Goal: Task Accomplishment & Management: Manage account settings

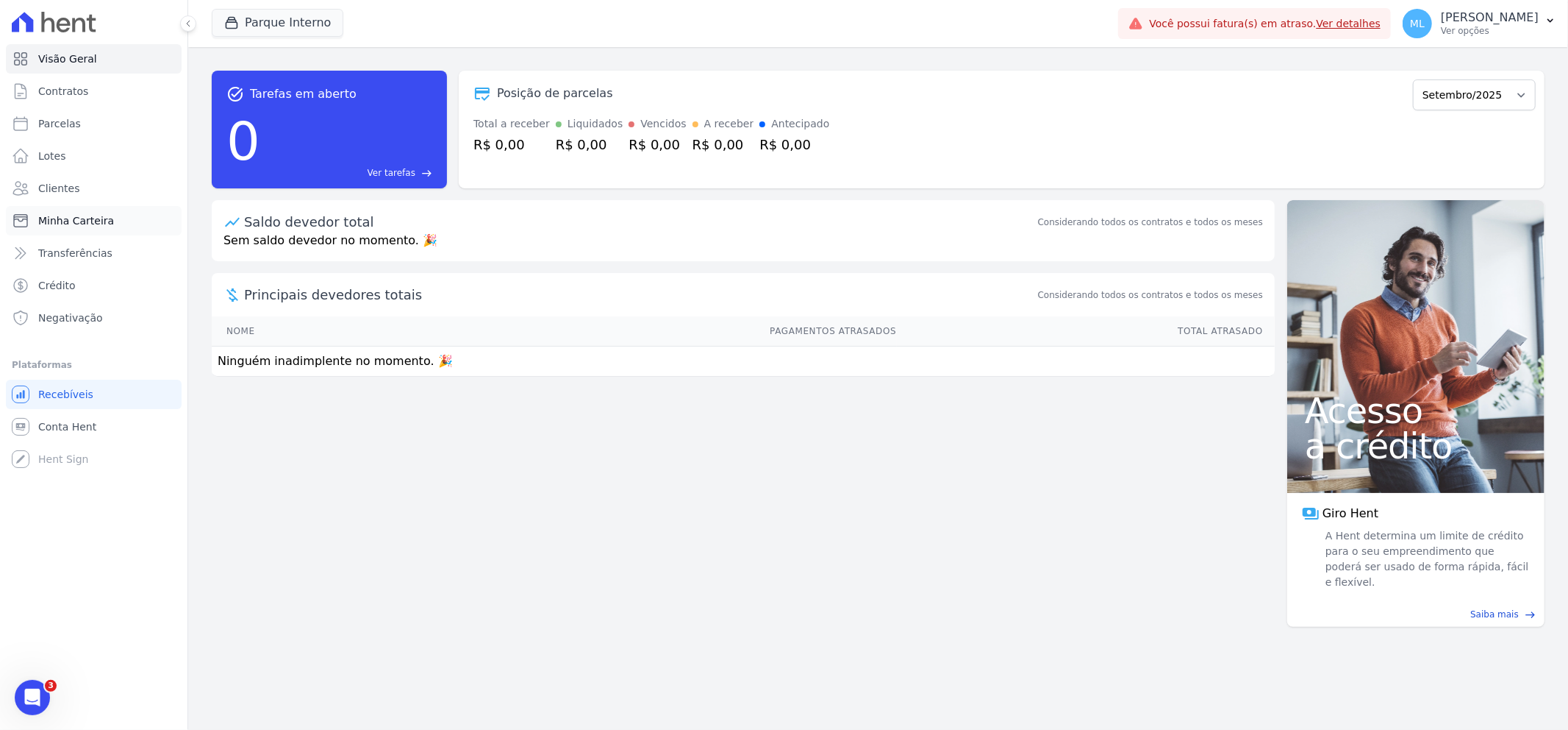
click at [119, 214] on link "Minha Carteira" at bounding box center [94, 220] width 176 height 29
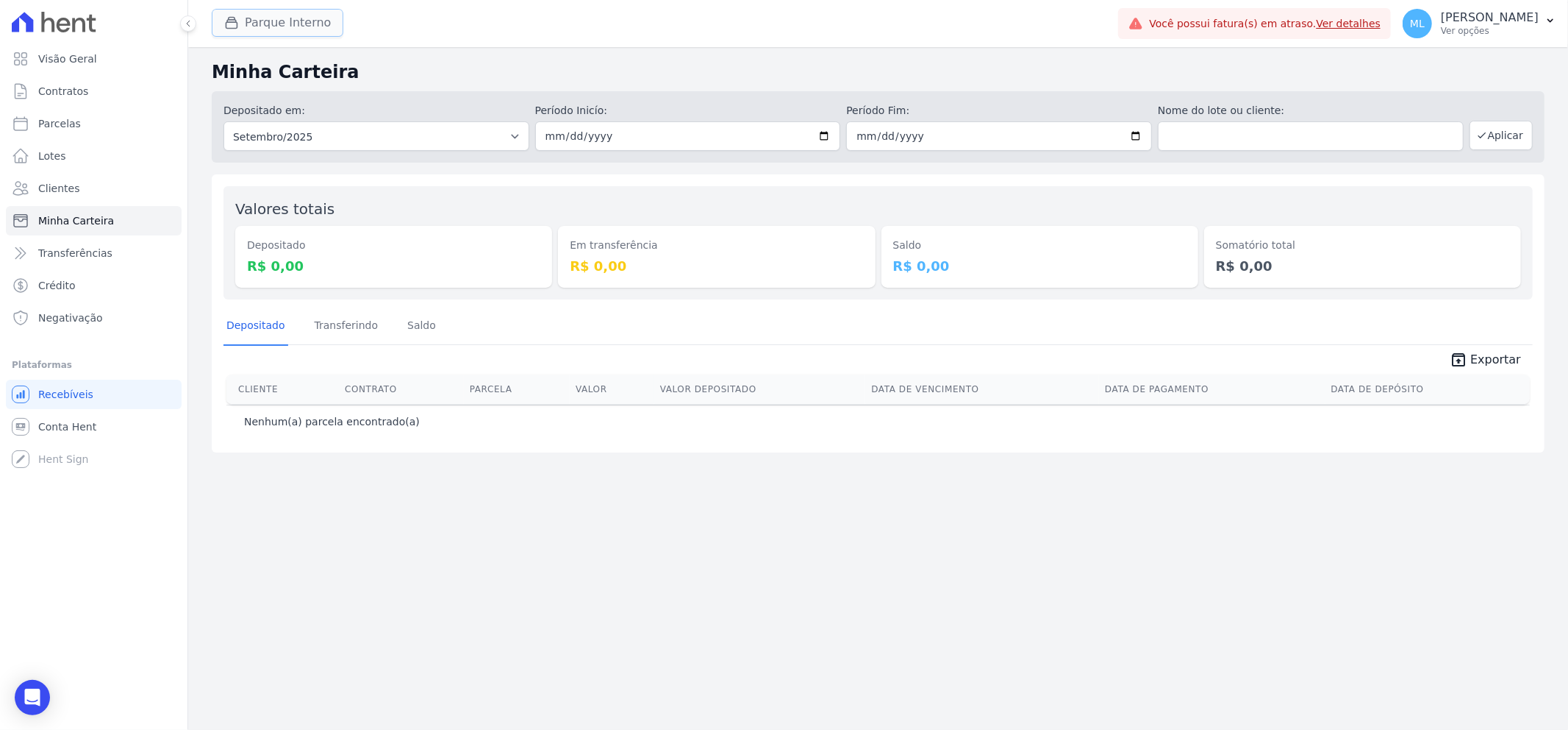
click at [298, 24] on button "Parque Interno" at bounding box center [278, 23] width 132 height 28
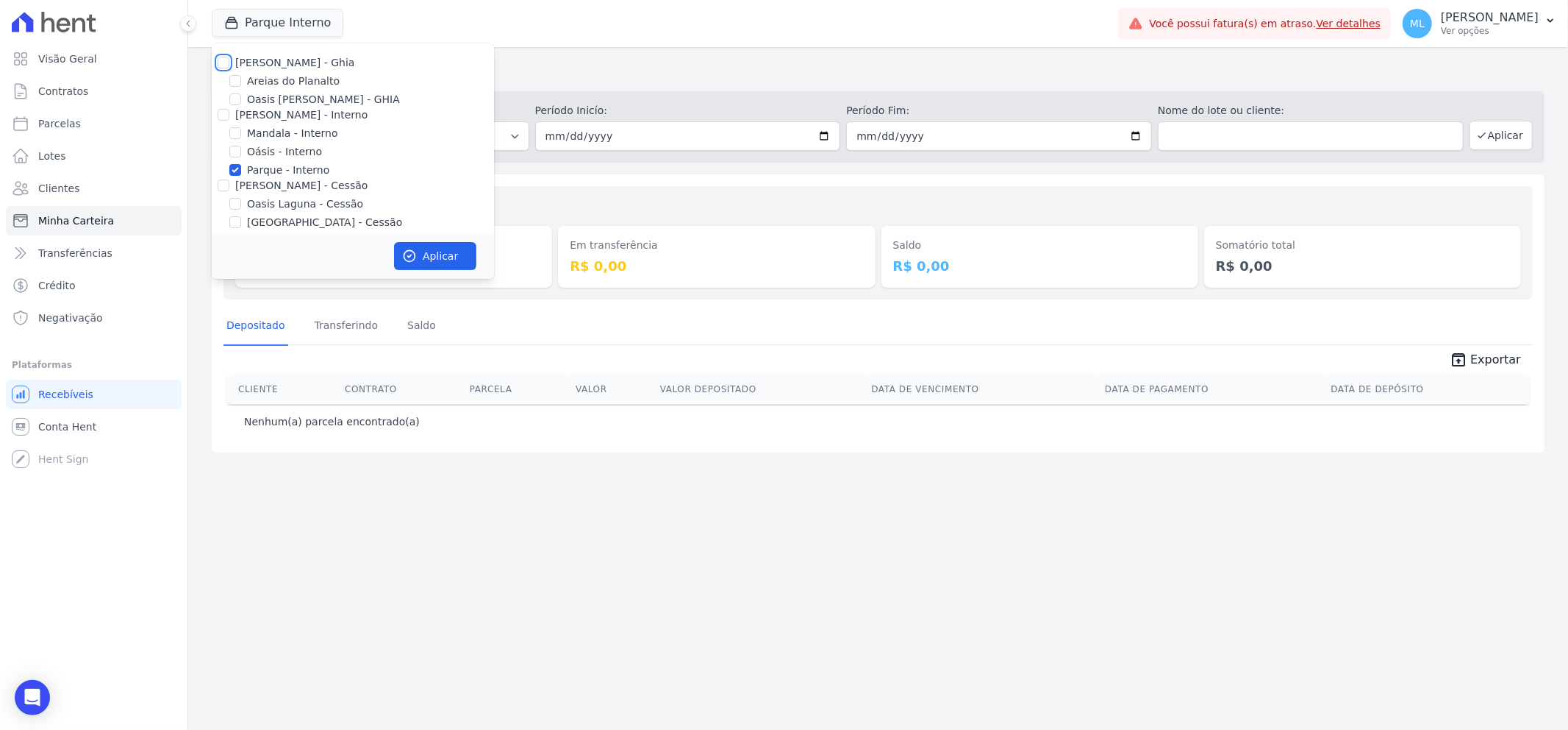
click at [224, 59] on input "[PERSON_NAME] - Ghia" at bounding box center [223, 62] width 11 height 11
checkbox input "true"
click at [214, 119] on div "[PERSON_NAME] - Interno" at bounding box center [352, 115] width 282 height 16
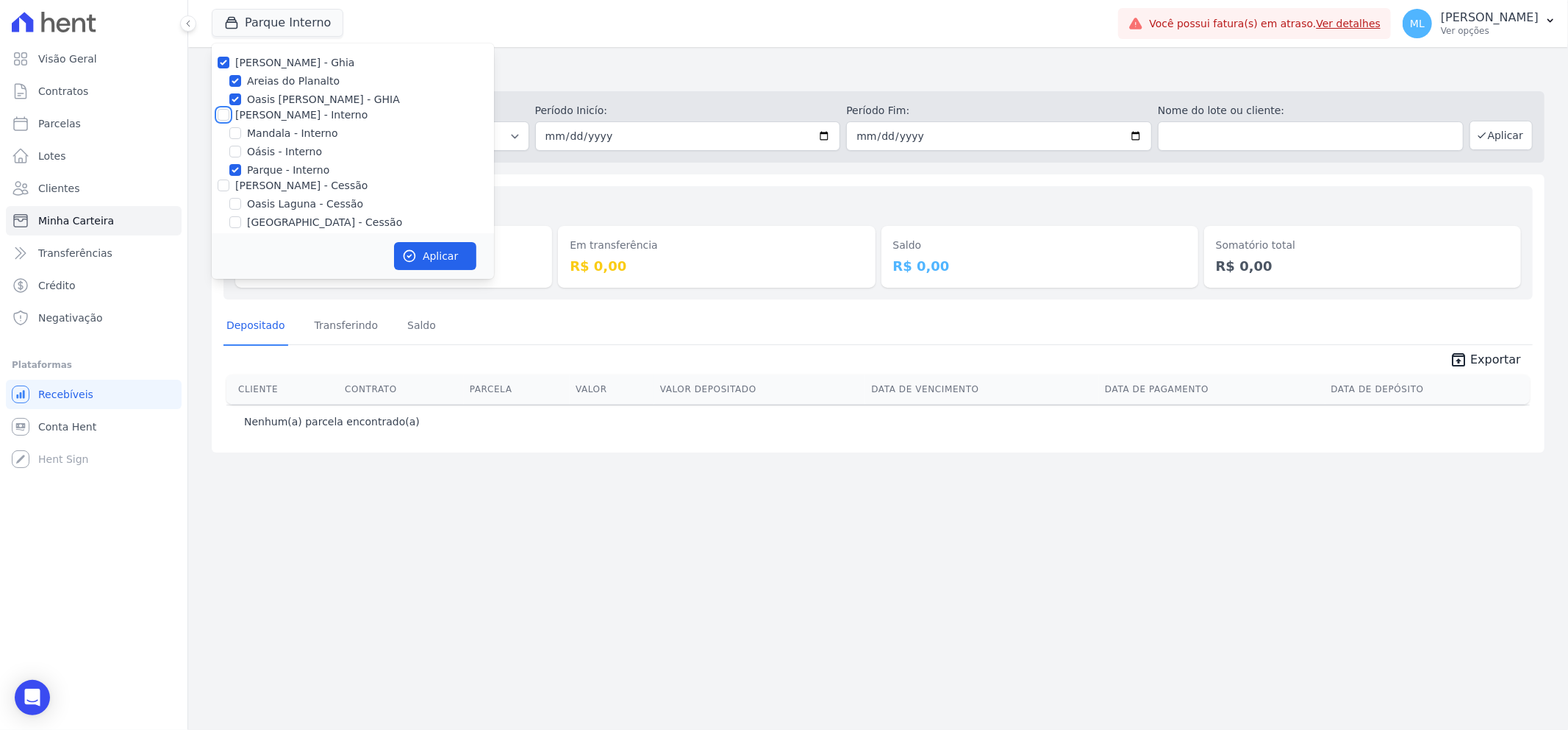
click at [221, 113] on input "Celina Guimarães - Interno" at bounding box center [223, 114] width 11 height 11
checkbox input "true"
click at [219, 180] on div at bounding box center [223, 185] width 11 height 15
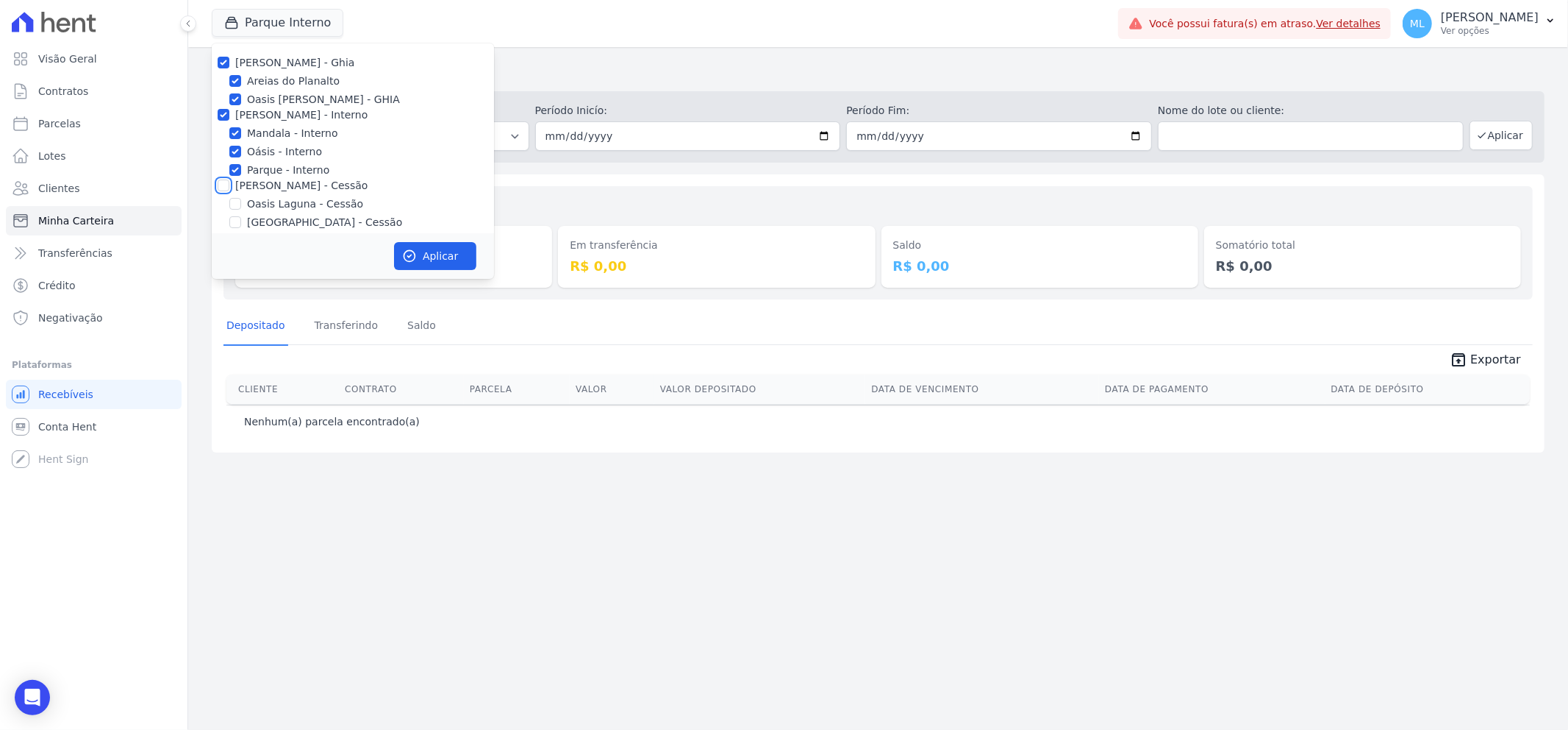
click at [221, 186] on input "Celina Guimaraes - Cessão" at bounding box center [223, 185] width 11 height 11
checkbox input "true"
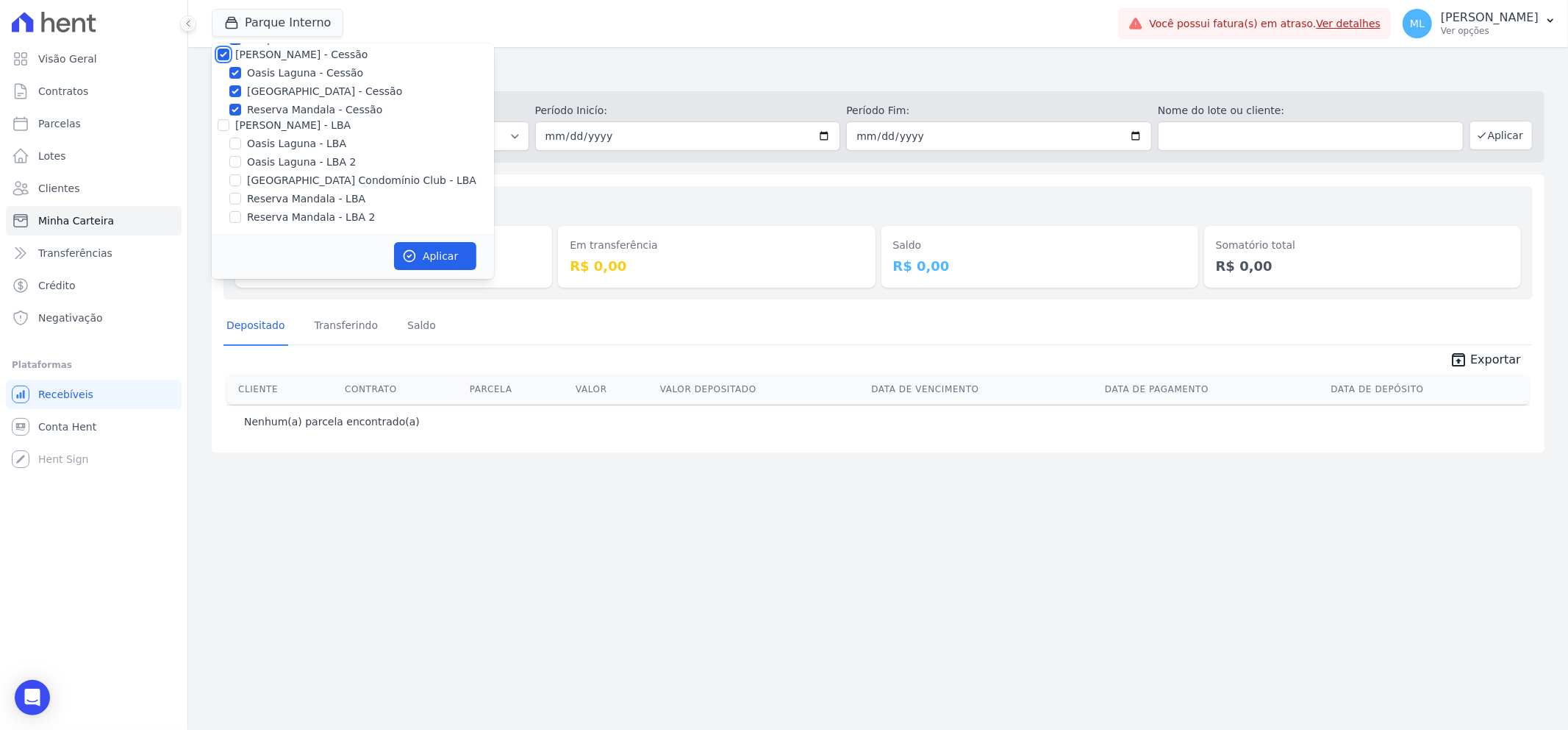
scroll to position [135, 0]
click at [221, 126] on input "Celina Guimaraes - LBA" at bounding box center [223, 120] width 11 height 11
checkbox input "true"
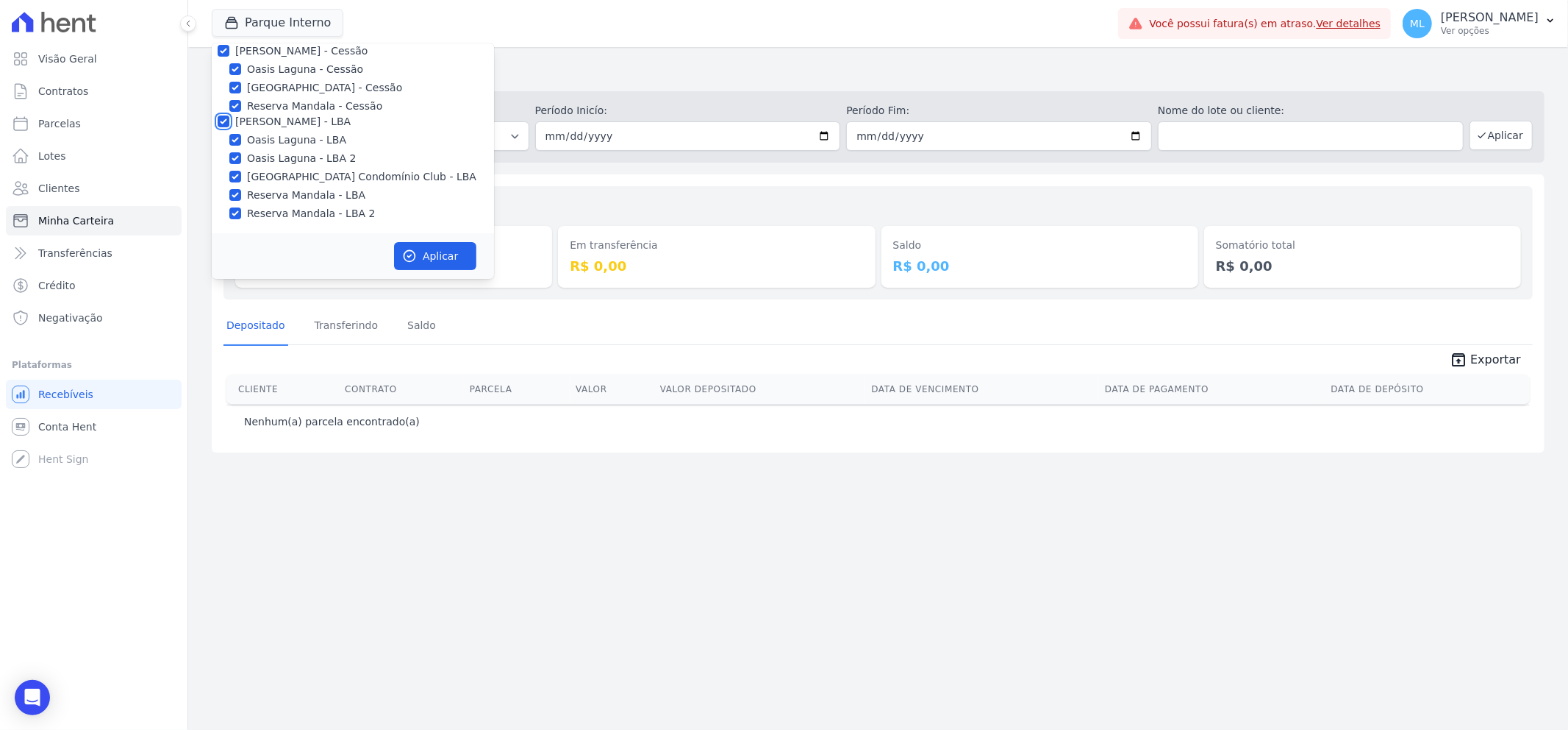
checkbox input "true"
click at [406, 255] on icon "button" at bounding box center [409, 256] width 15 height 15
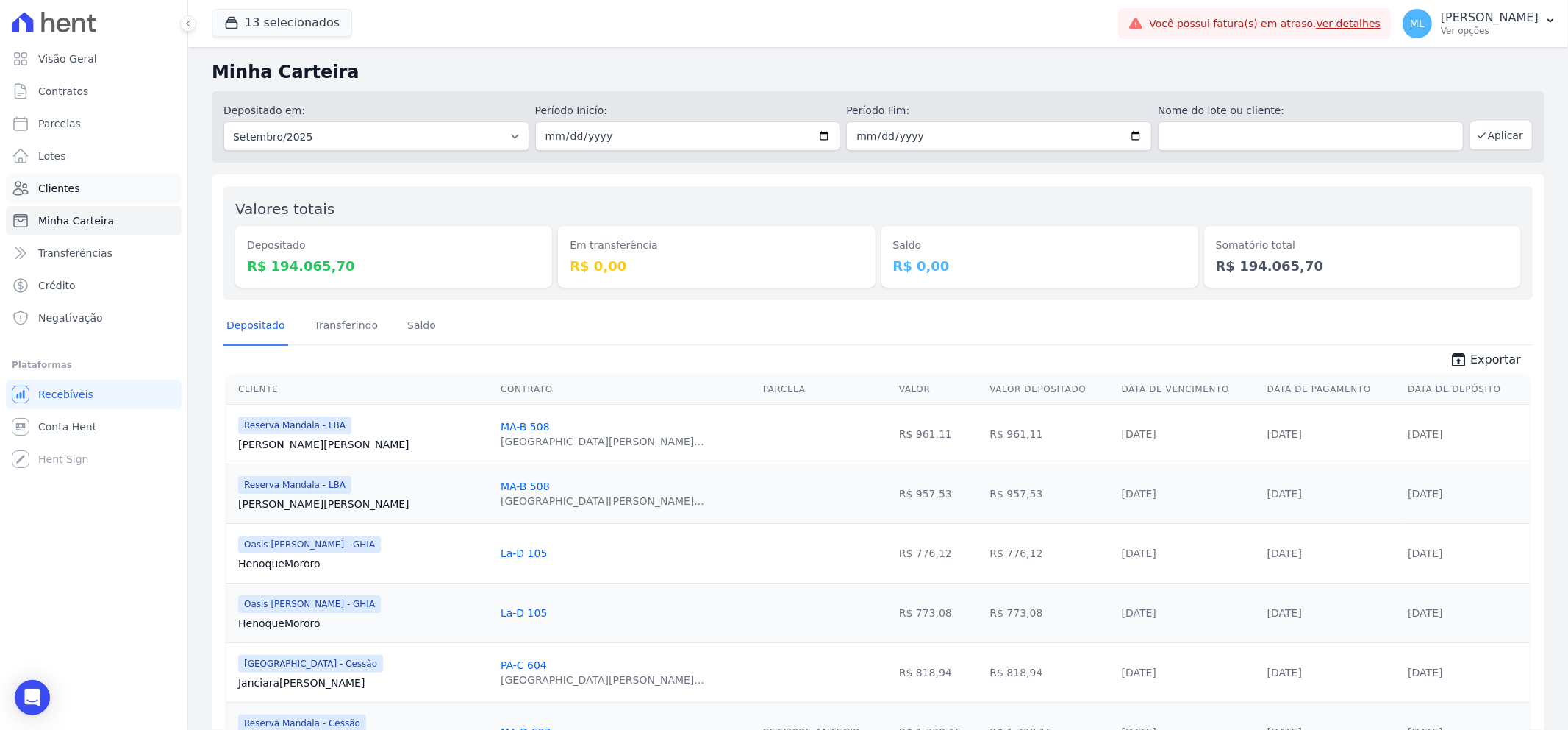
click at [113, 186] on link "Clientes" at bounding box center [94, 187] width 176 height 29
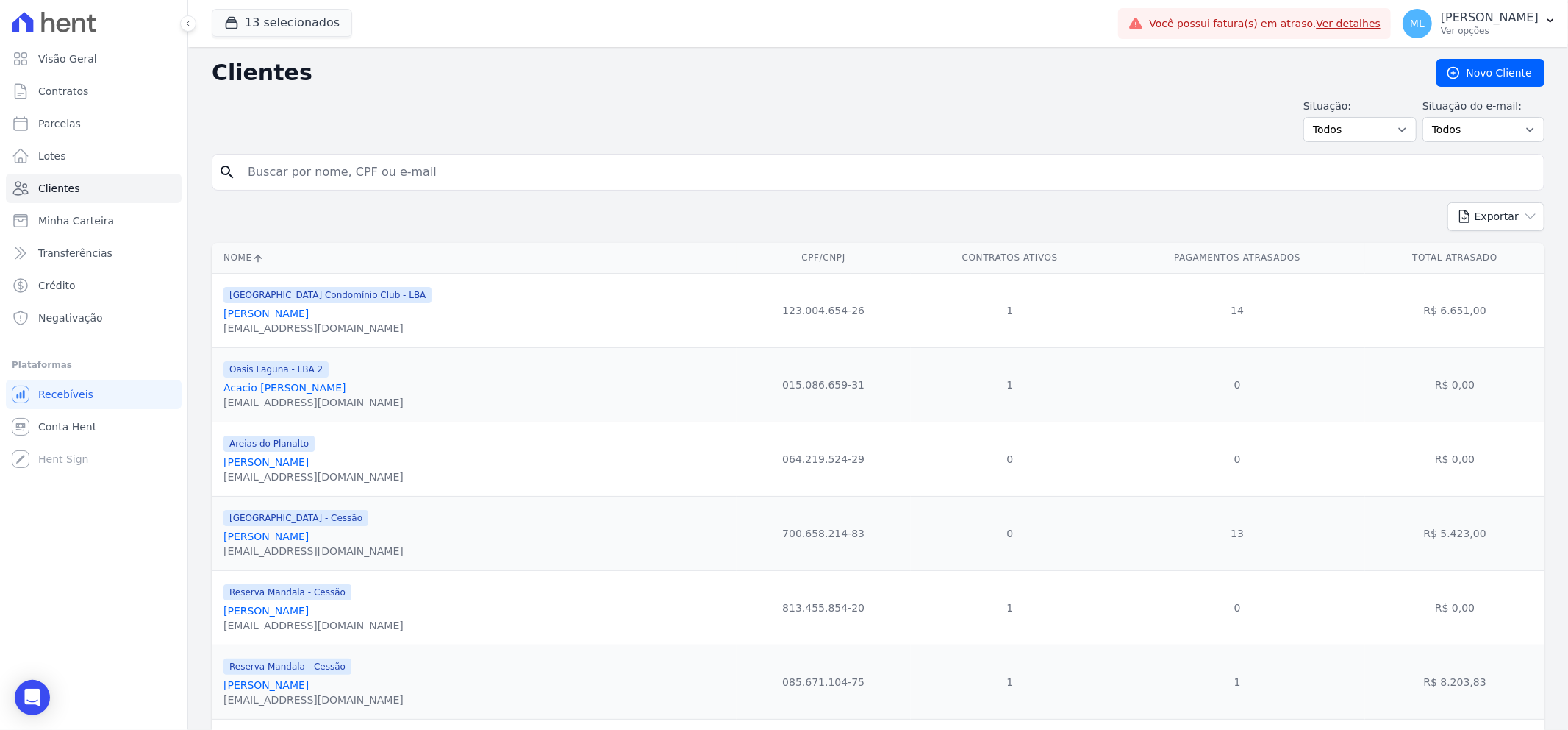
click at [338, 171] on input "search" at bounding box center [889, 172] width 1299 height 29
type input "samira"
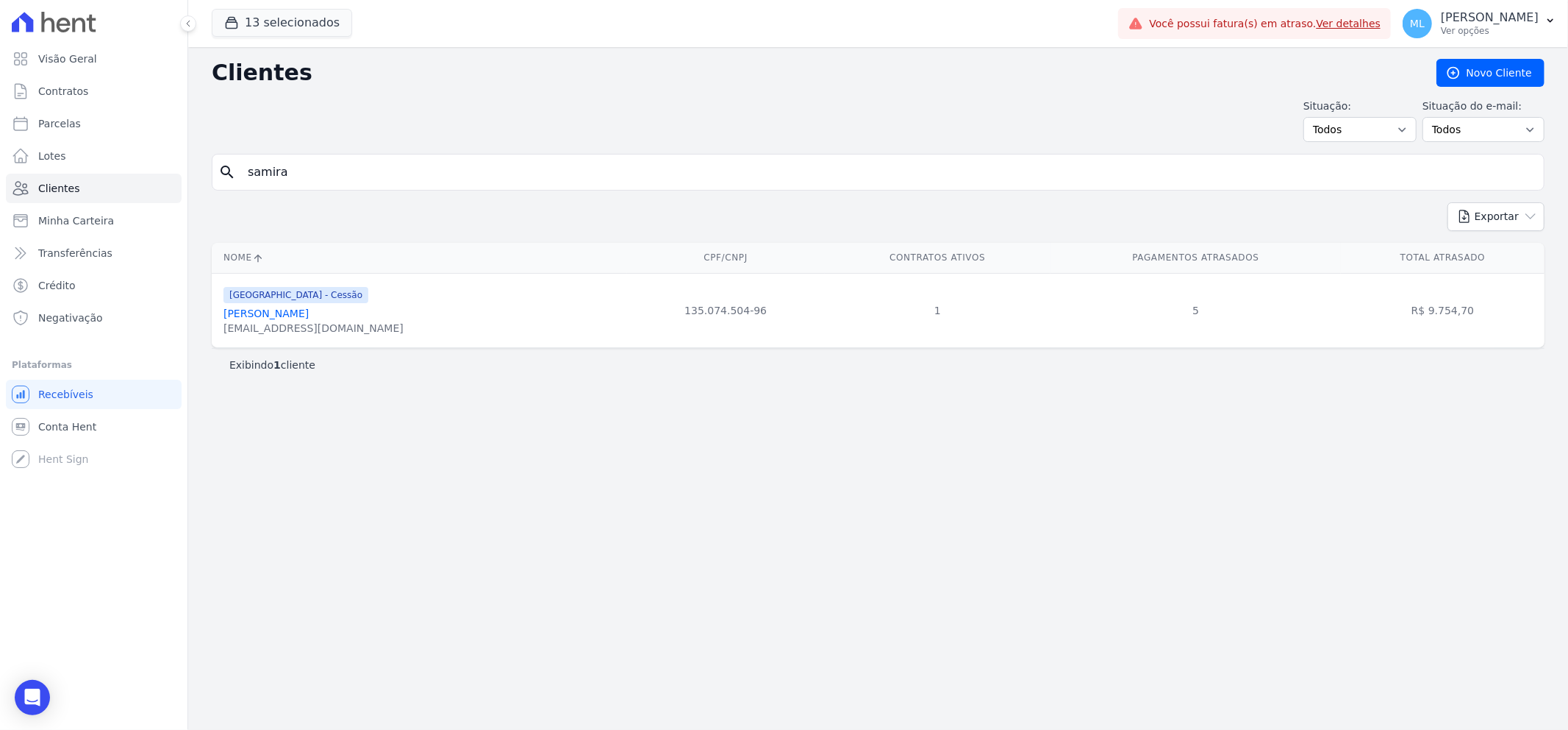
click at [309, 315] on link "Samira Thayana De Morais Souza" at bounding box center [265, 313] width 85 height 11
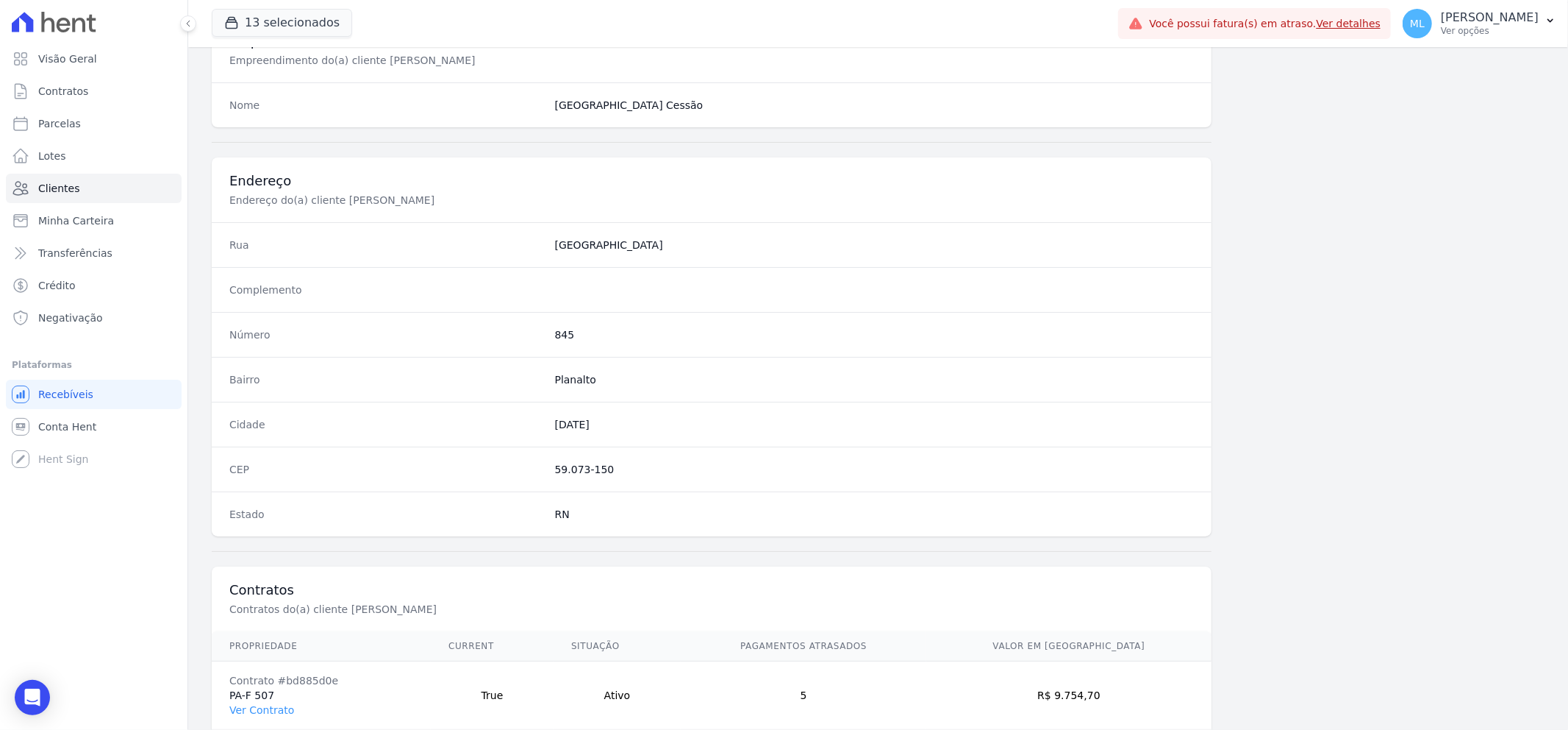
scroll to position [649, 0]
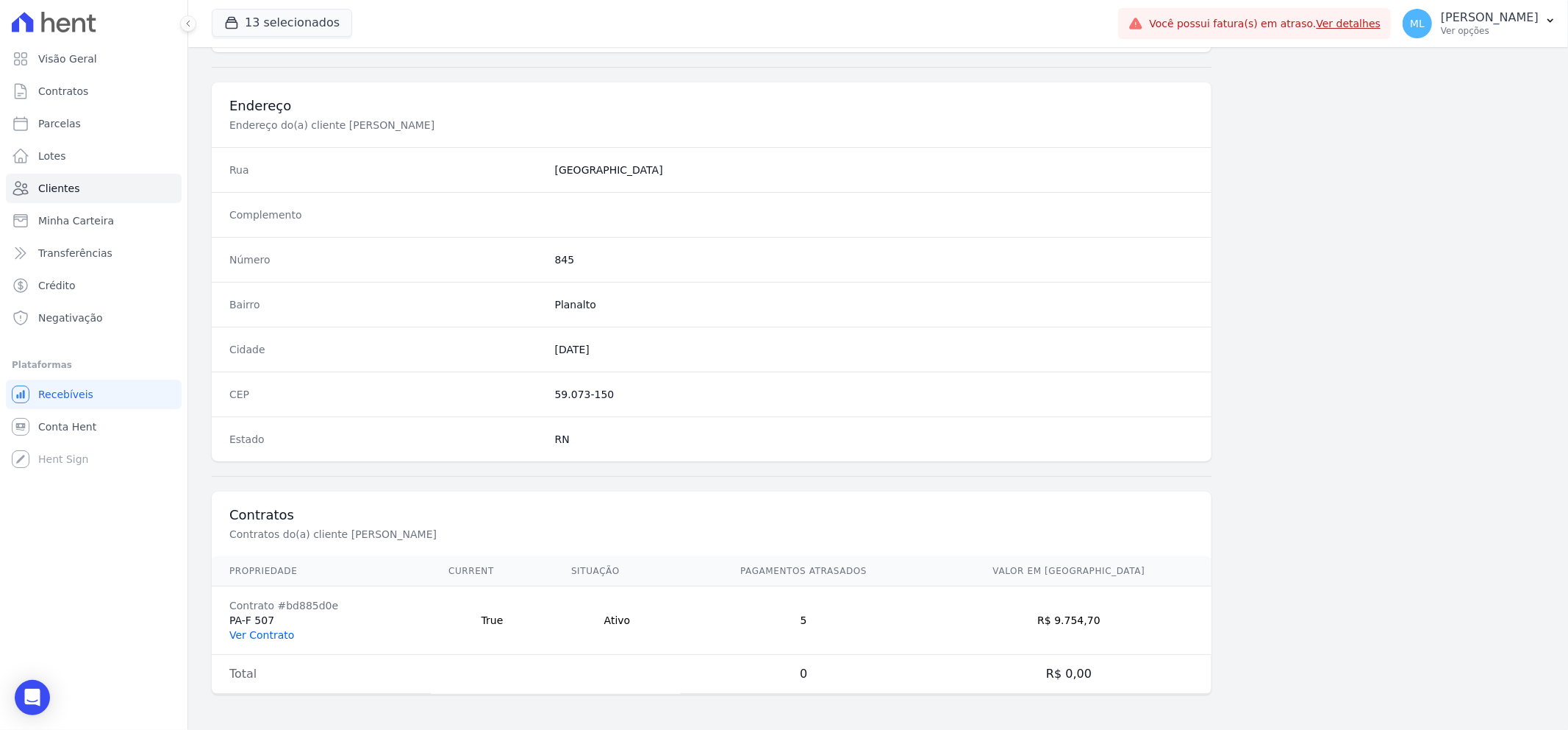
click at [270, 629] on link "Ver Contrato" at bounding box center [262, 634] width 65 height 11
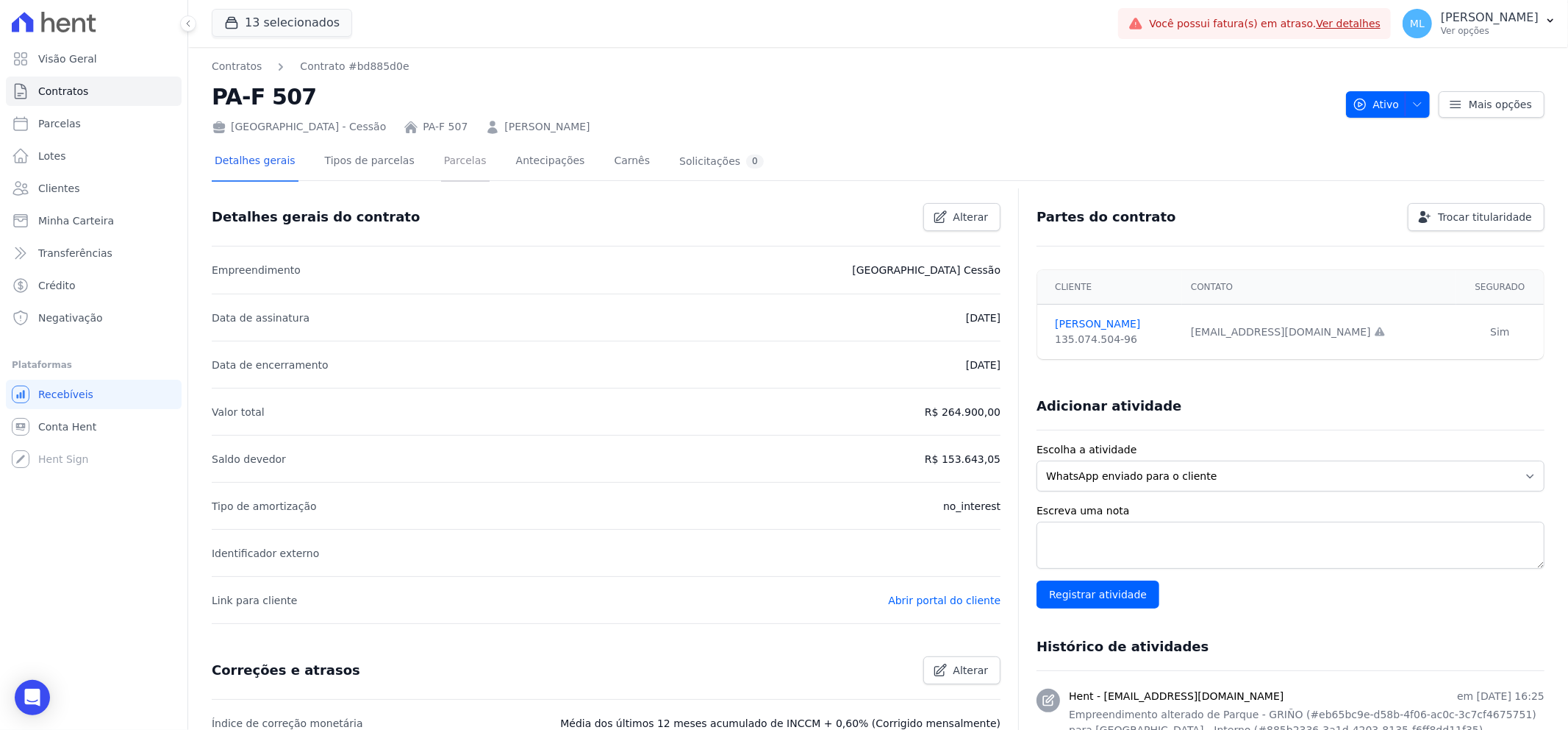
click at [441, 171] on link "Parcelas" at bounding box center [465, 162] width 48 height 39
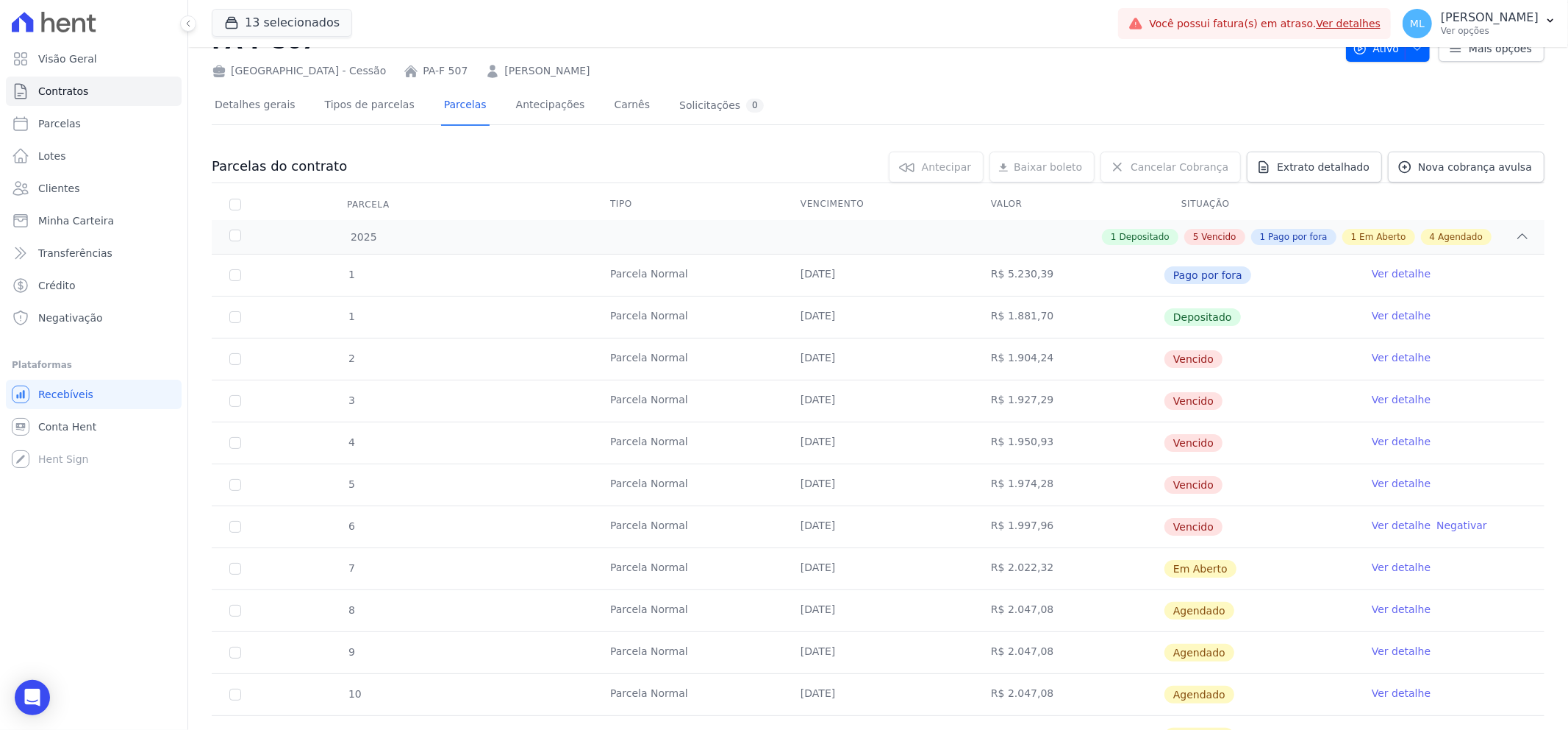
scroll to position [82, 0]
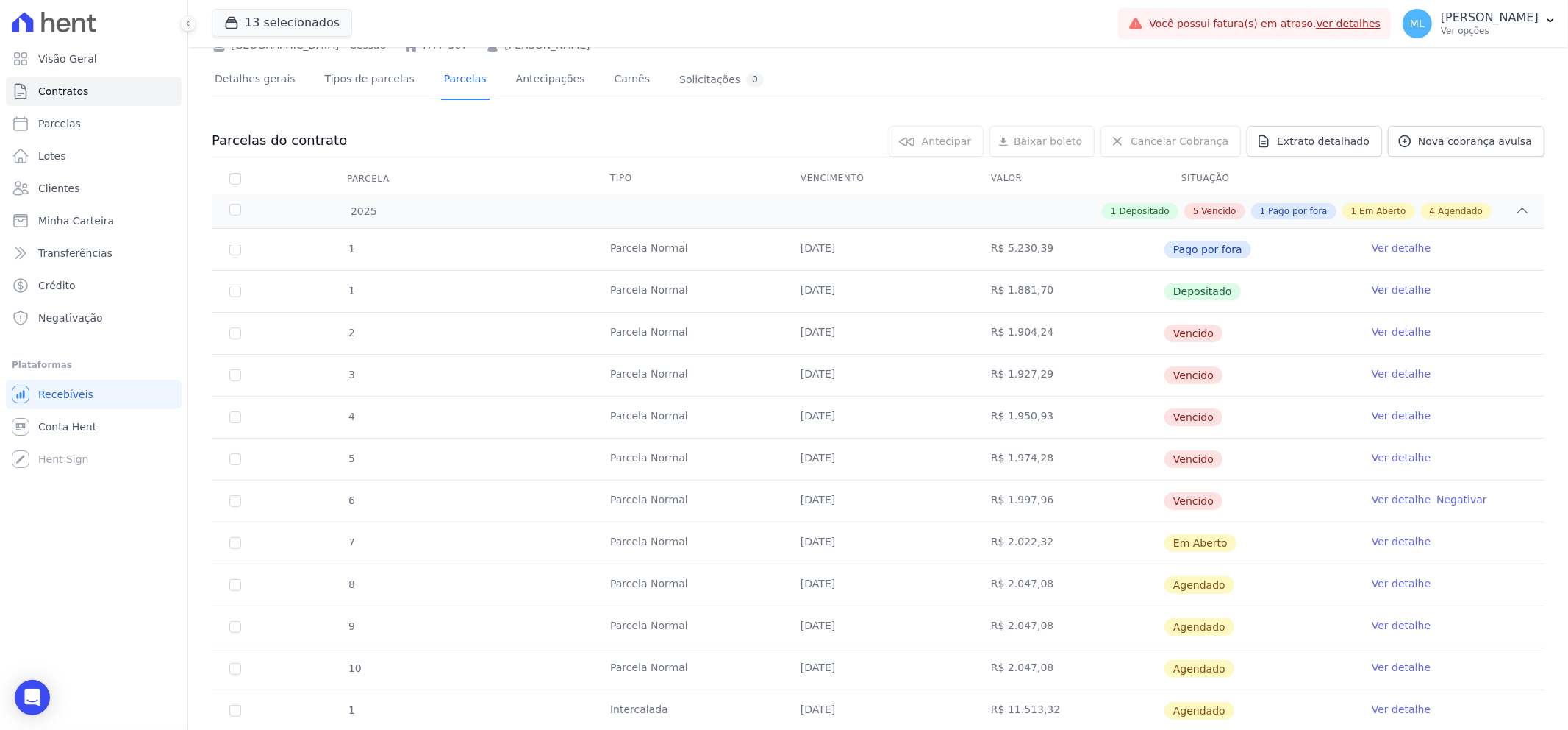
click at [1380, 332] on link "Ver detalhe" at bounding box center [1400, 332] width 59 height 15
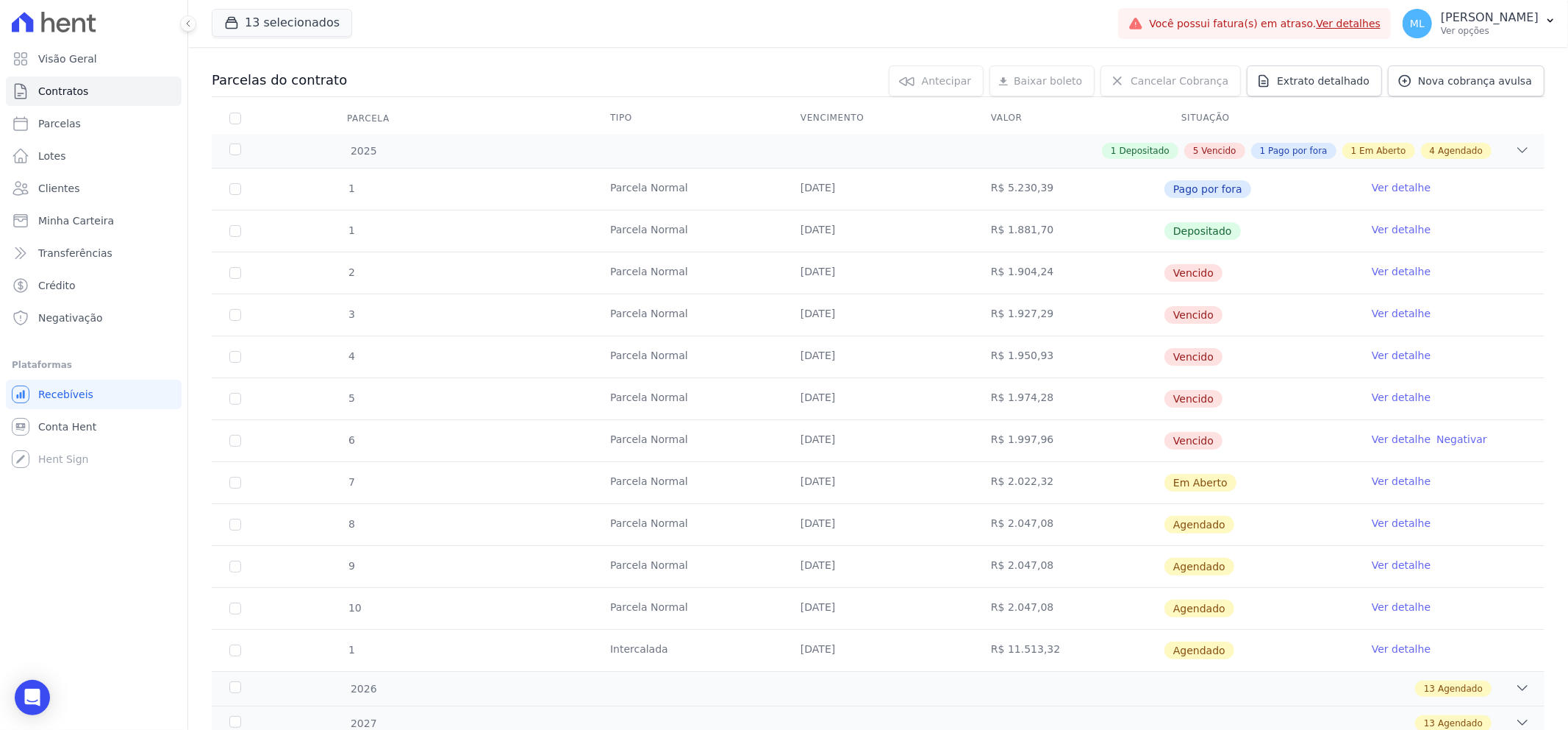
scroll to position [164, 0]
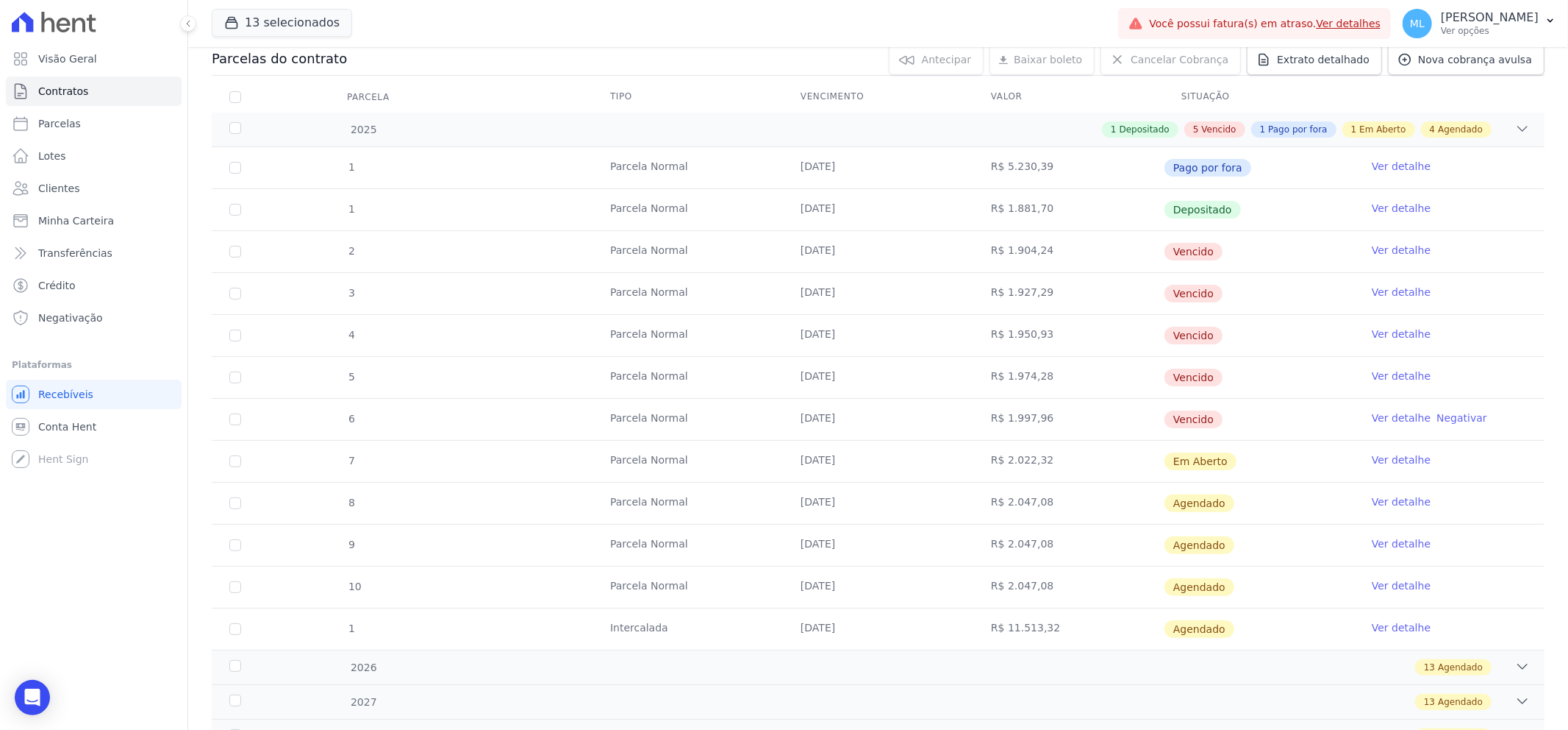
click at [1388, 288] on link "Ver detalhe" at bounding box center [1400, 292] width 59 height 15
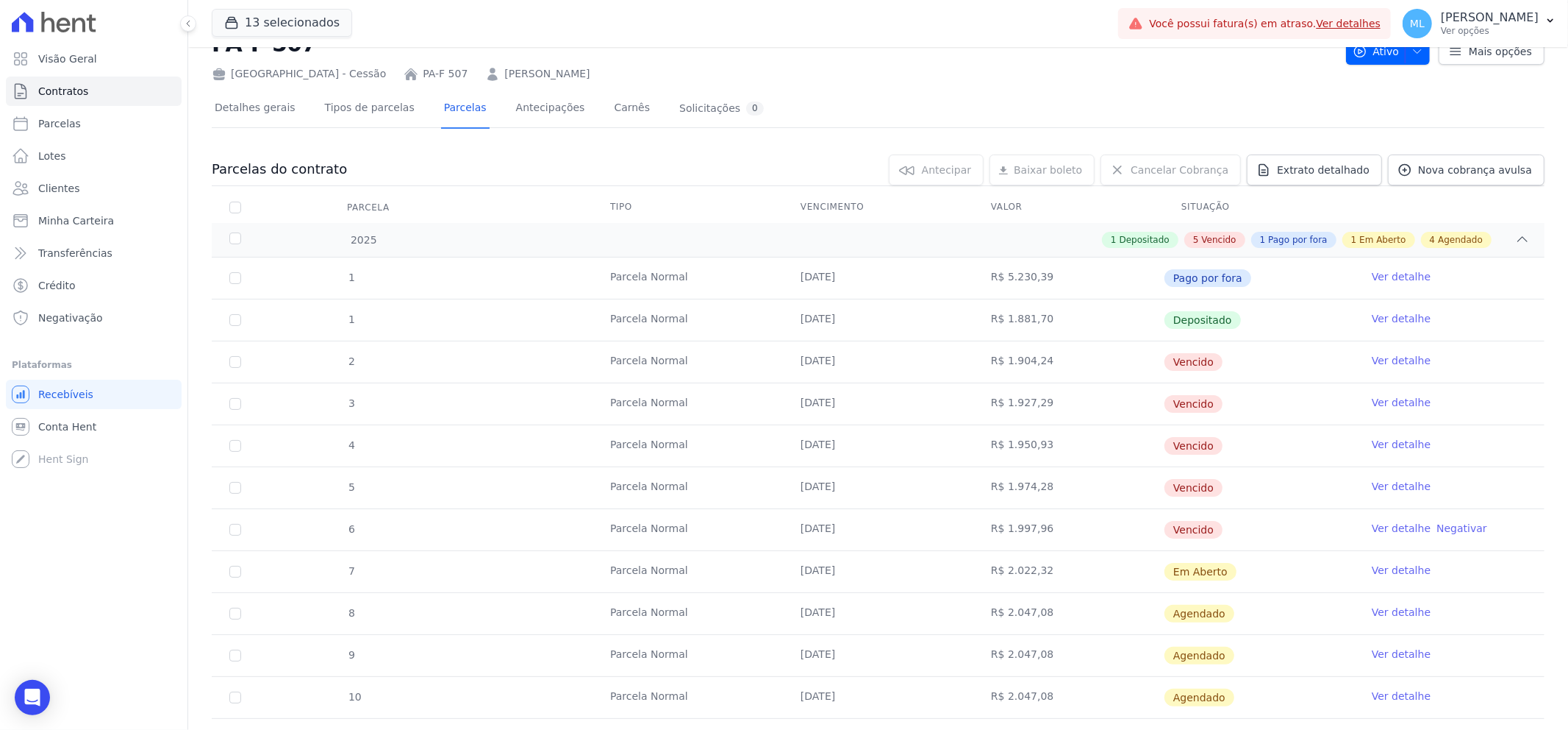
scroll to position [82, 0]
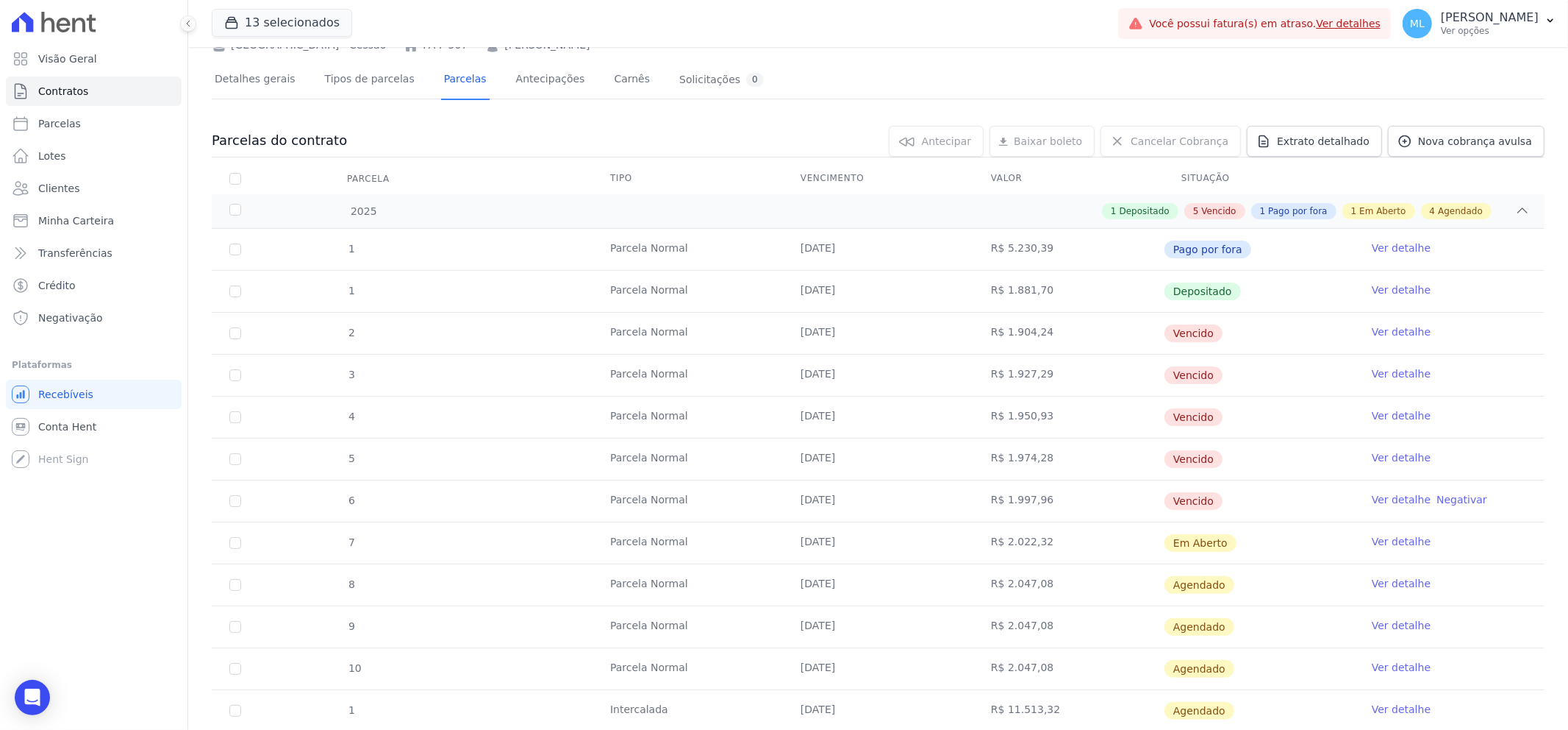
click at [1401, 418] on link "Ver detalhe" at bounding box center [1400, 415] width 59 height 15
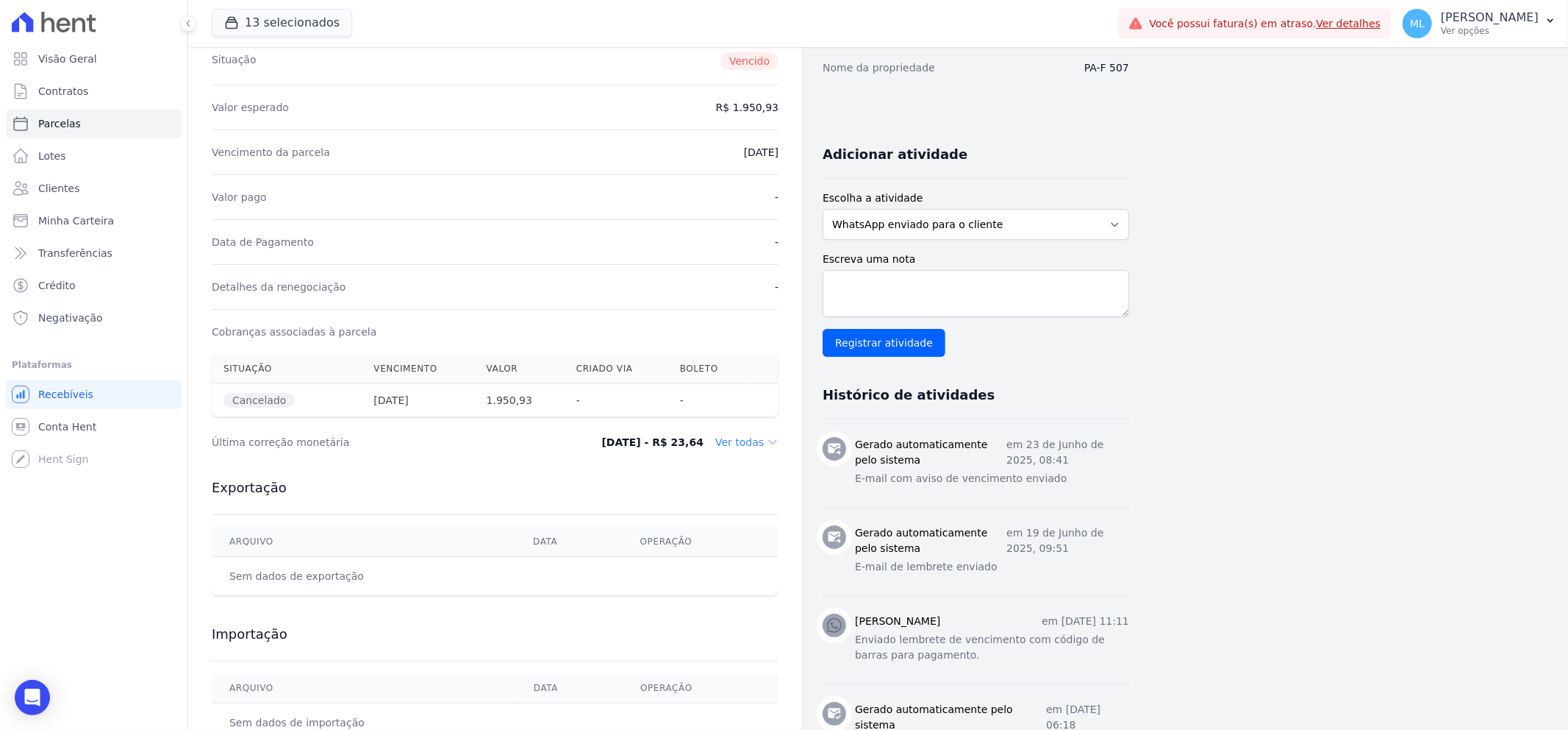
scroll to position [245, 0]
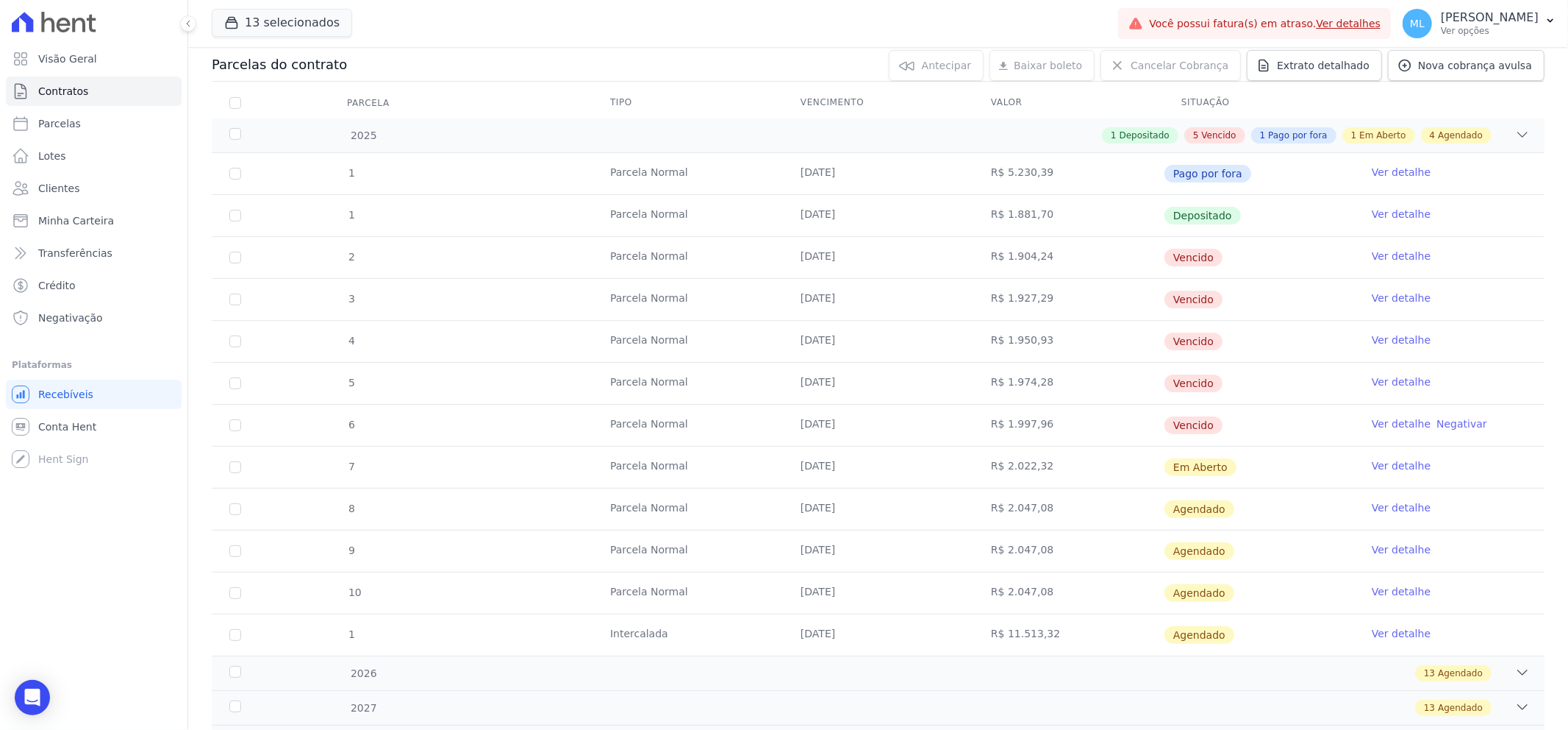
scroll to position [164, 0]
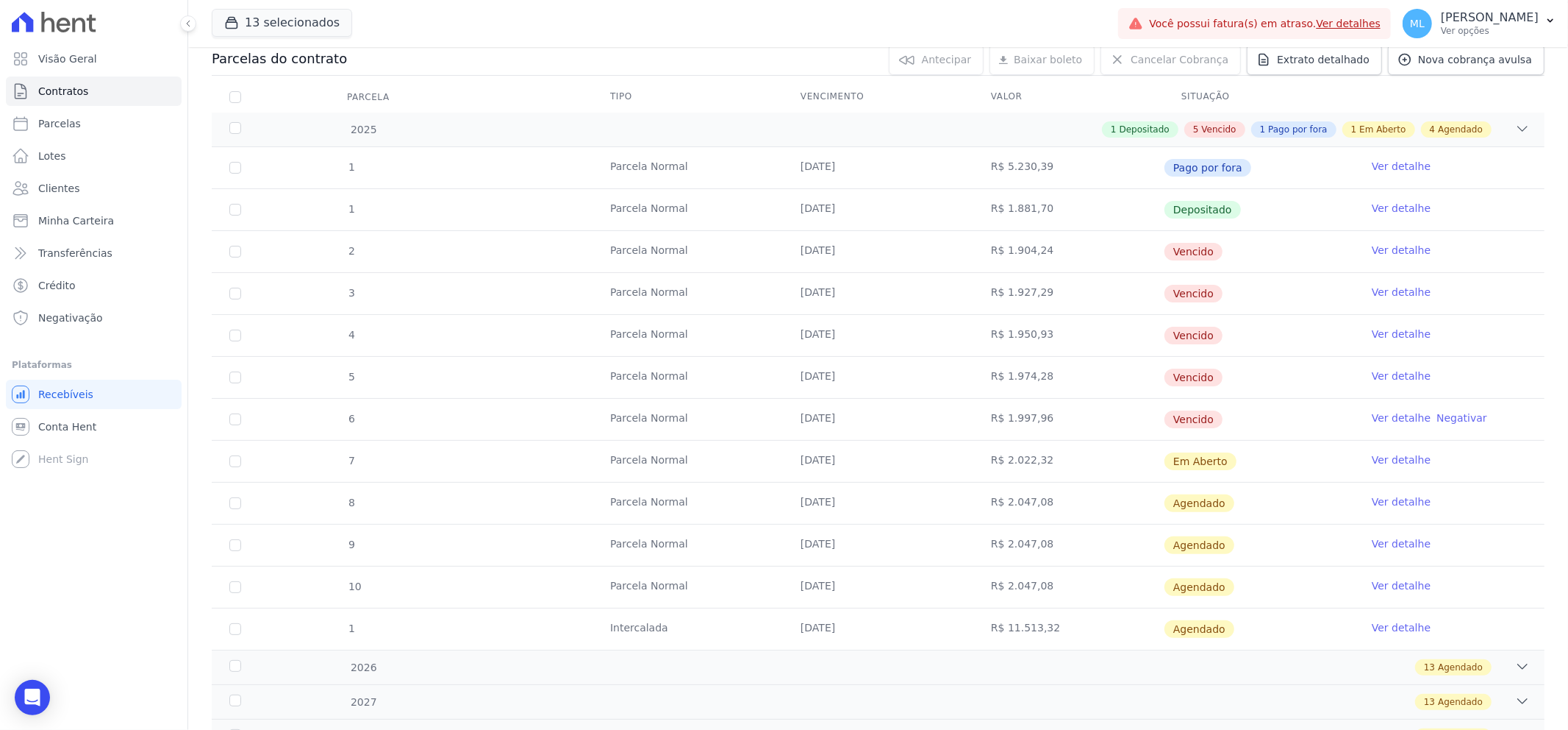
click at [1372, 387] on td "Ver detalhe" at bounding box center [1448, 377] width 191 height 41
click at [1380, 384] on td "Ver detalhe" at bounding box center [1448, 377] width 191 height 41
click at [1388, 376] on link "Ver detalhe" at bounding box center [1400, 376] width 59 height 15
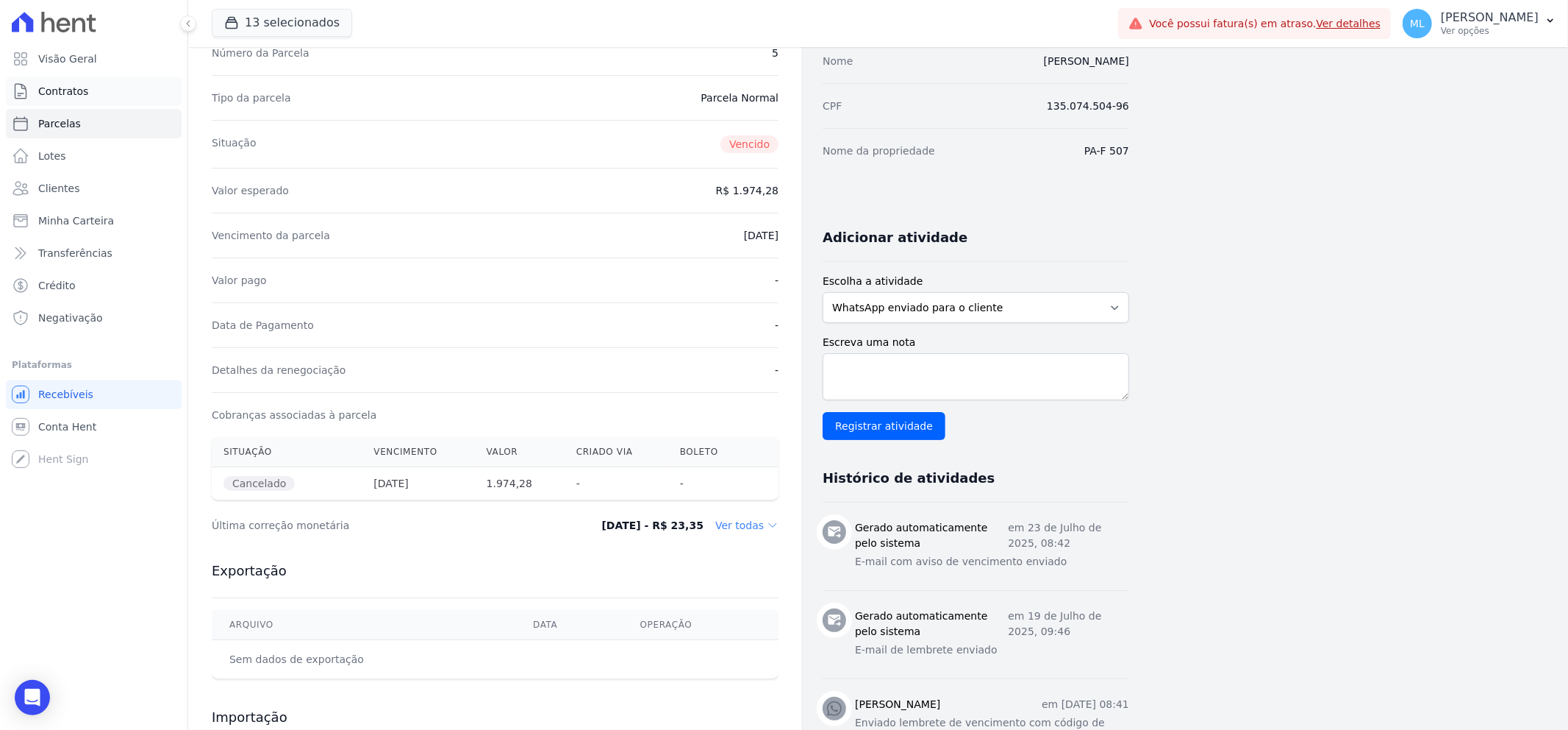
scroll to position [133, 0]
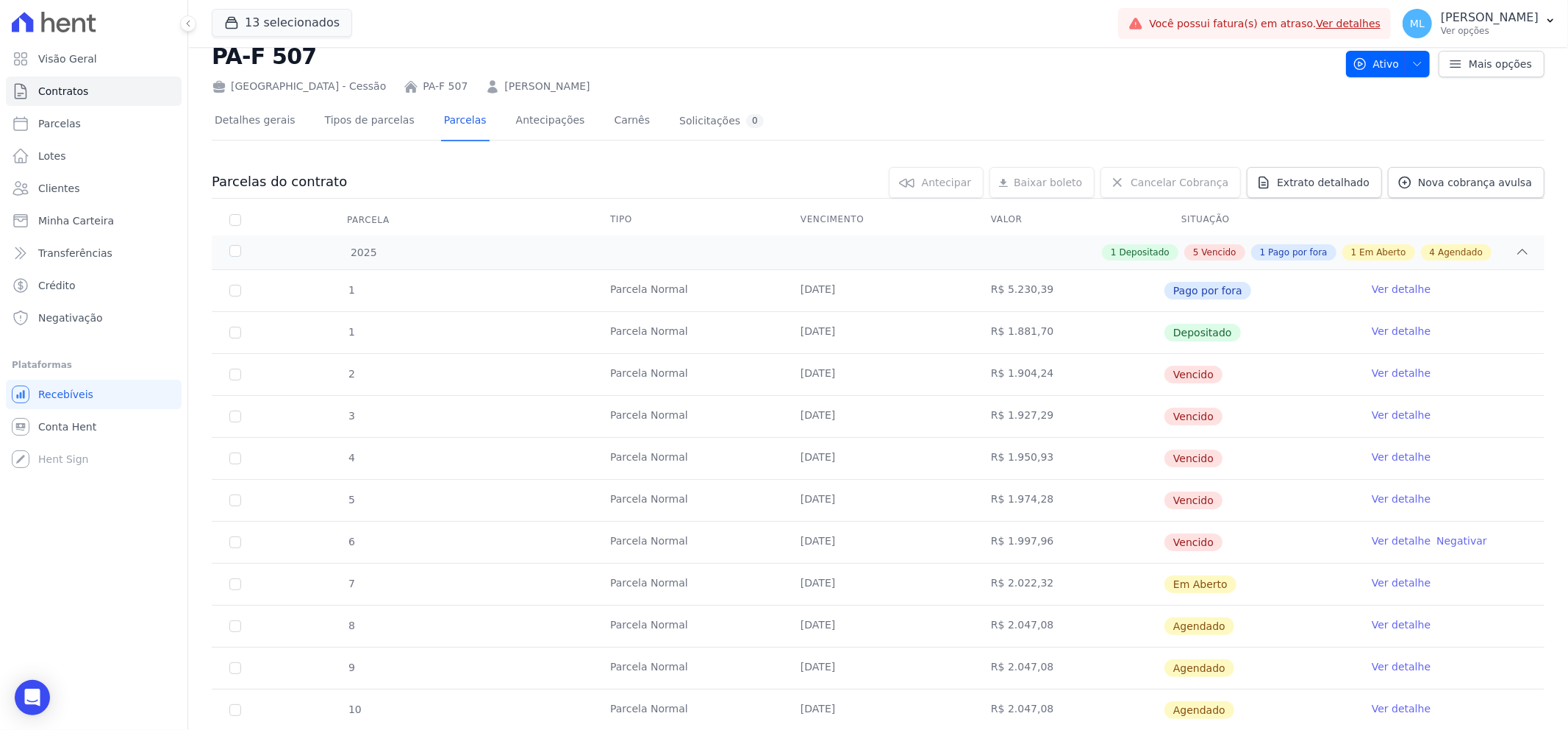
scroll to position [82, 0]
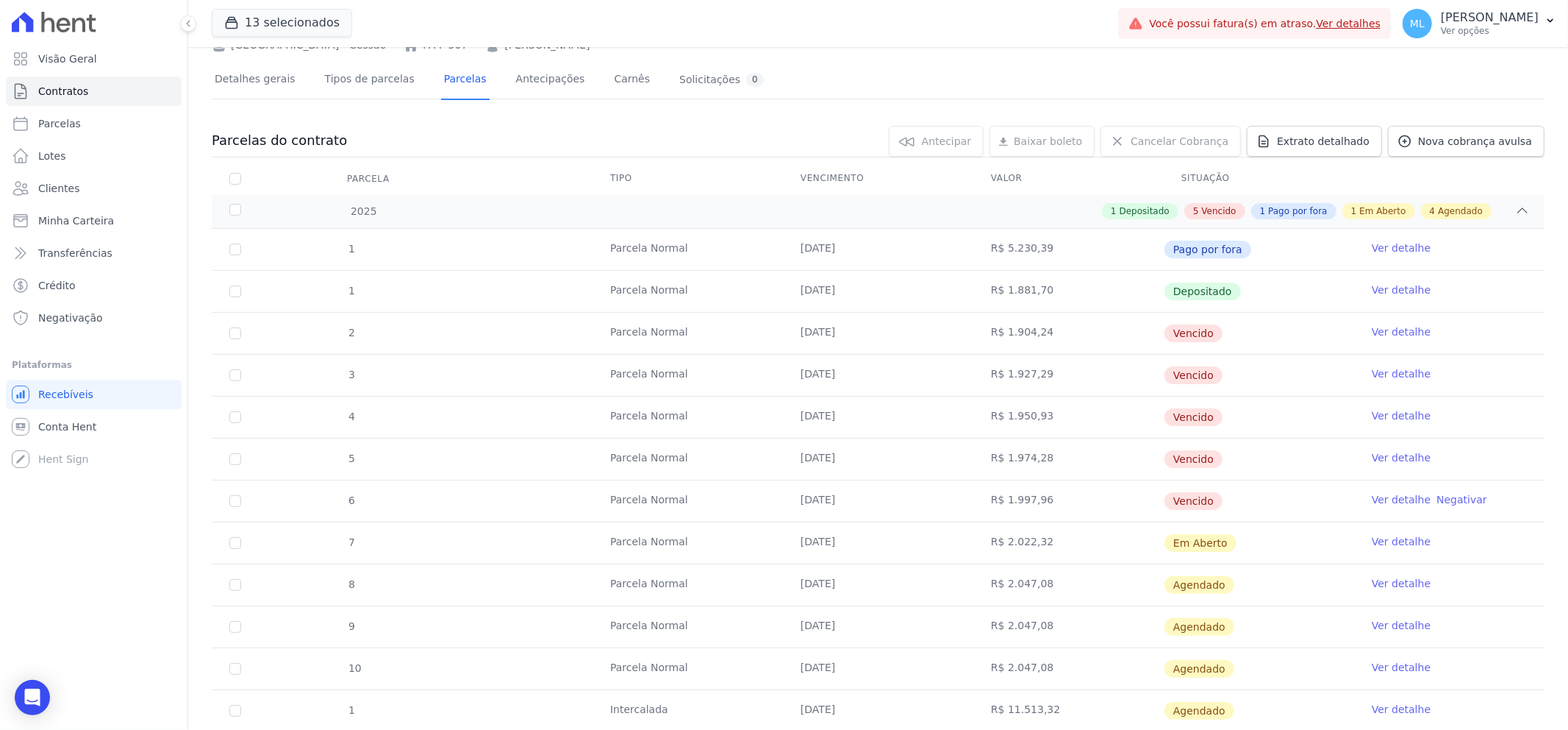
click at [1376, 500] on link "Ver detalhe" at bounding box center [1400, 499] width 59 height 15
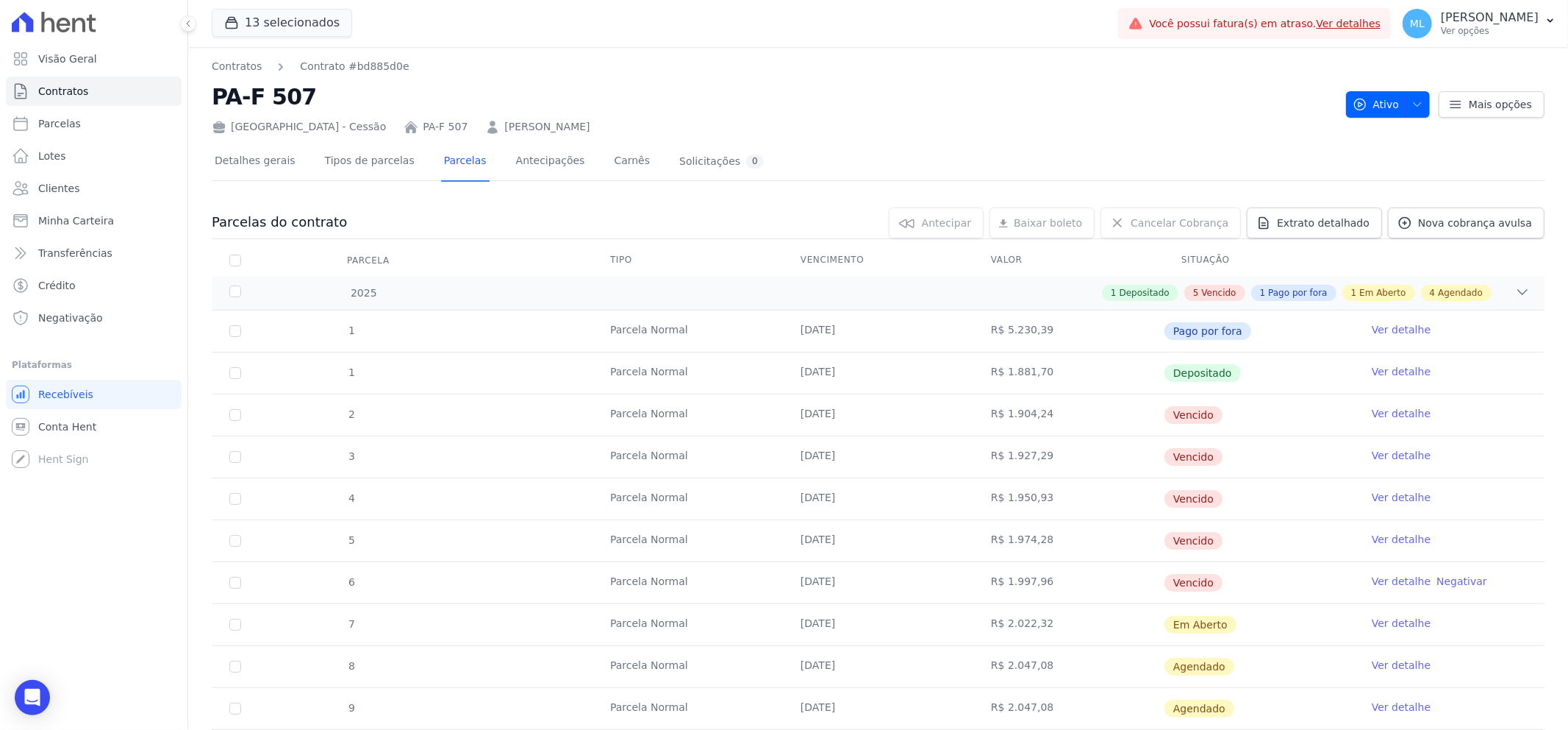
click at [1398, 406] on link "Ver detalhe" at bounding box center [1400, 413] width 59 height 15
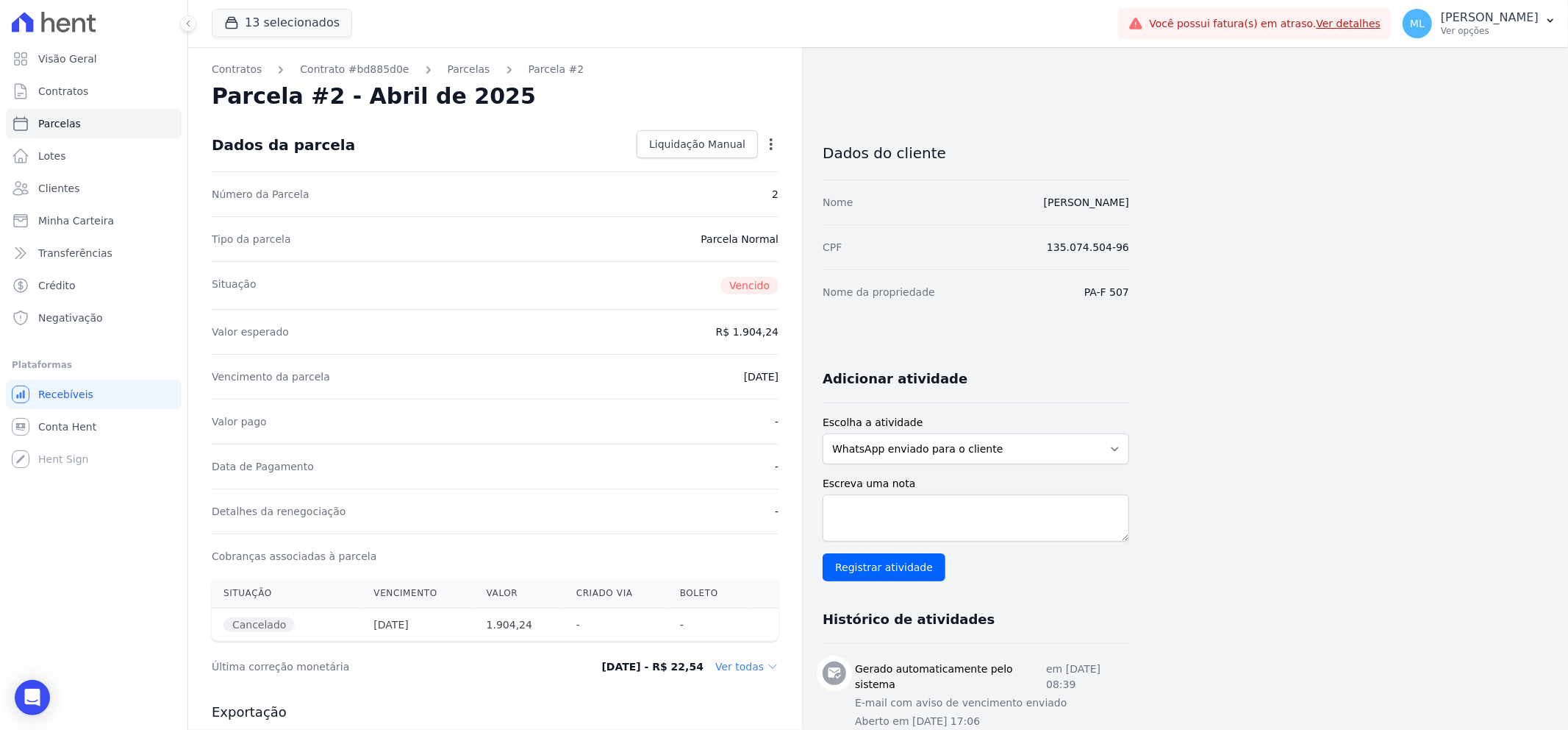
click at [766, 141] on icon "button" at bounding box center [771, 144] width 15 height 15
click at [719, 181] on link "Renegociar" at bounding box center [708, 191] width 129 height 26
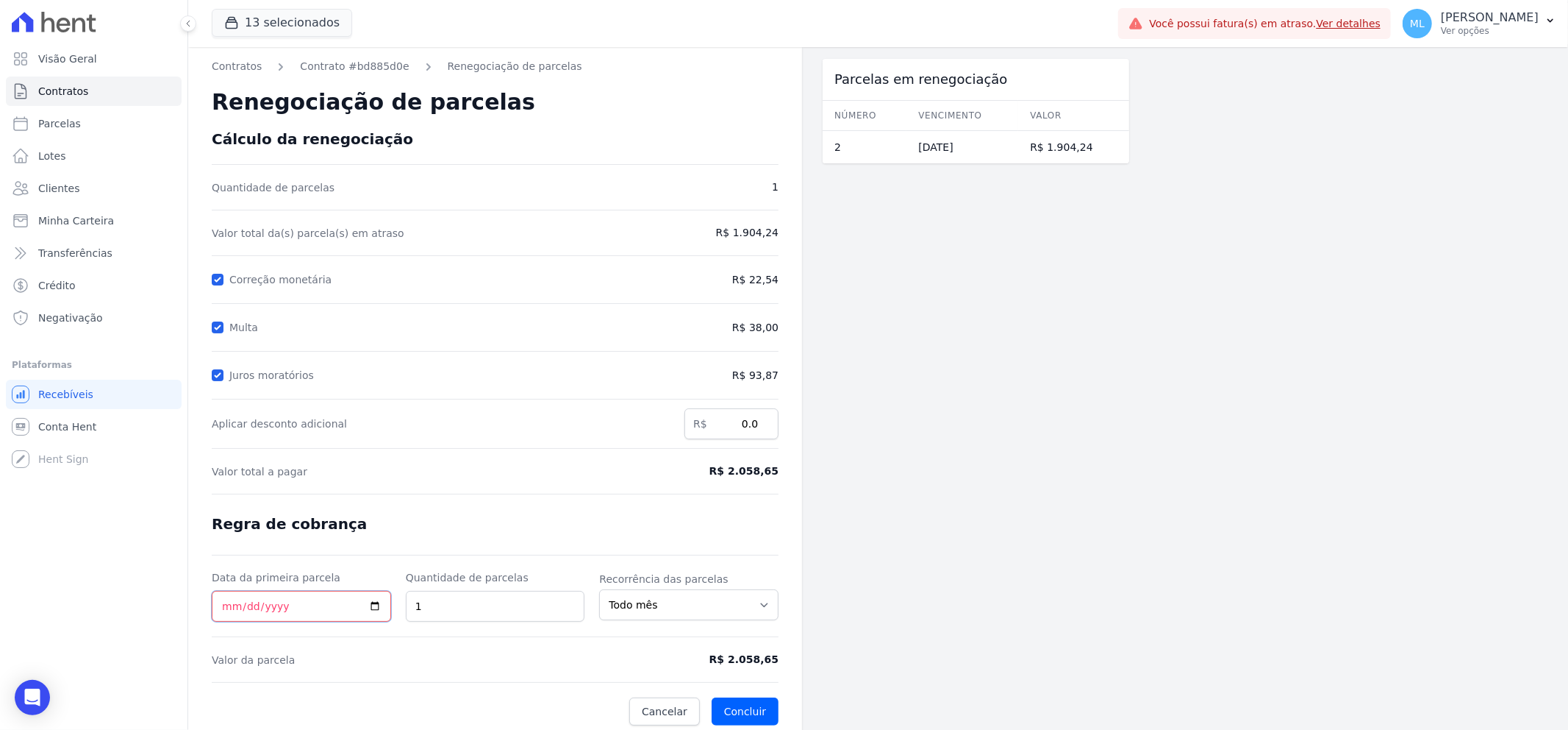
click at [225, 605] on input "Data da primeira parcela" at bounding box center [301, 605] width 179 height 31
type input "2025-09-19"
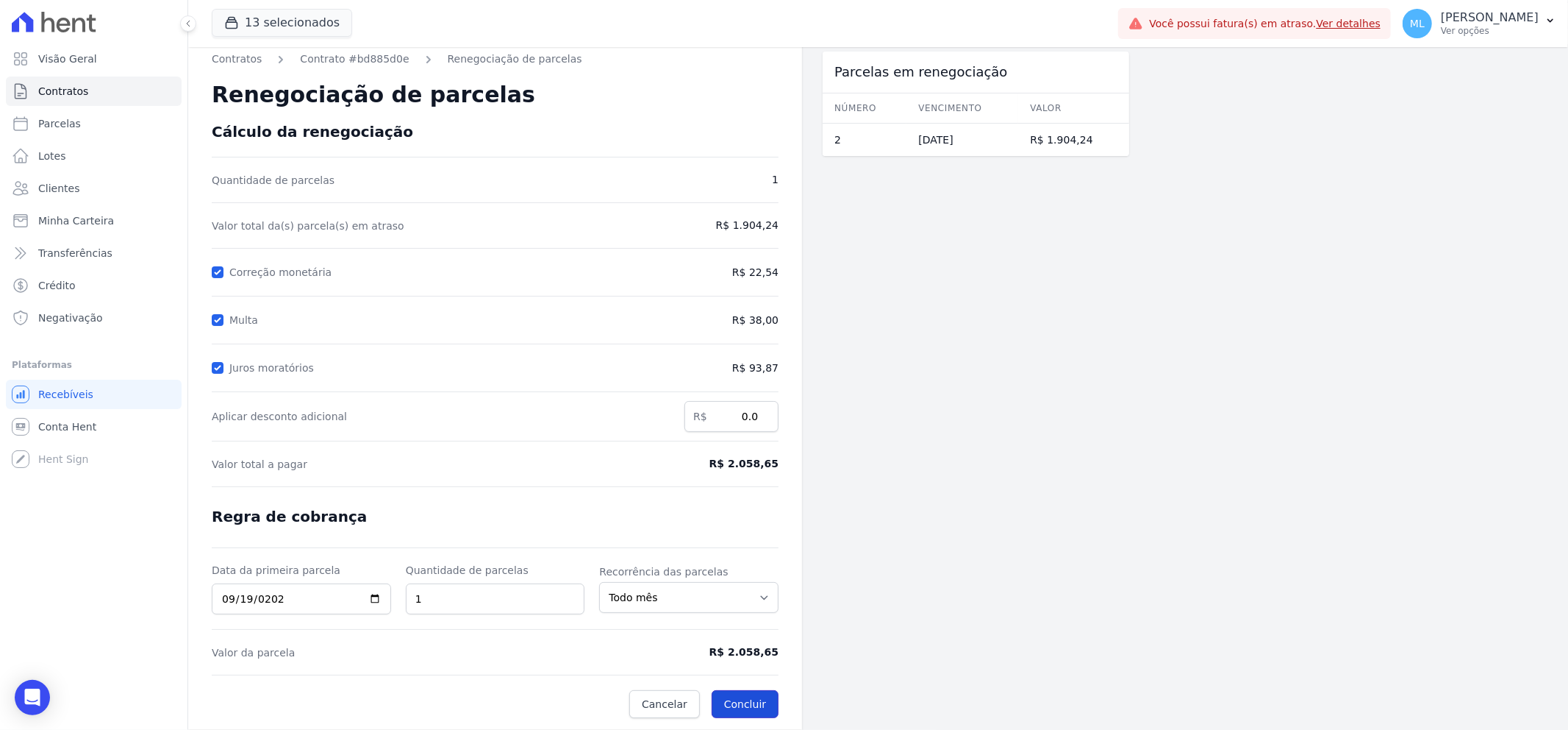
click at [762, 694] on button "Concluir" at bounding box center [744, 704] width 67 height 28
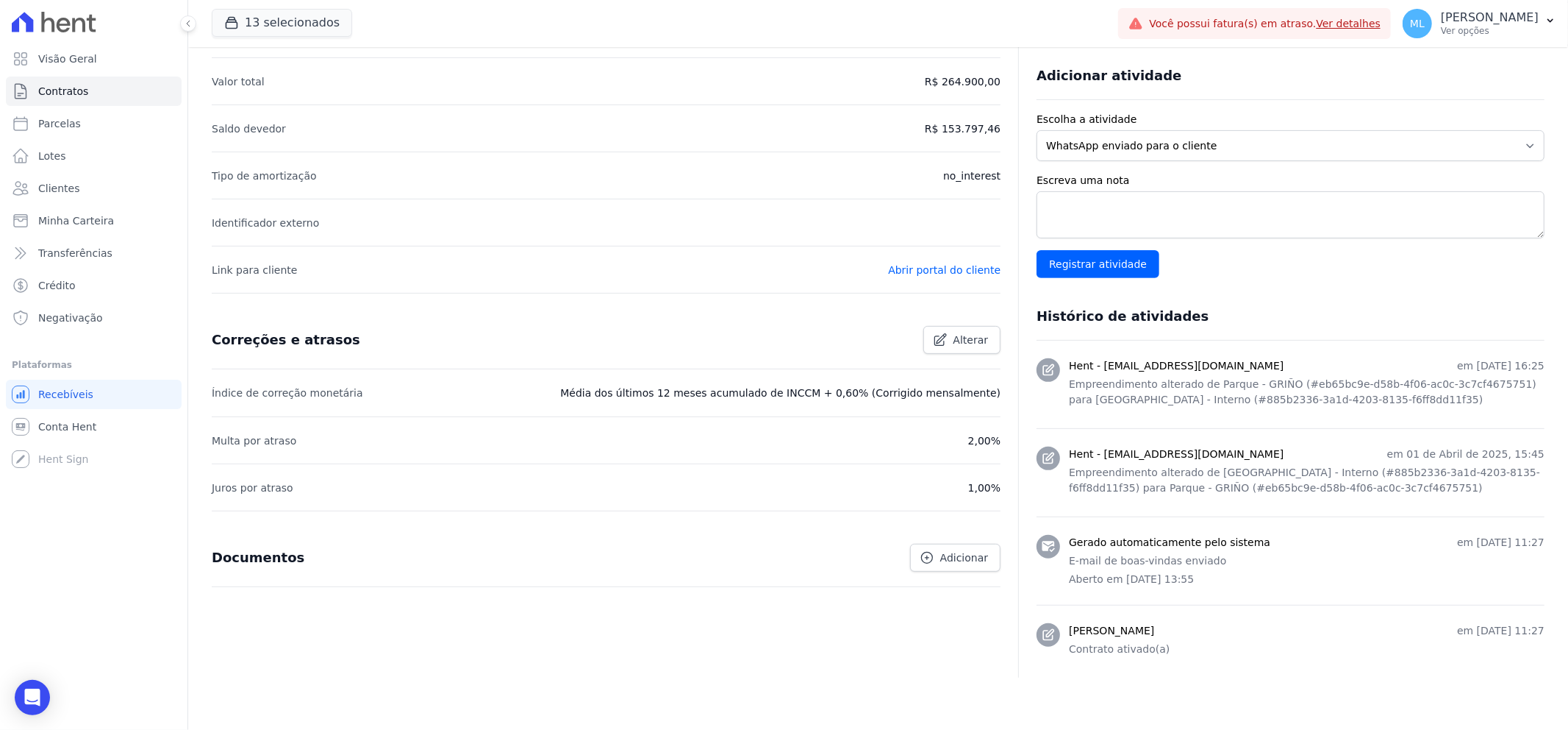
scroll to position [352, 0]
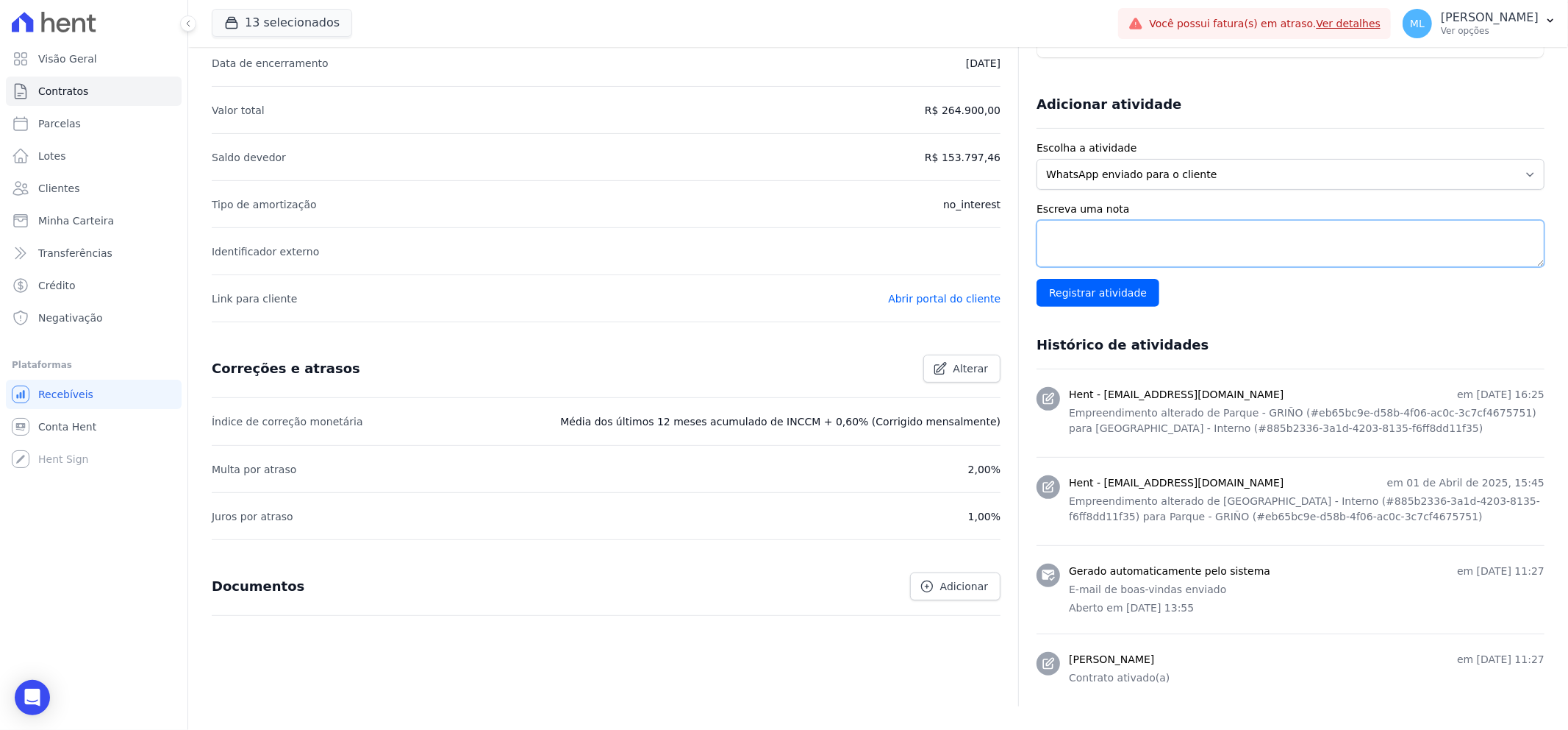
click at [1140, 246] on textarea "Escreva uma nota" at bounding box center [1290, 244] width 508 height 47
type textarea "r"
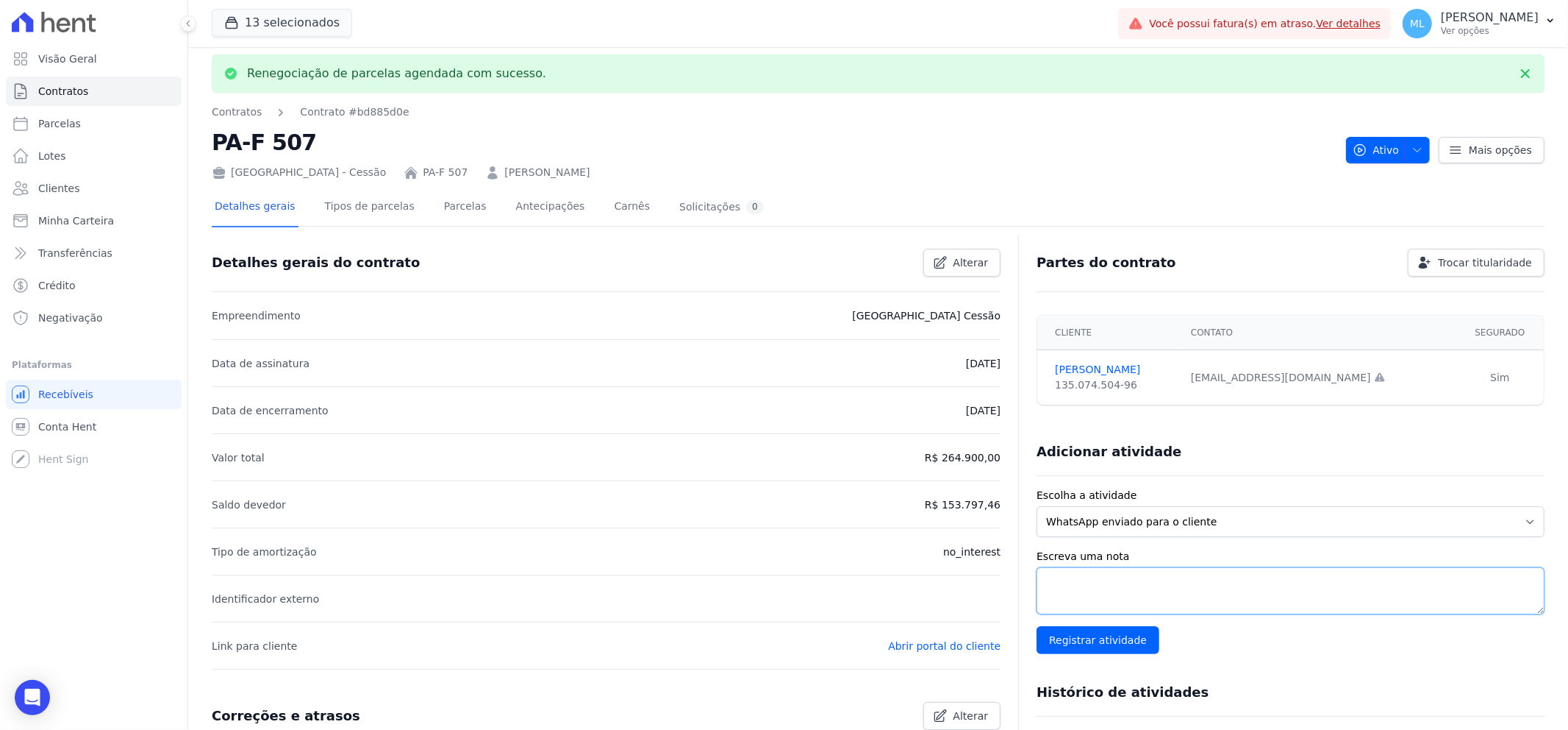
scroll to position [0, 0]
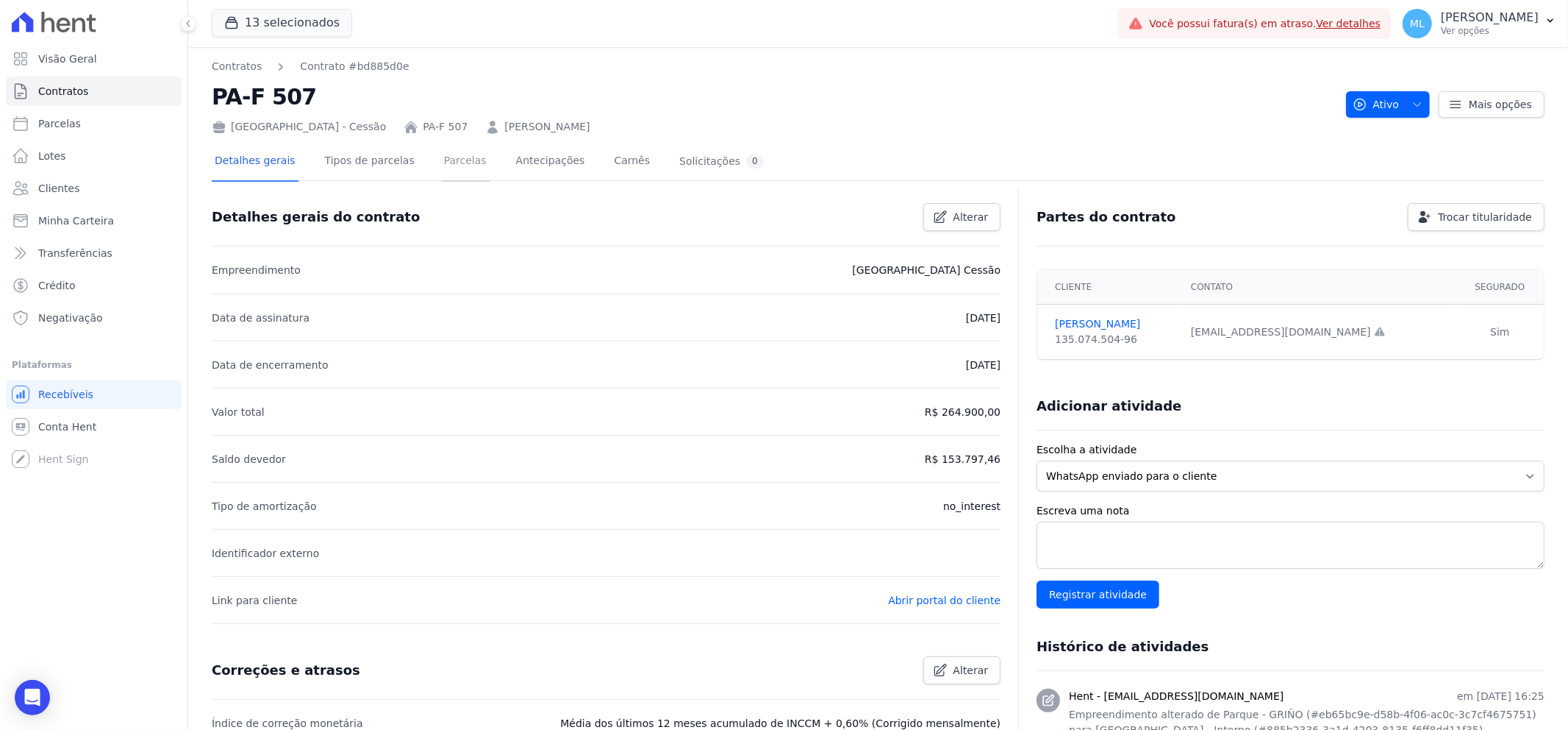
click at [434, 209] on div "Detalhes gerais Tipos de parcelas Parcelas Antecipações Carnês Solicitações 0 D…" at bounding box center [878, 623] width 1332 height 959
click at [446, 164] on link "Parcelas" at bounding box center [465, 162] width 48 height 39
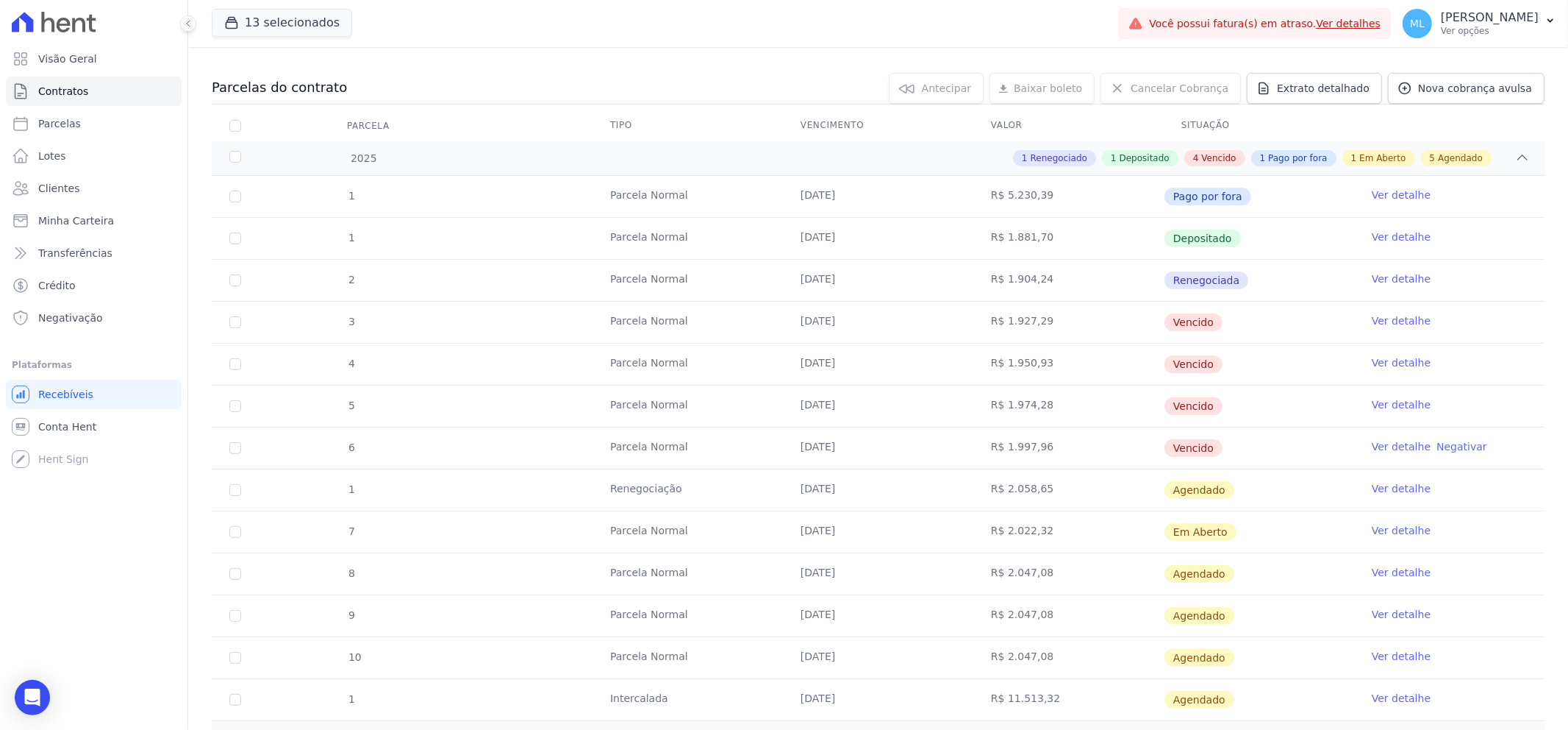
scroll to position [164, 0]
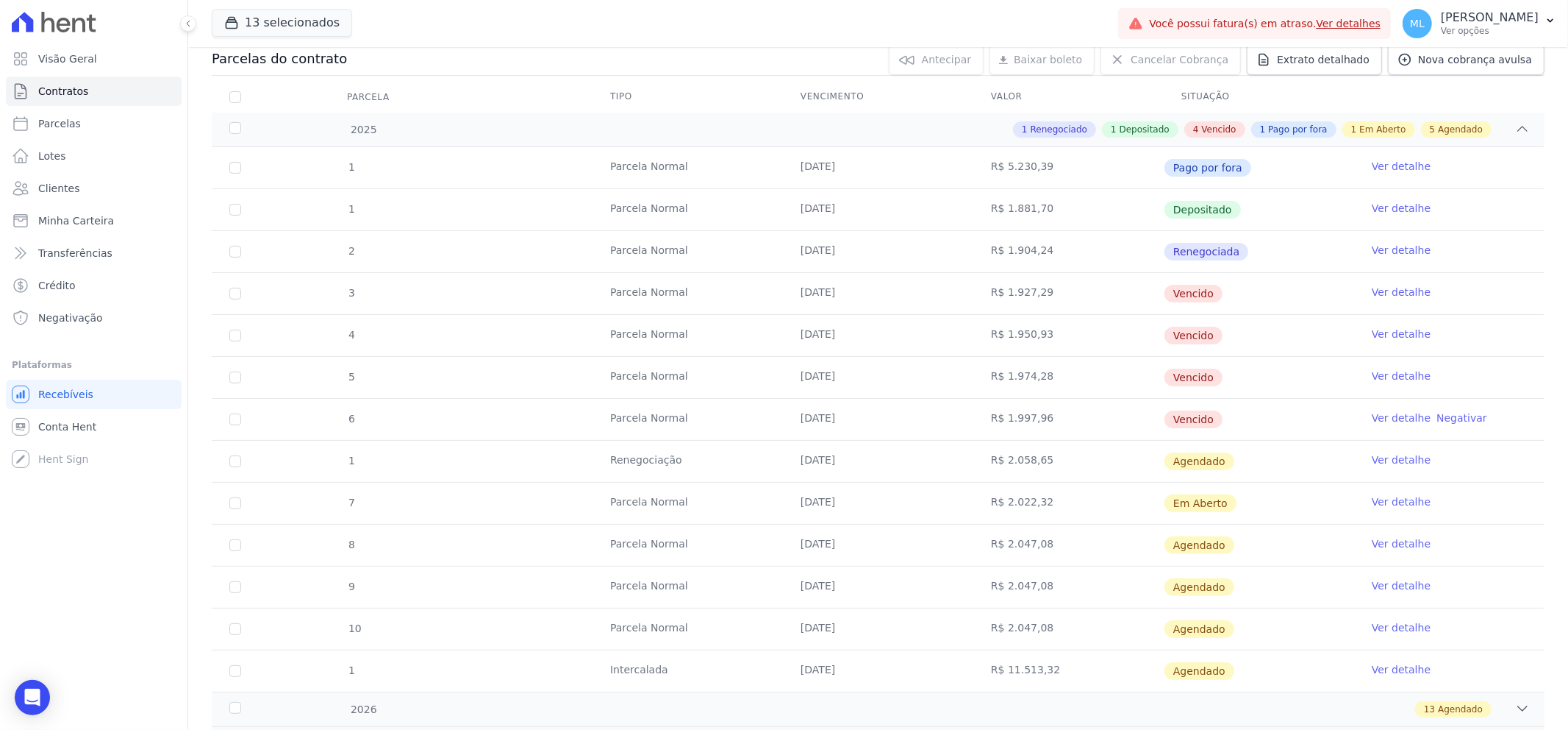
click at [1389, 460] on link "Ver detalhe" at bounding box center [1400, 459] width 59 height 15
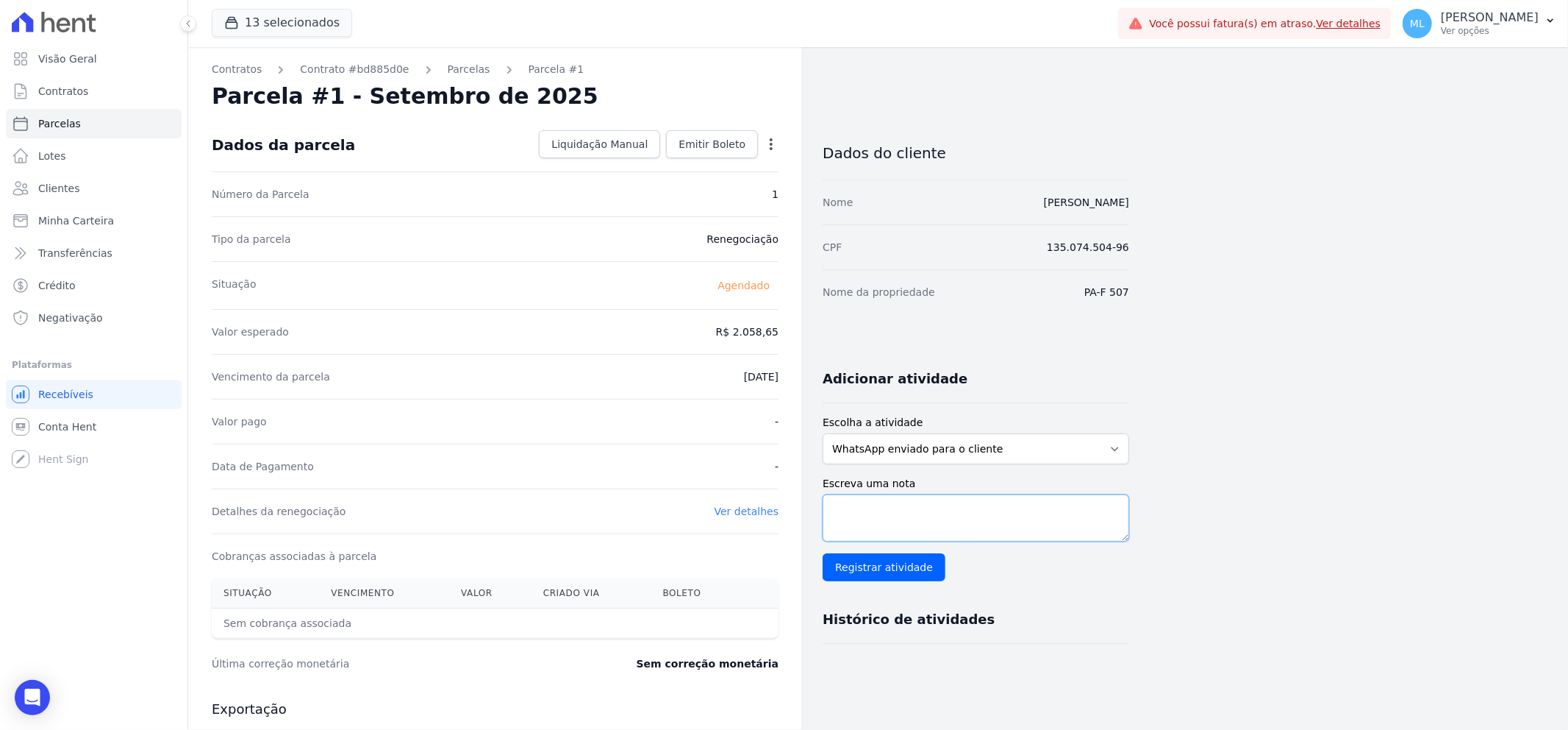
click at [886, 512] on textarea "Escreva uma nota" at bounding box center [976, 518] width 307 height 47
type textarea "e"
type textarea "Renegociada de abril"
click at [907, 559] on input "Registrar atividade" at bounding box center [884, 567] width 123 height 28
click at [709, 147] on span "Emitir Boleto" at bounding box center [712, 144] width 67 height 15
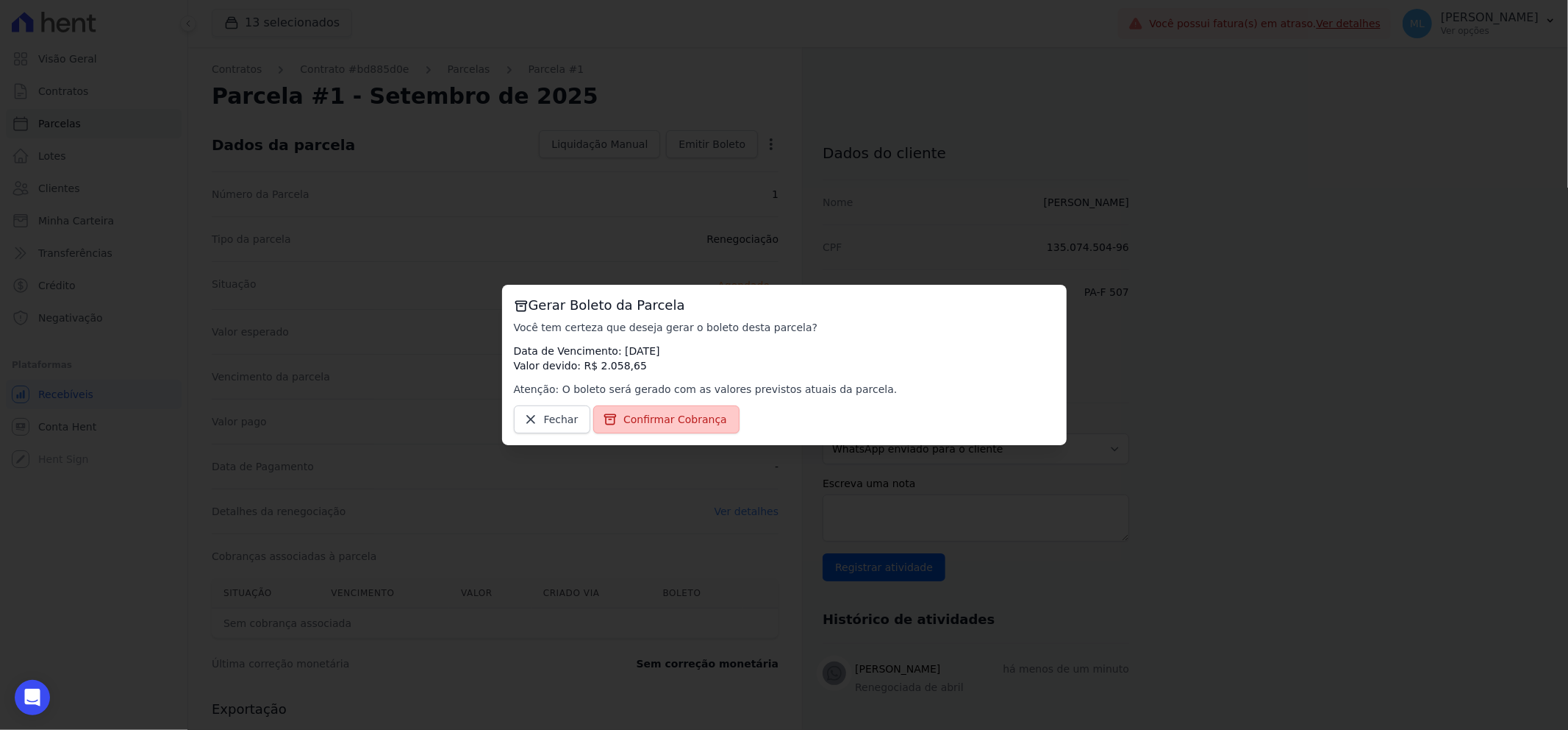
click at [703, 412] on span "Confirmar Cobrança" at bounding box center [675, 419] width 104 height 15
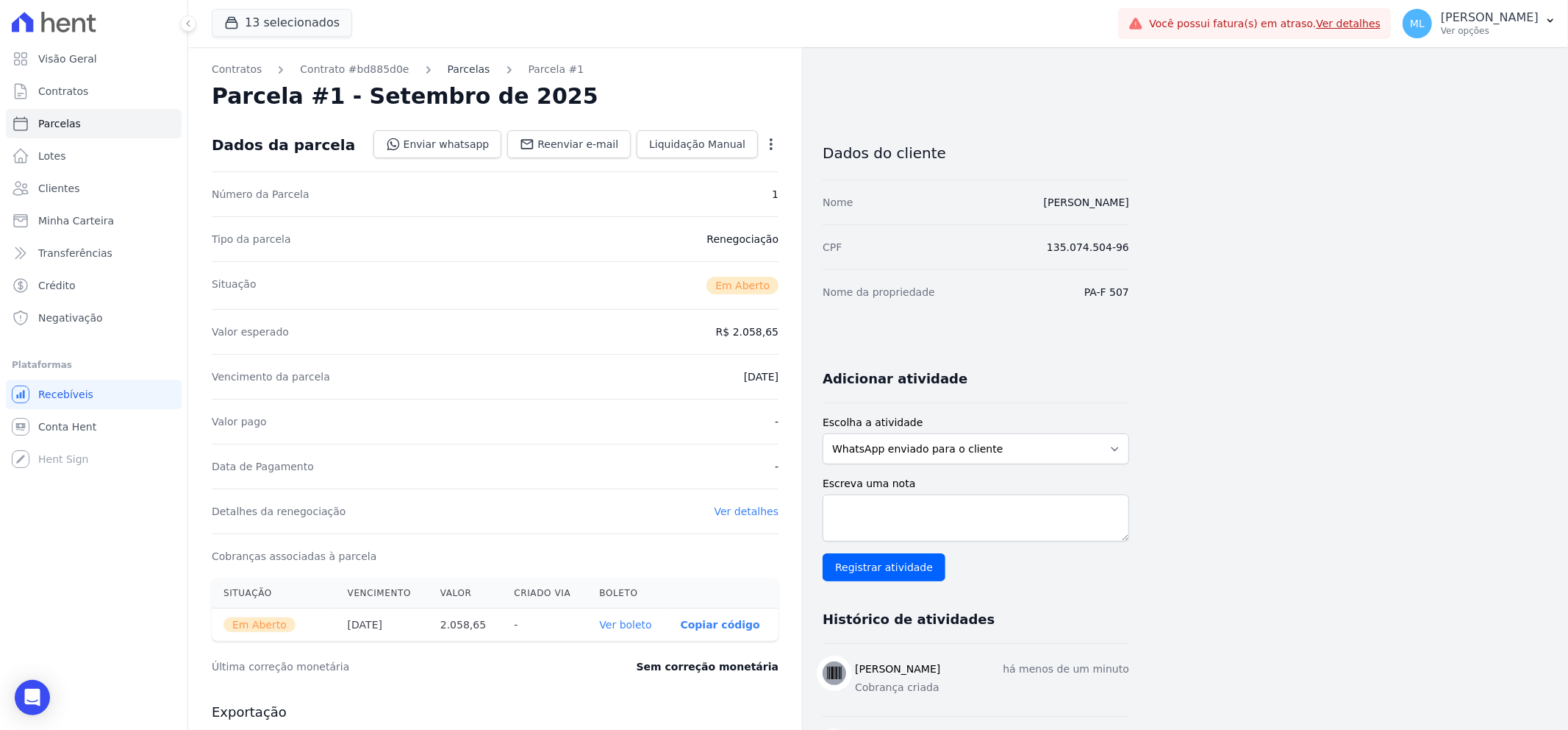
click at [449, 69] on link "Parcelas" at bounding box center [468, 69] width 43 height 16
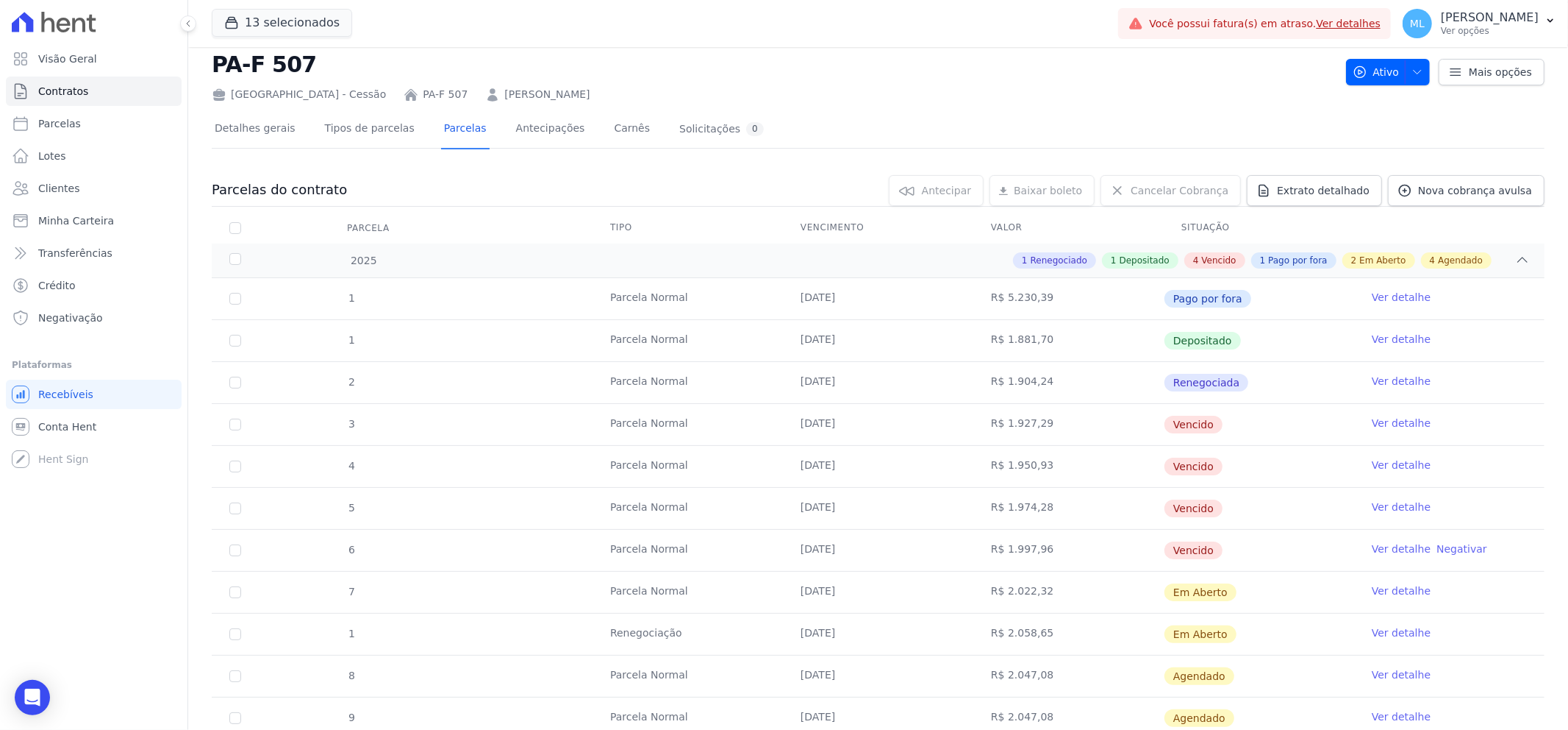
scroll to position [82, 0]
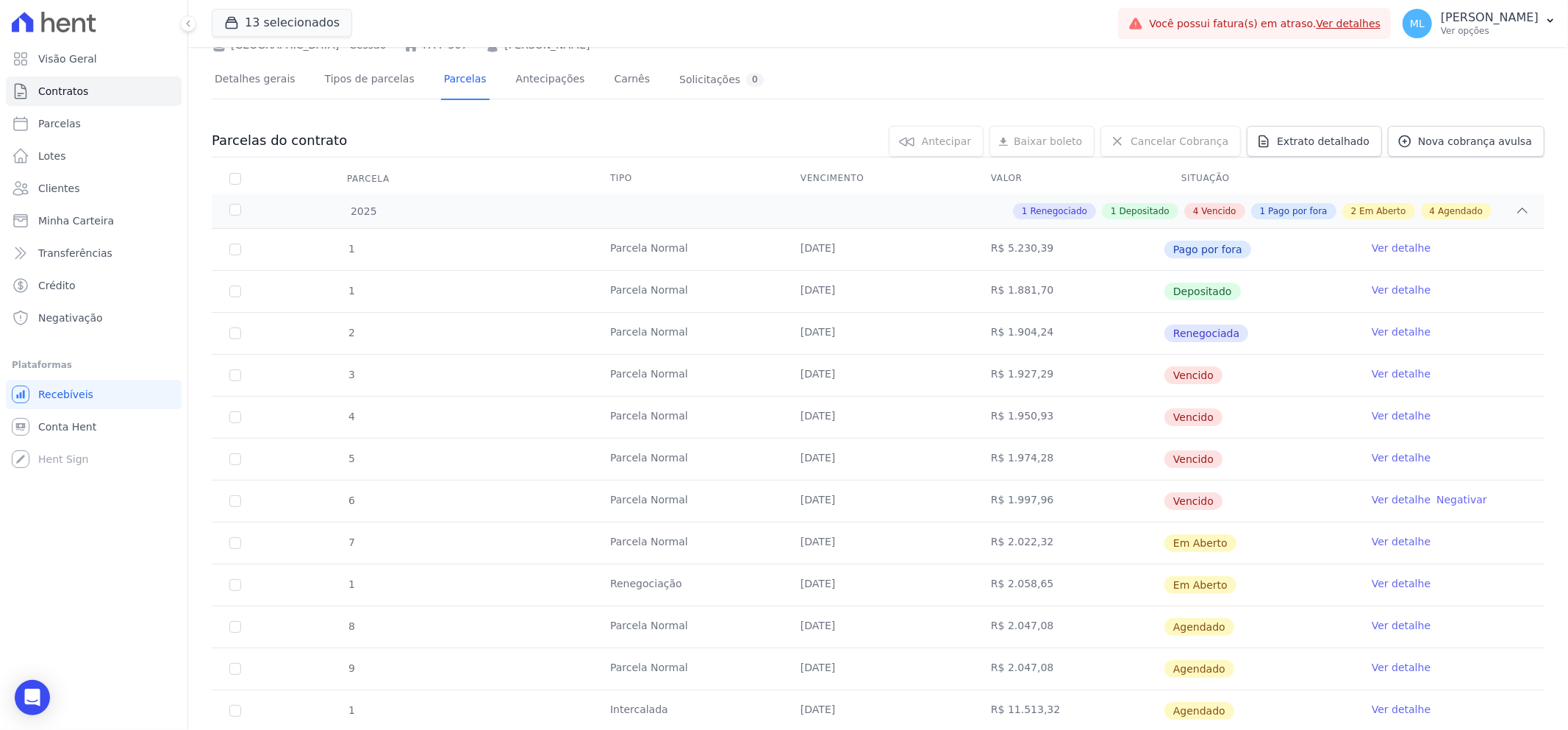
click at [1371, 372] on link "Ver detalhe" at bounding box center [1400, 373] width 59 height 15
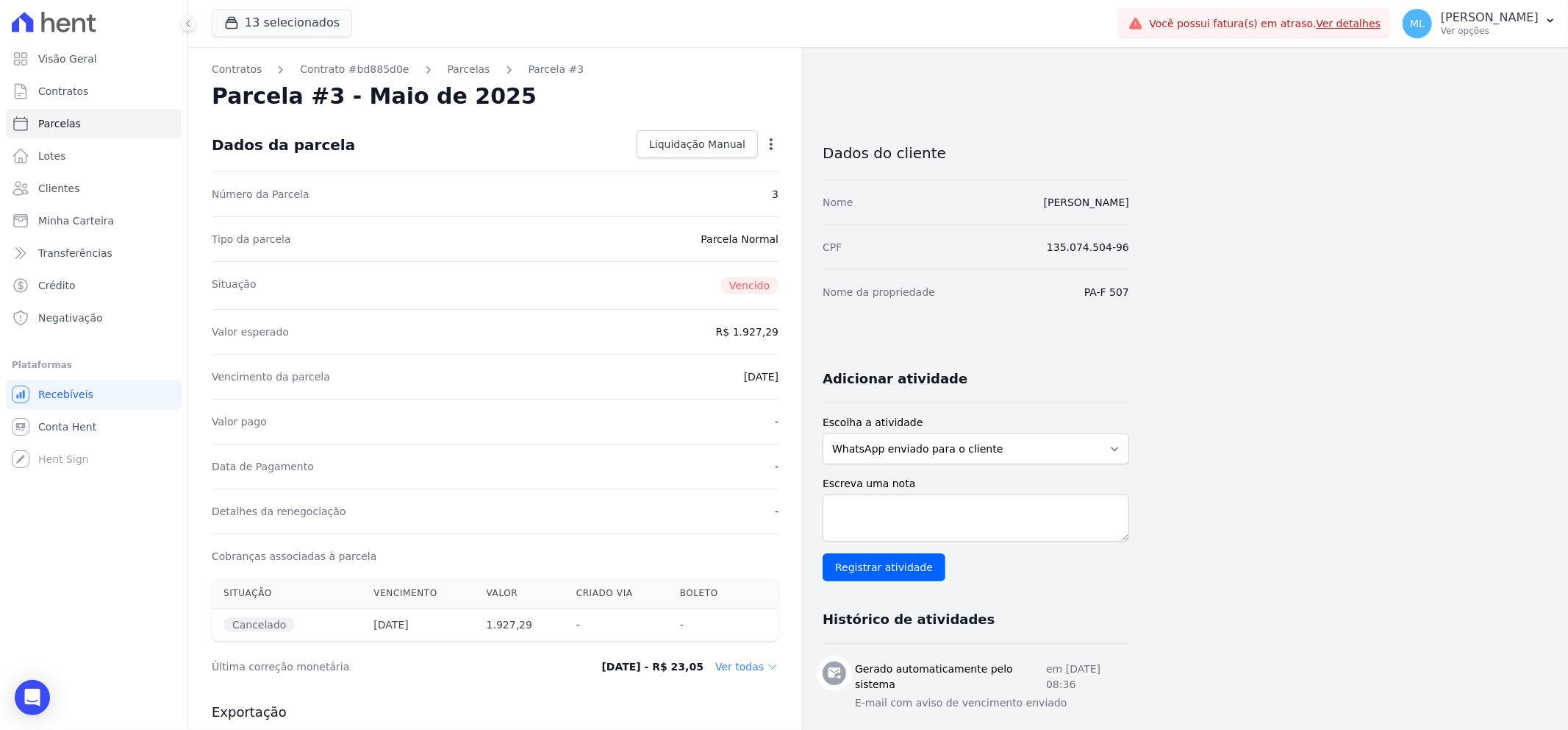
click at [770, 137] on icon "button" at bounding box center [771, 144] width 15 height 15
click at [730, 190] on link "Renegociar" at bounding box center [708, 191] width 129 height 26
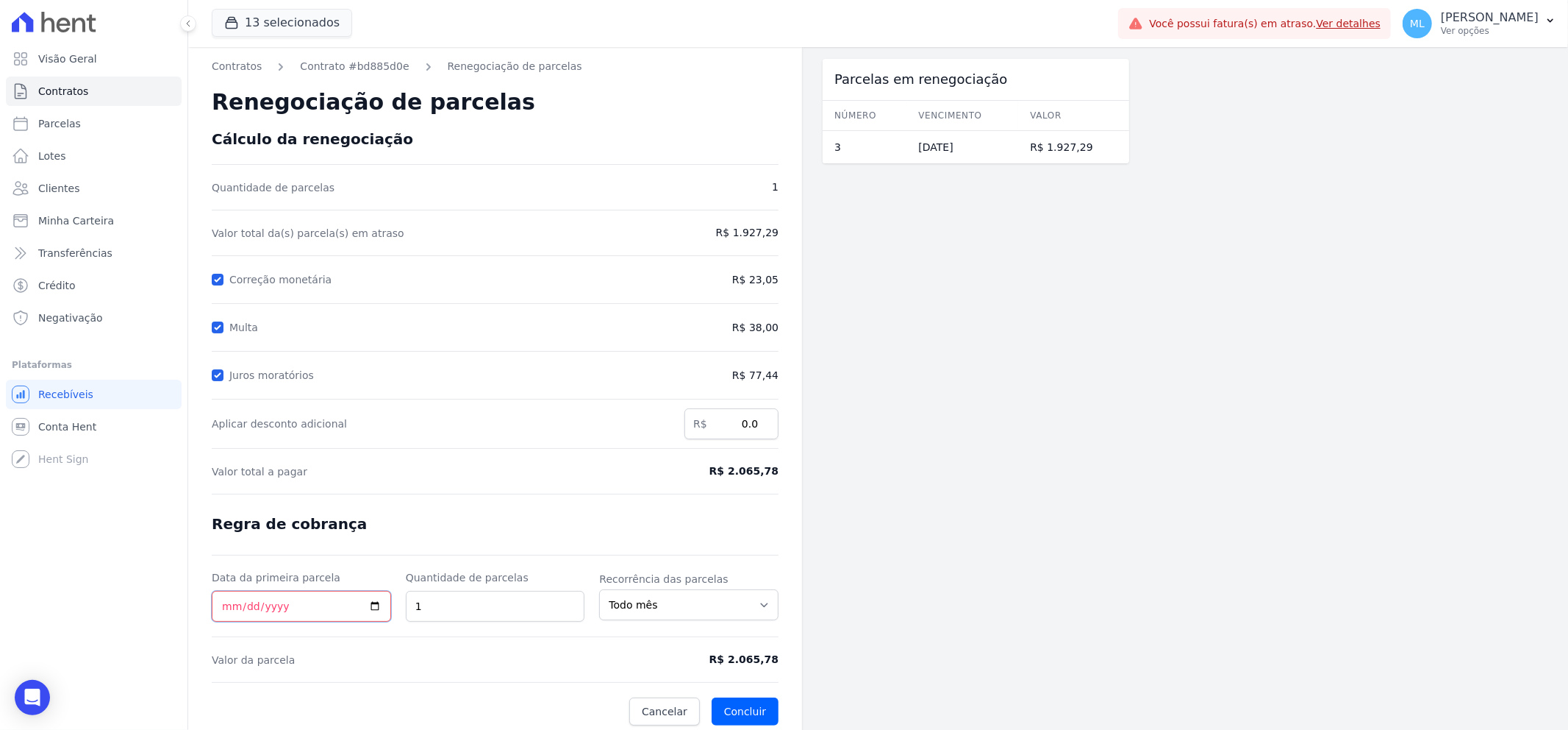
click at [229, 603] on input "Data da primeira parcela" at bounding box center [301, 605] width 179 height 31
type input "2025-09-19"
click at [747, 704] on button "Concluir" at bounding box center [744, 712] width 67 height 28
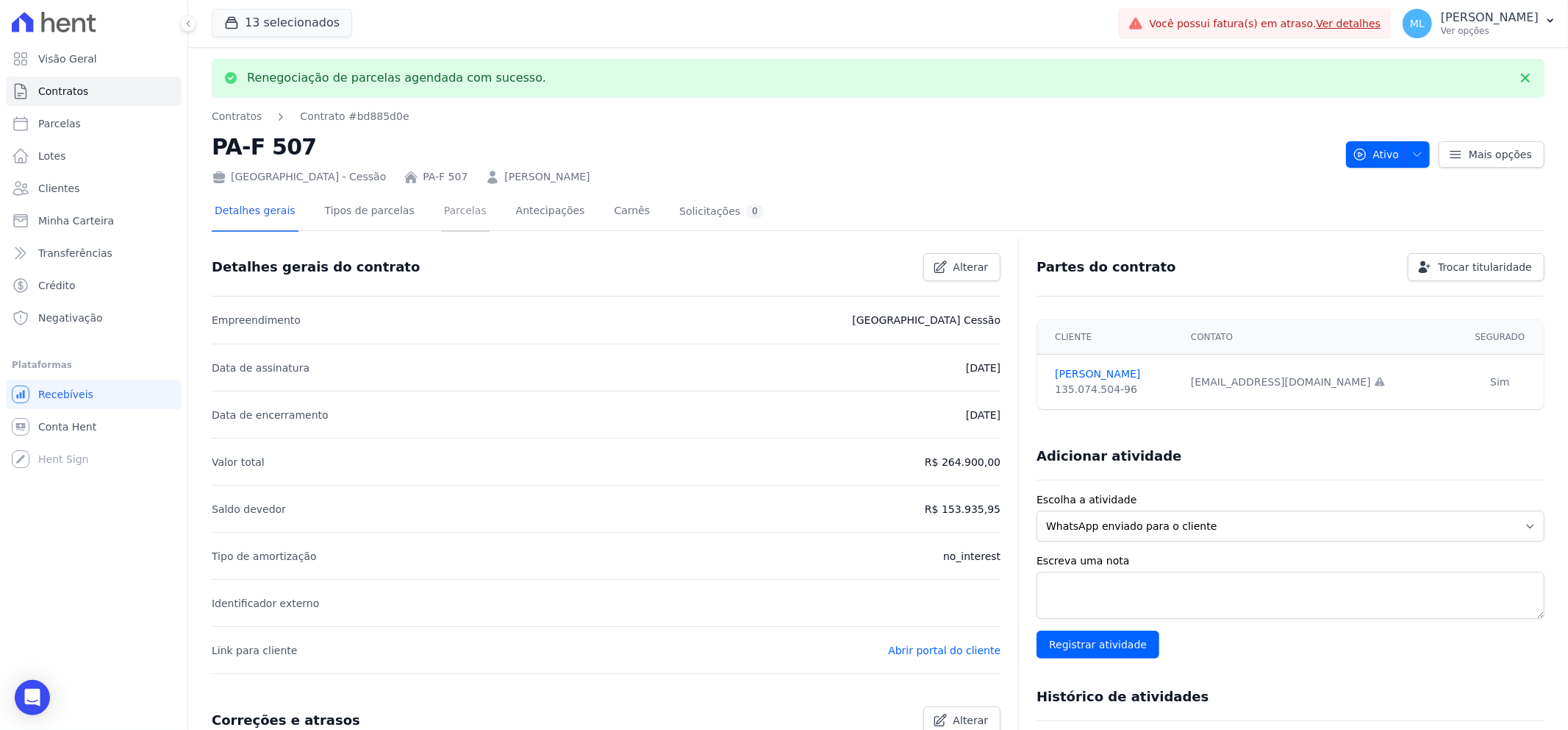
click at [443, 214] on link "Parcelas" at bounding box center [465, 212] width 48 height 39
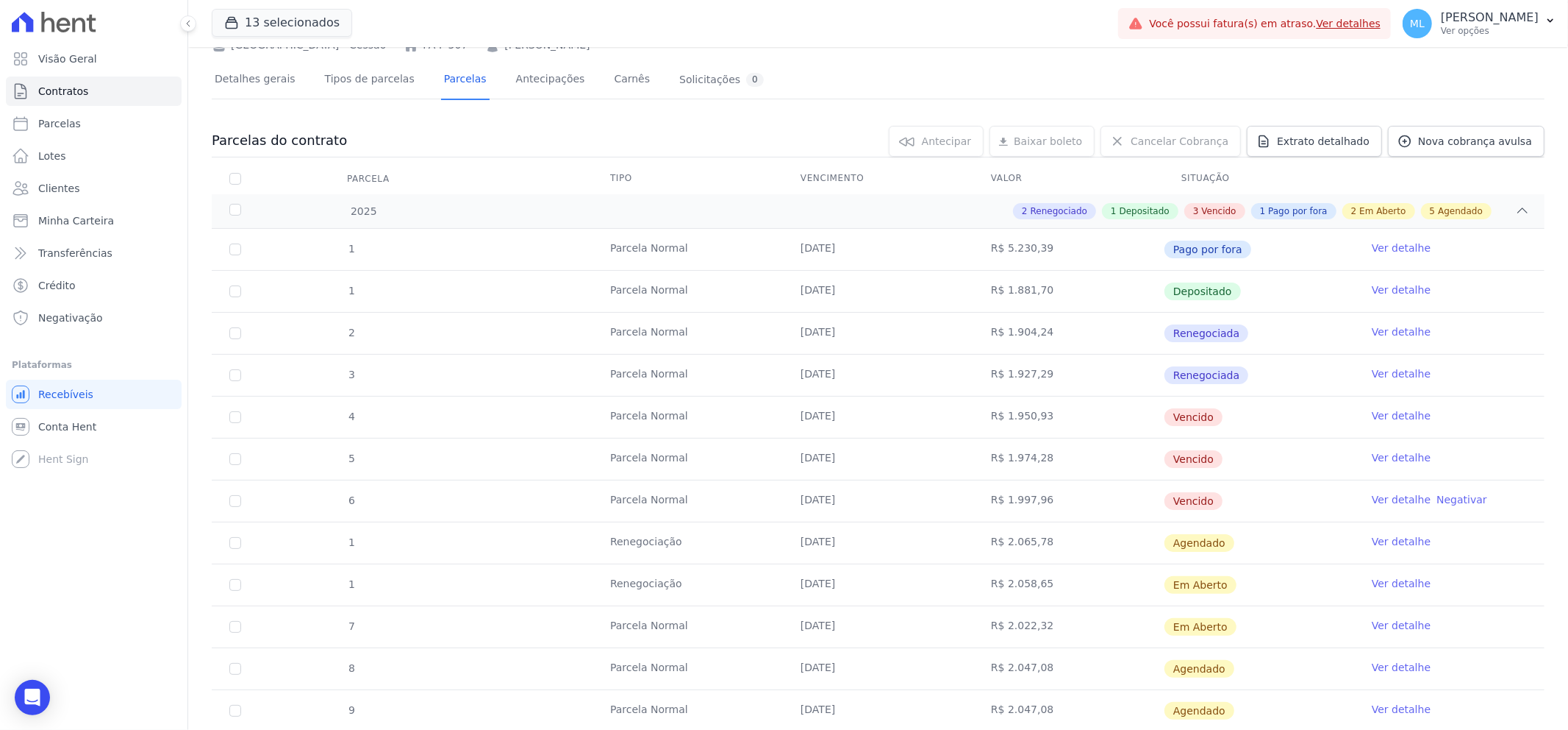
scroll to position [164, 0]
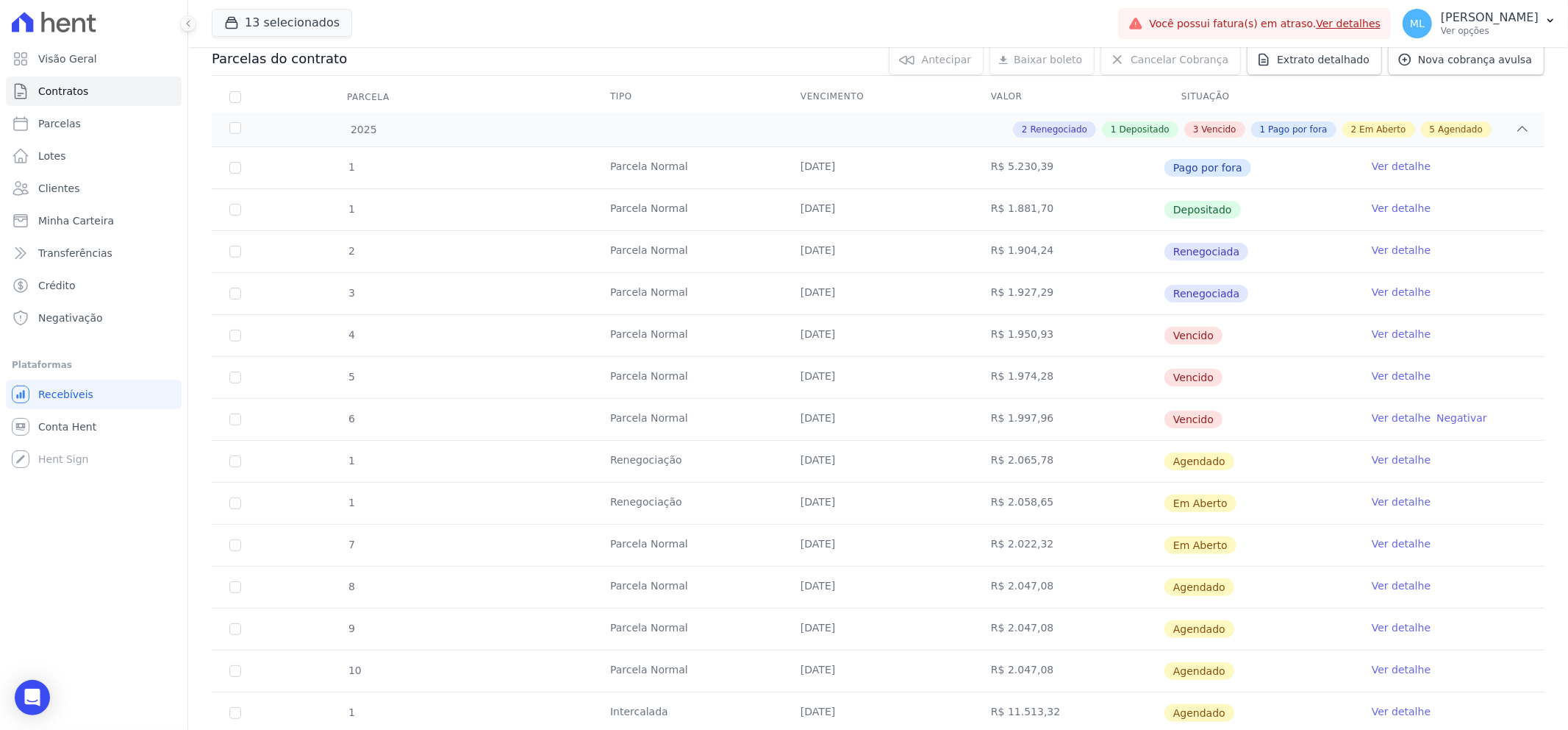
click at [1388, 505] on link "Ver detalhe" at bounding box center [1400, 501] width 59 height 15
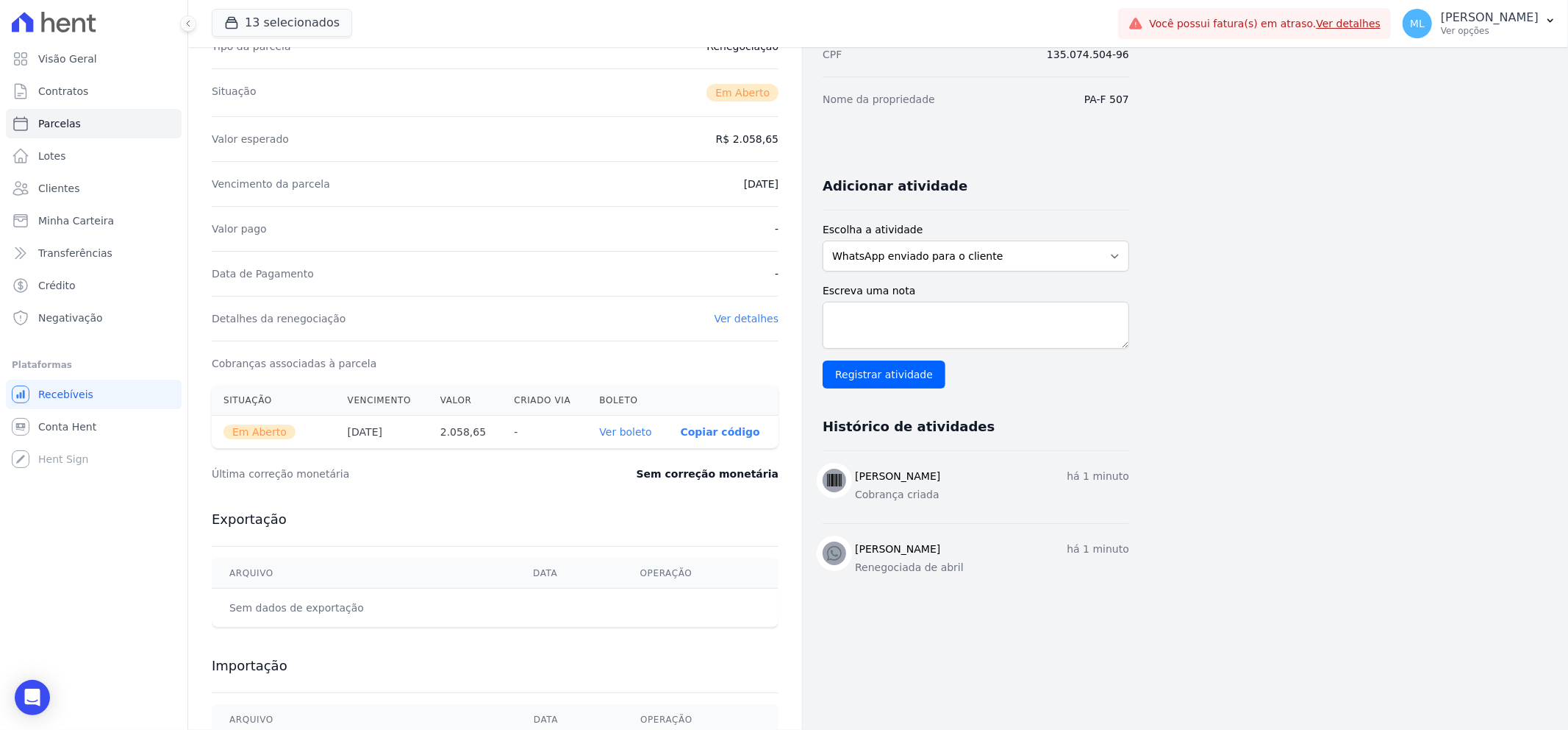
scroll to position [245, 0]
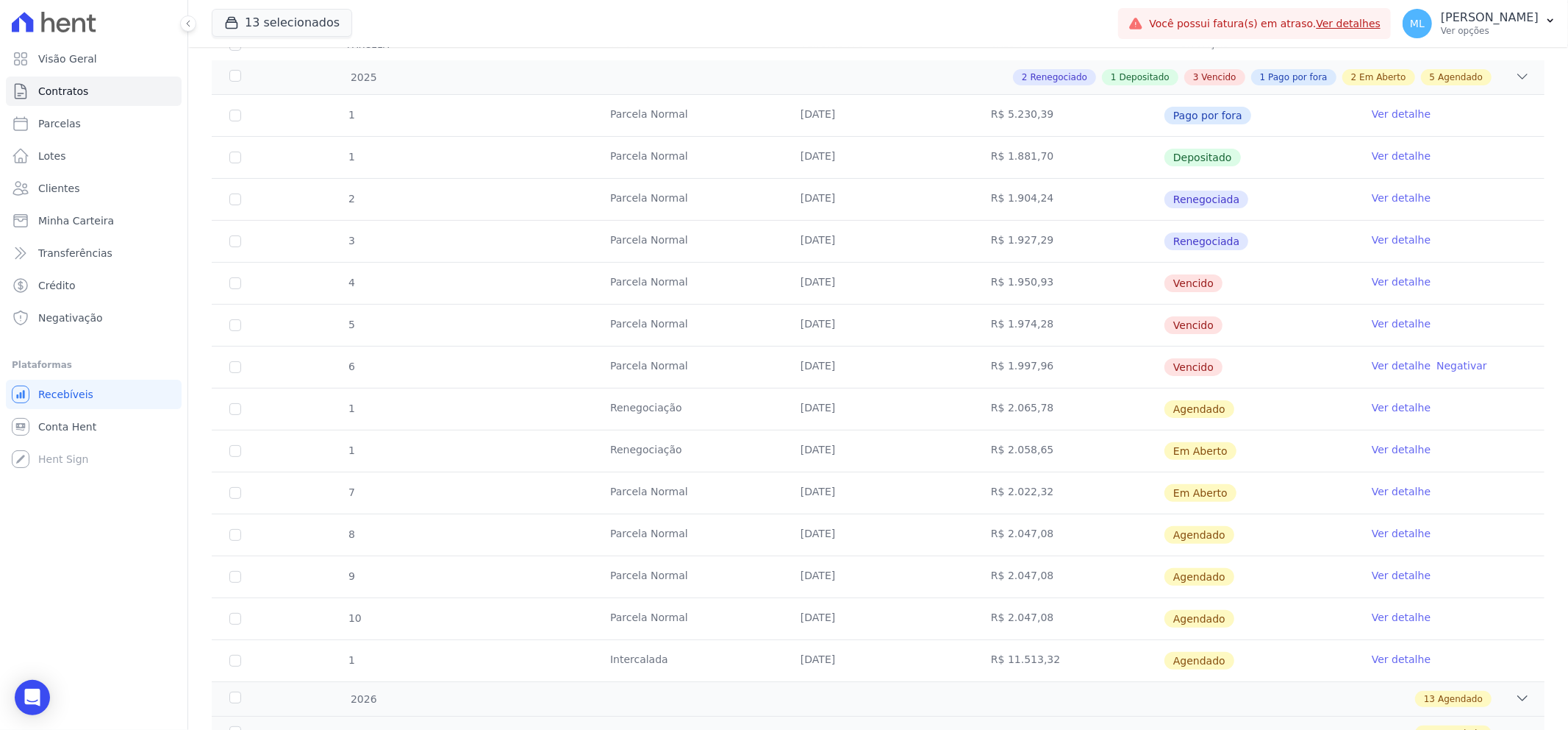
scroll to position [245, 0]
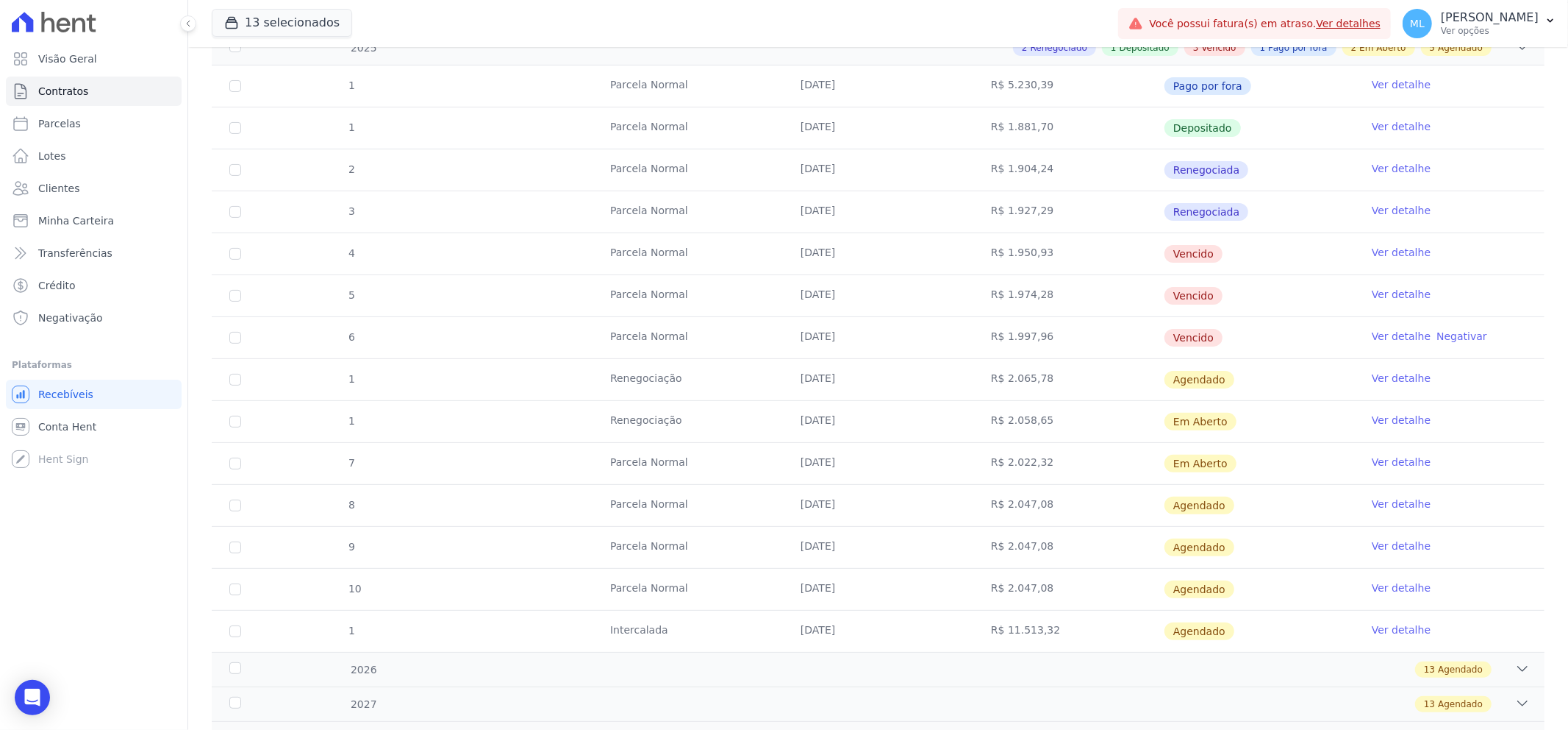
click at [1372, 381] on link "Ver detalhe" at bounding box center [1400, 377] width 59 height 15
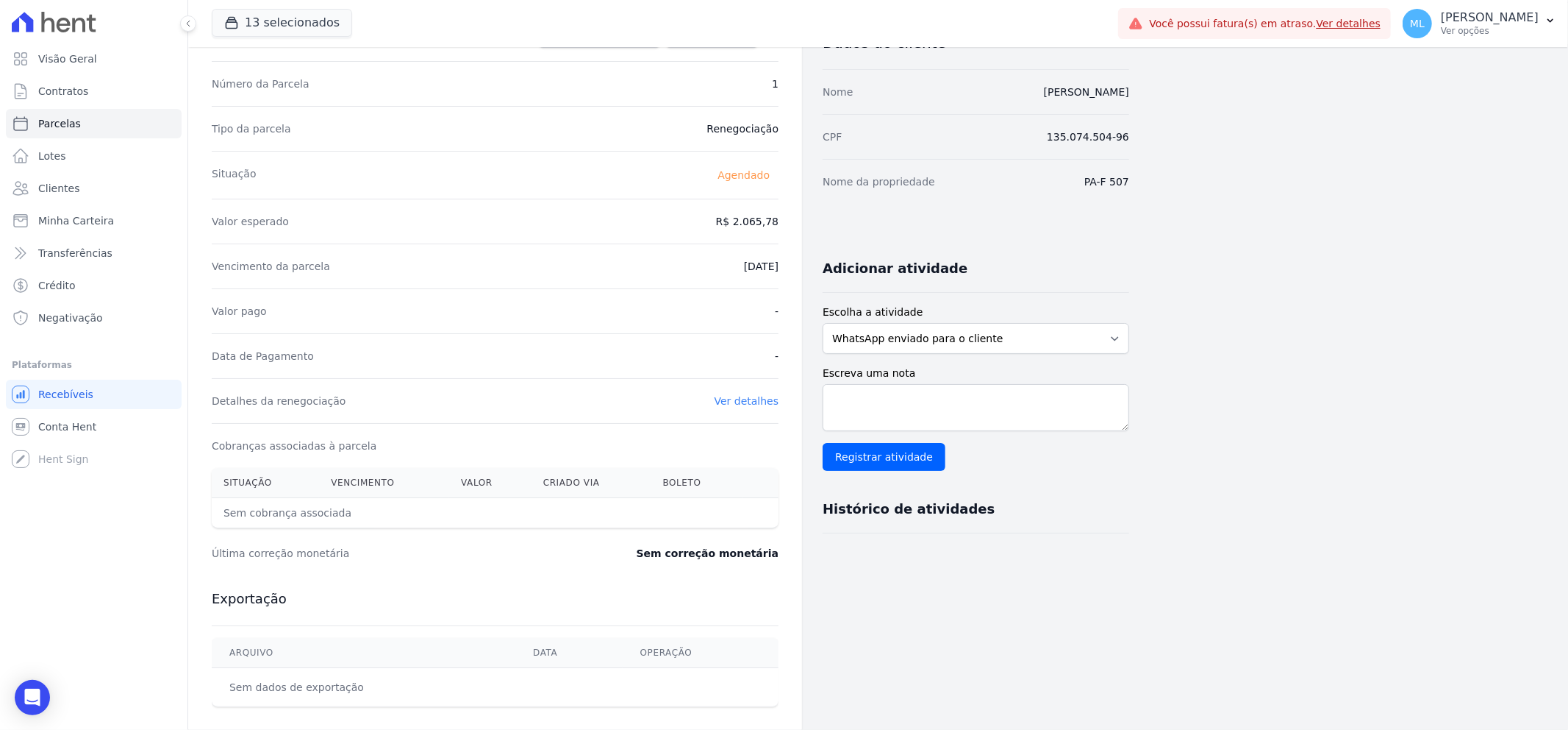
scroll to position [82, 0]
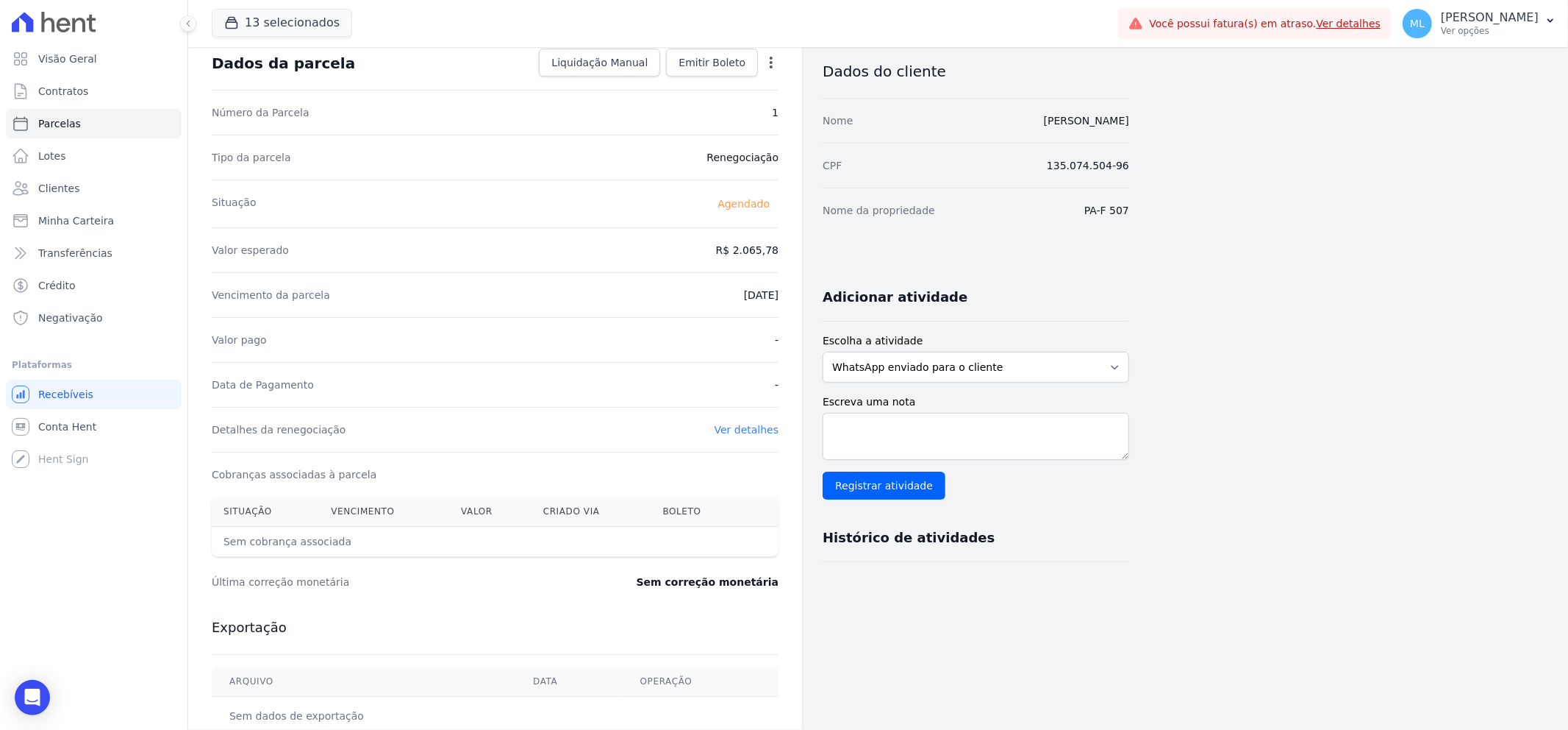
click at [734, 425] on link "Ver detalhes" at bounding box center [747, 429] width 65 height 11
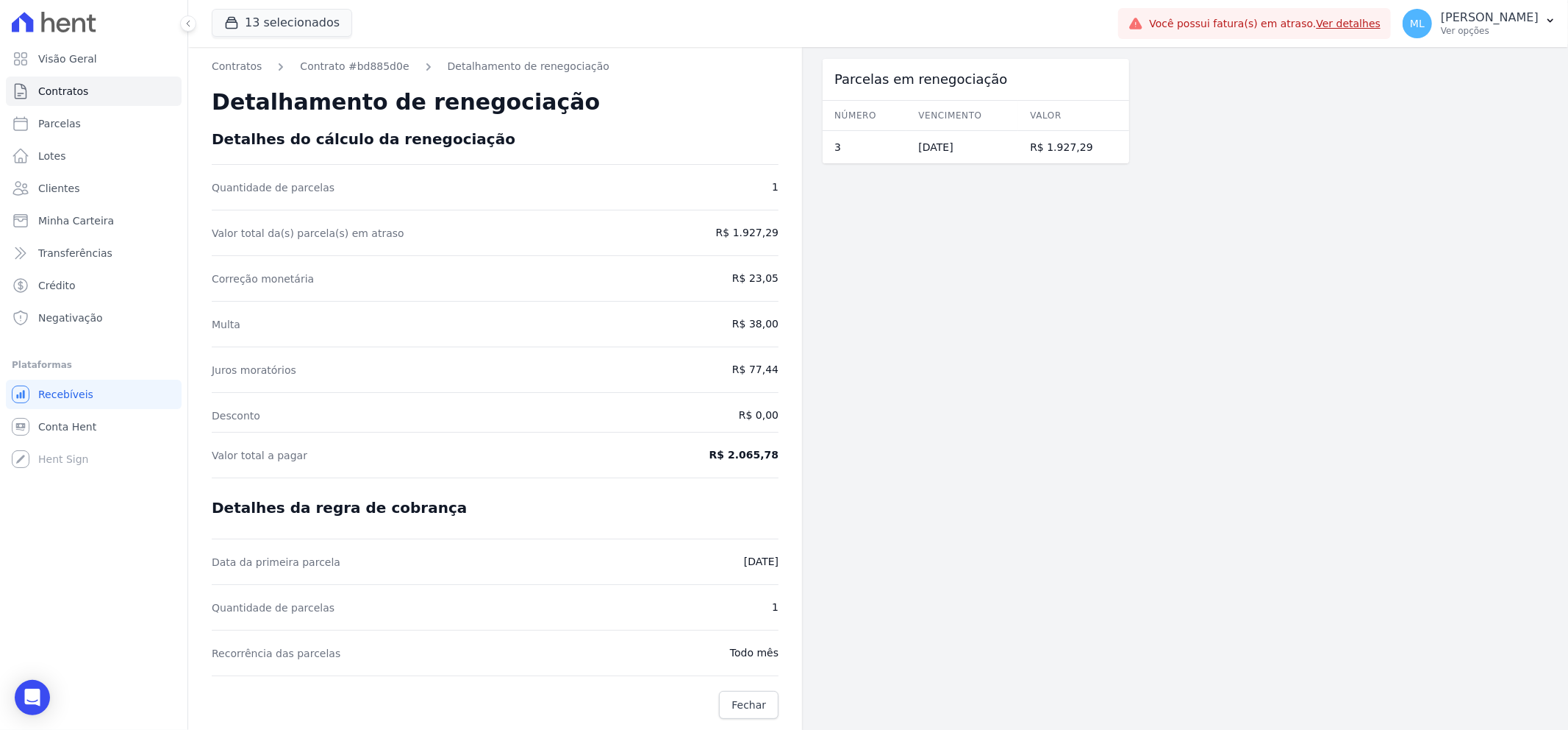
scroll to position [1, 0]
click at [759, 711] on link "Fechar" at bounding box center [749, 704] width 60 height 28
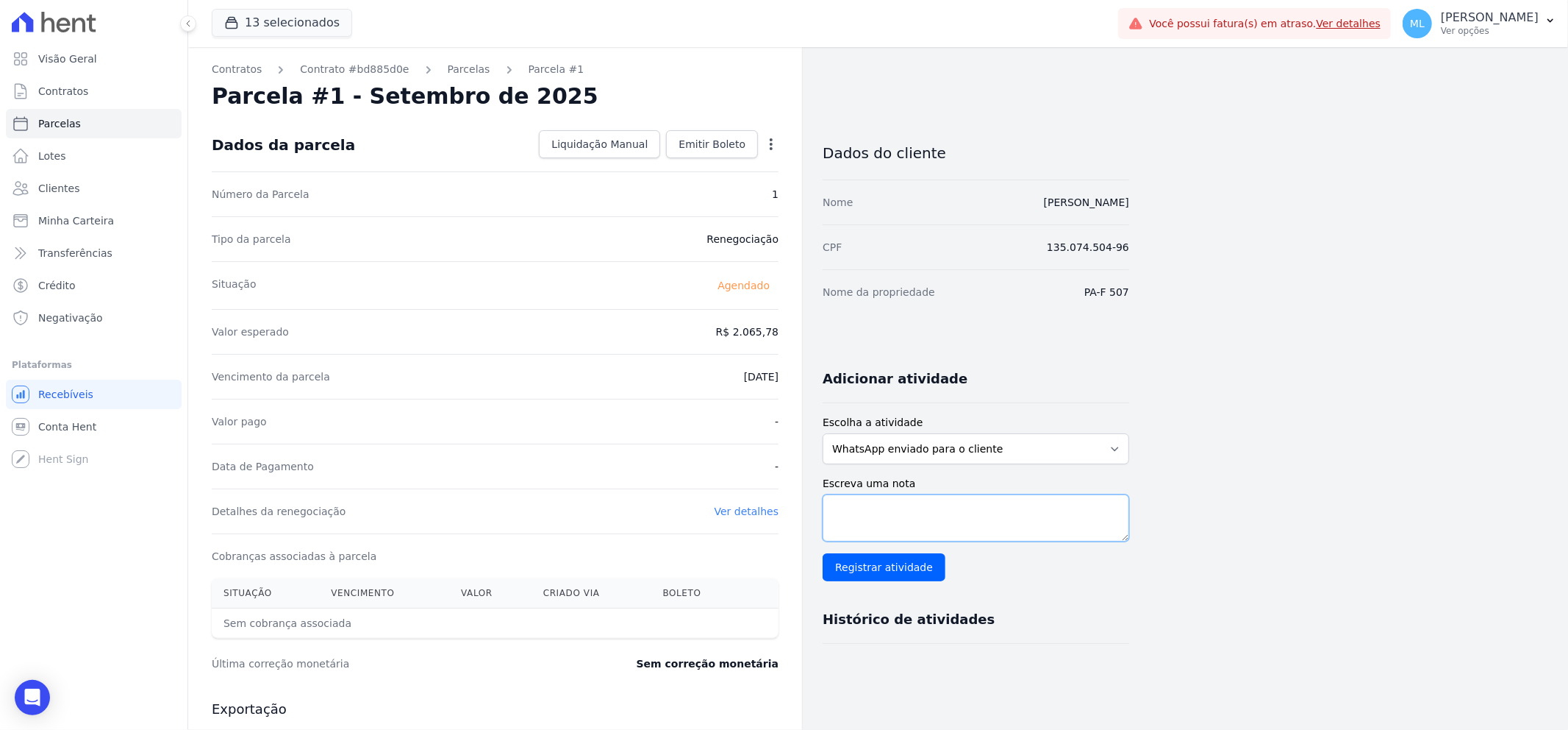
click at [908, 526] on textarea "Escreva uma nota" at bounding box center [976, 518] width 307 height 47
type textarea "Renegociada de maio"
click at [921, 572] on input "Registrar atividade" at bounding box center [884, 567] width 123 height 28
click at [733, 134] on link "Emitir Boleto" at bounding box center [712, 144] width 92 height 28
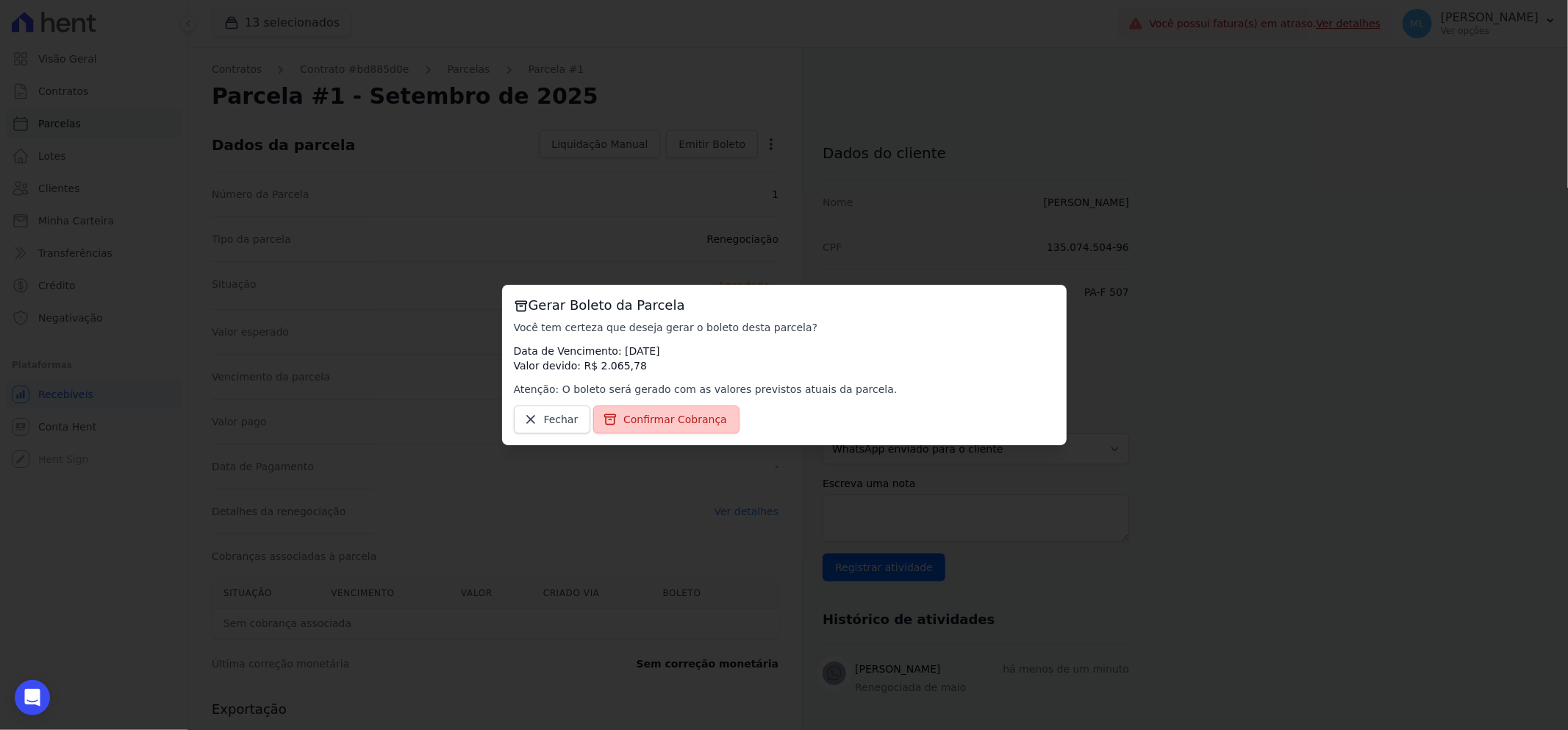
click at [679, 415] on span "Confirmar Cobrança" at bounding box center [675, 419] width 104 height 15
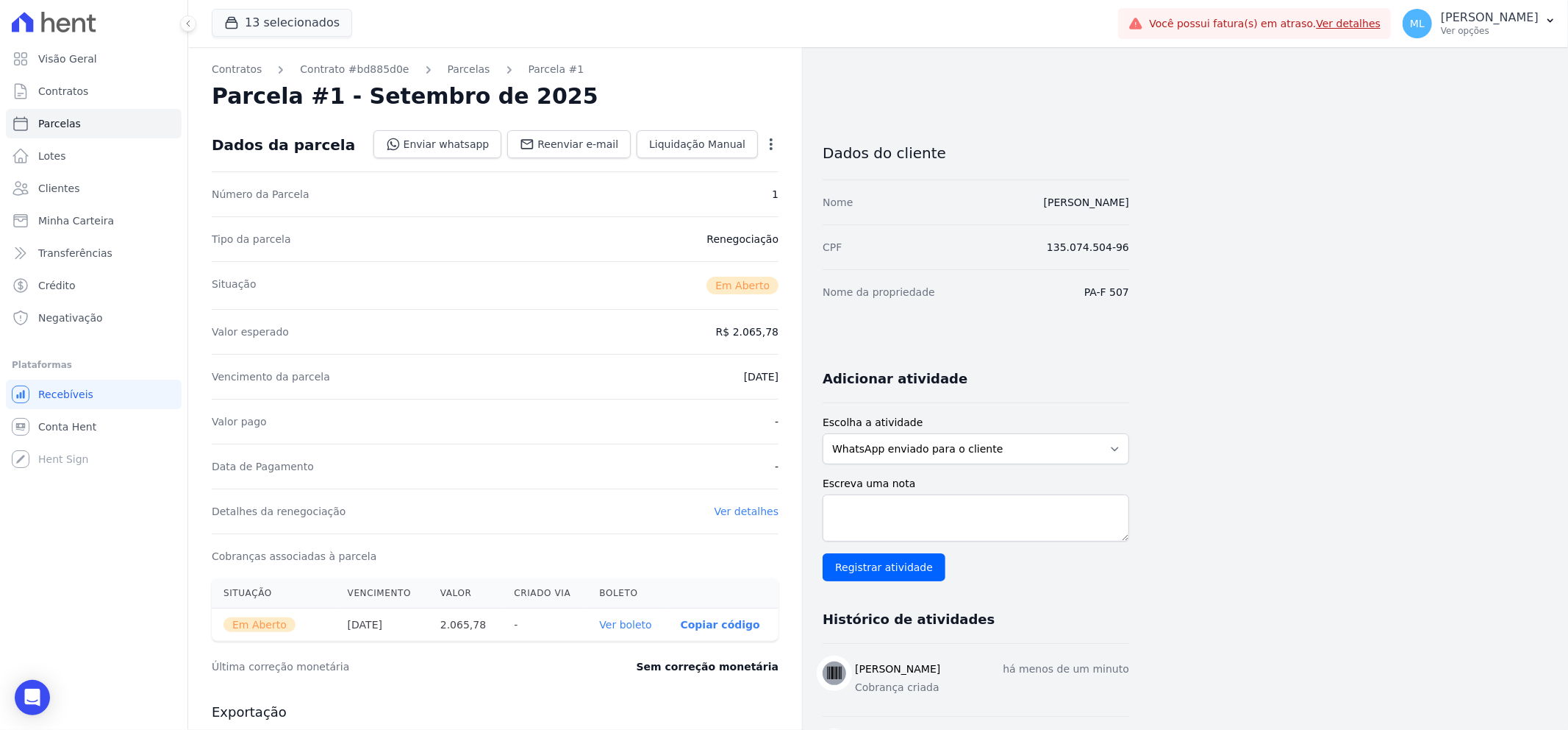
click at [635, 629] on link "Ver boleto" at bounding box center [625, 624] width 52 height 11
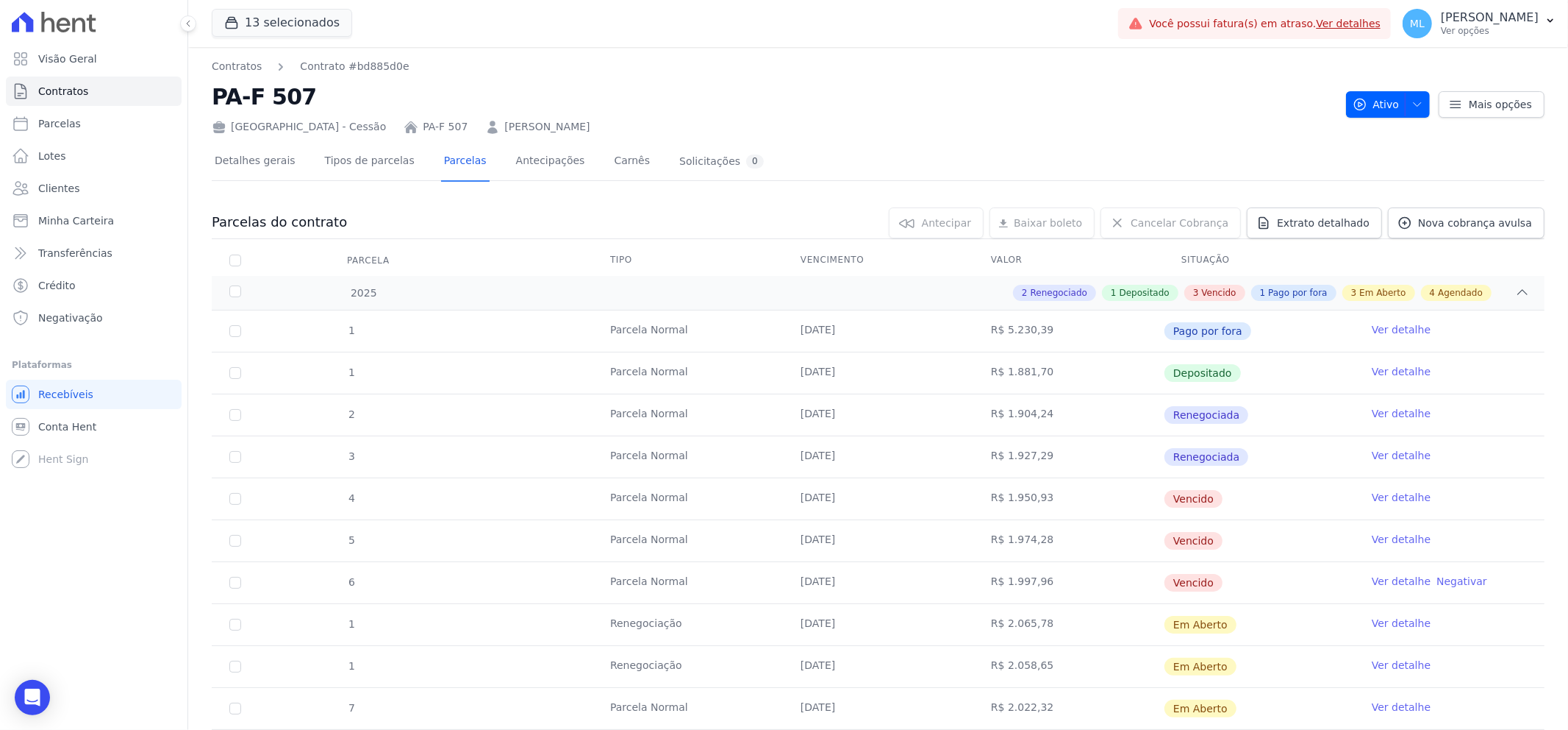
click at [452, 69] on nav "Contratos Contrato #bd885d0e" at bounding box center [773, 67] width 1122 height 16
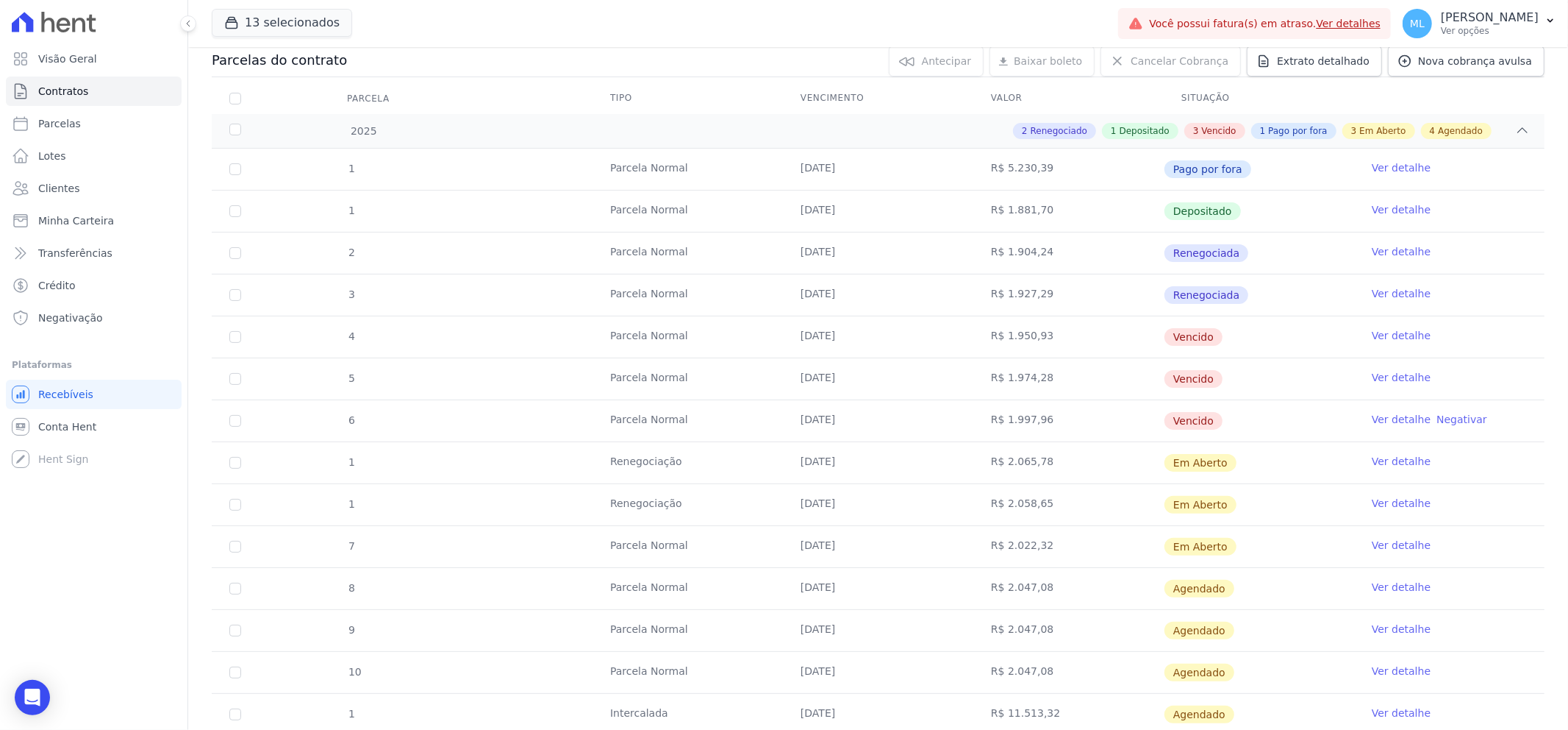
scroll to position [164, 0]
click at [1395, 504] on link "Ver detalhe" at bounding box center [1400, 501] width 59 height 15
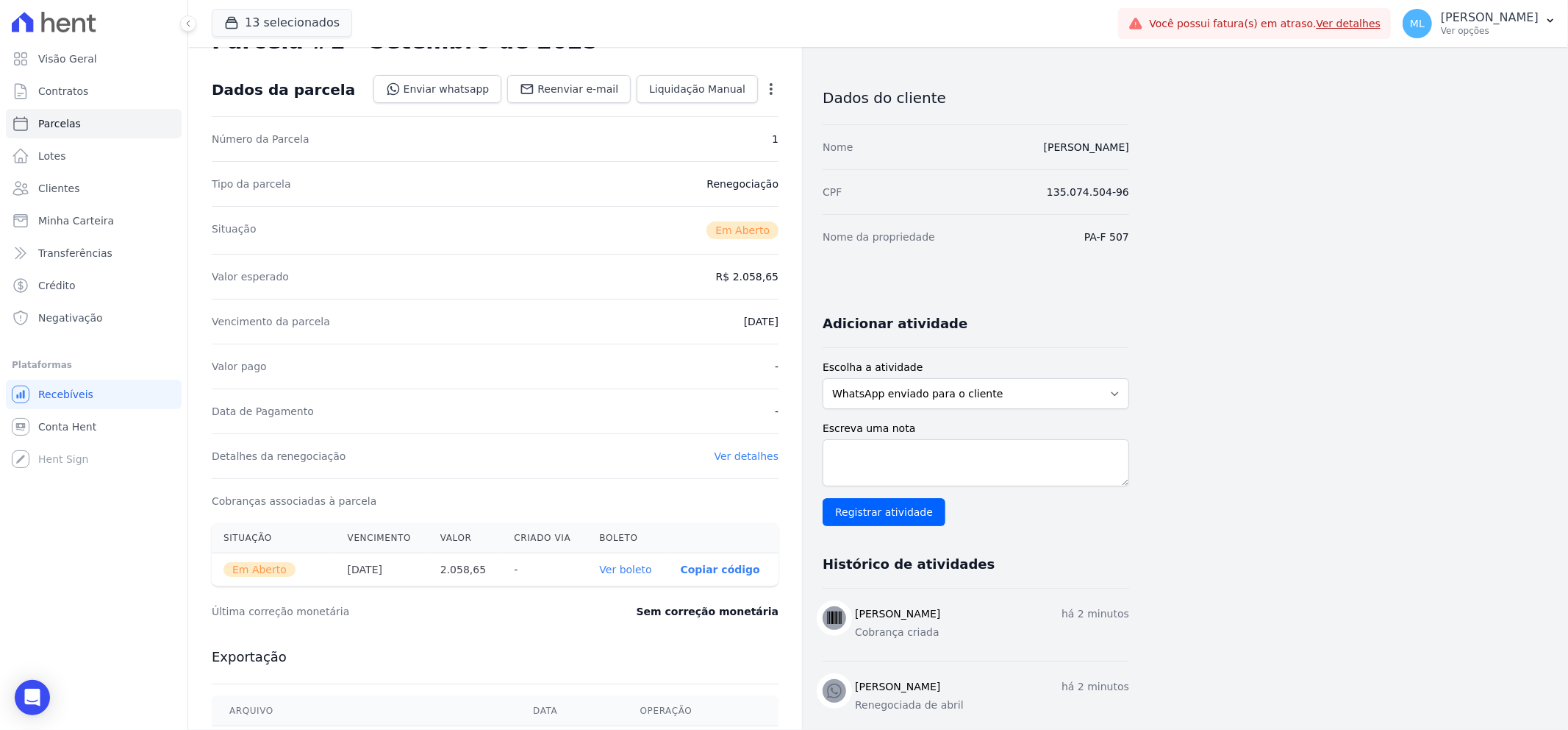
scroll to position [82, 0]
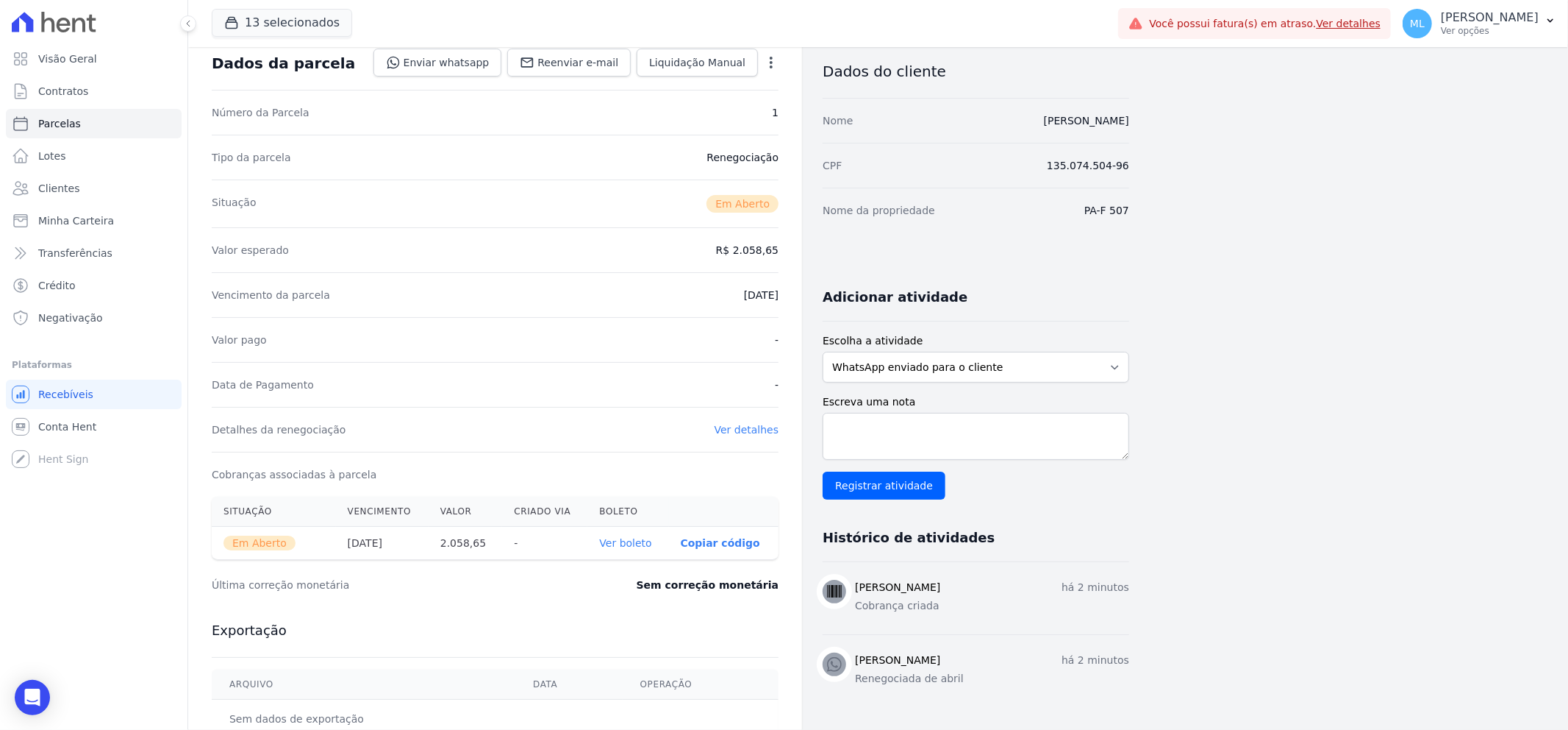
click at [635, 544] on link "Ver boleto" at bounding box center [625, 542] width 52 height 11
click at [87, 179] on link "Clientes" at bounding box center [94, 187] width 176 height 29
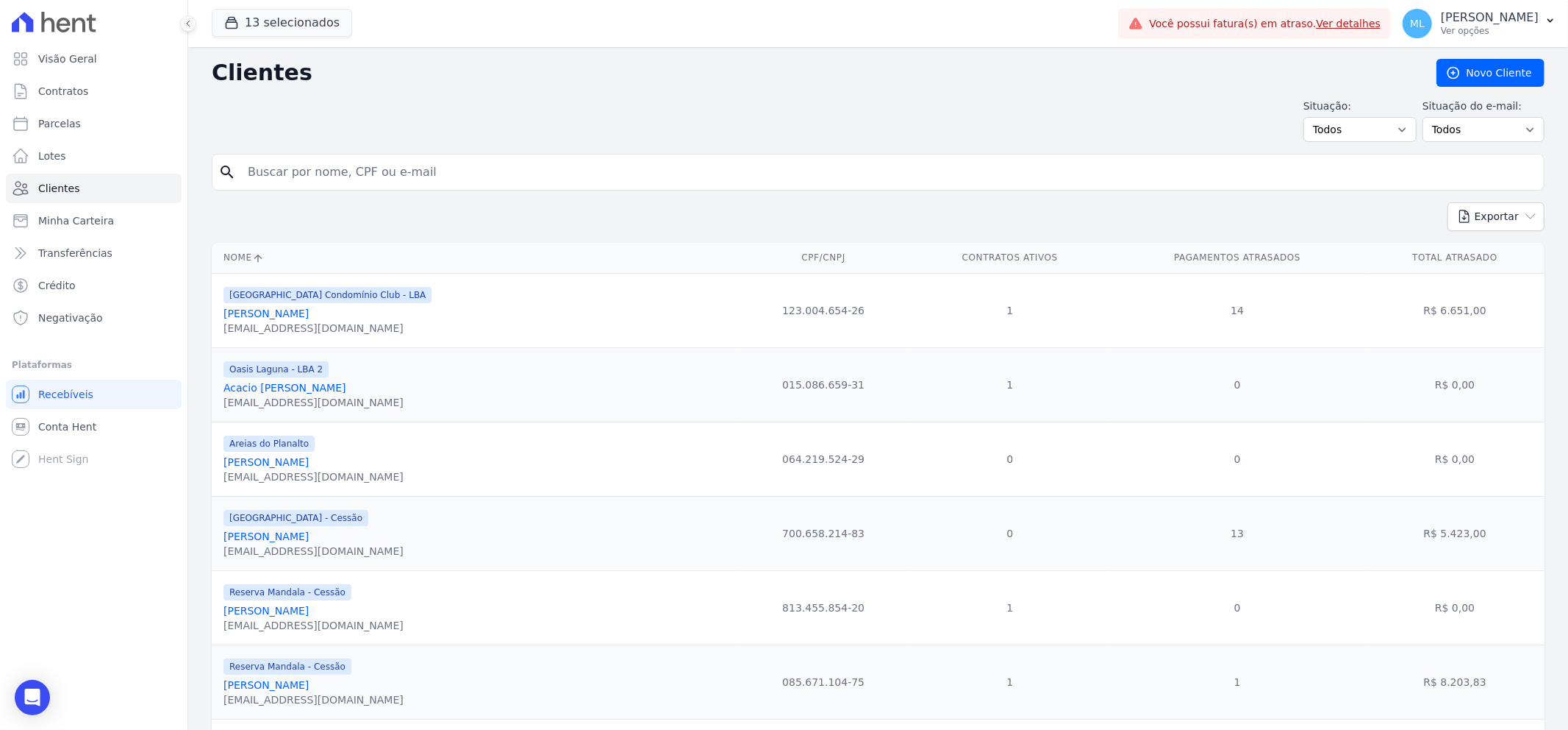
click at [401, 163] on input "search" at bounding box center [889, 172] width 1299 height 29
type input "Jéssica pris"
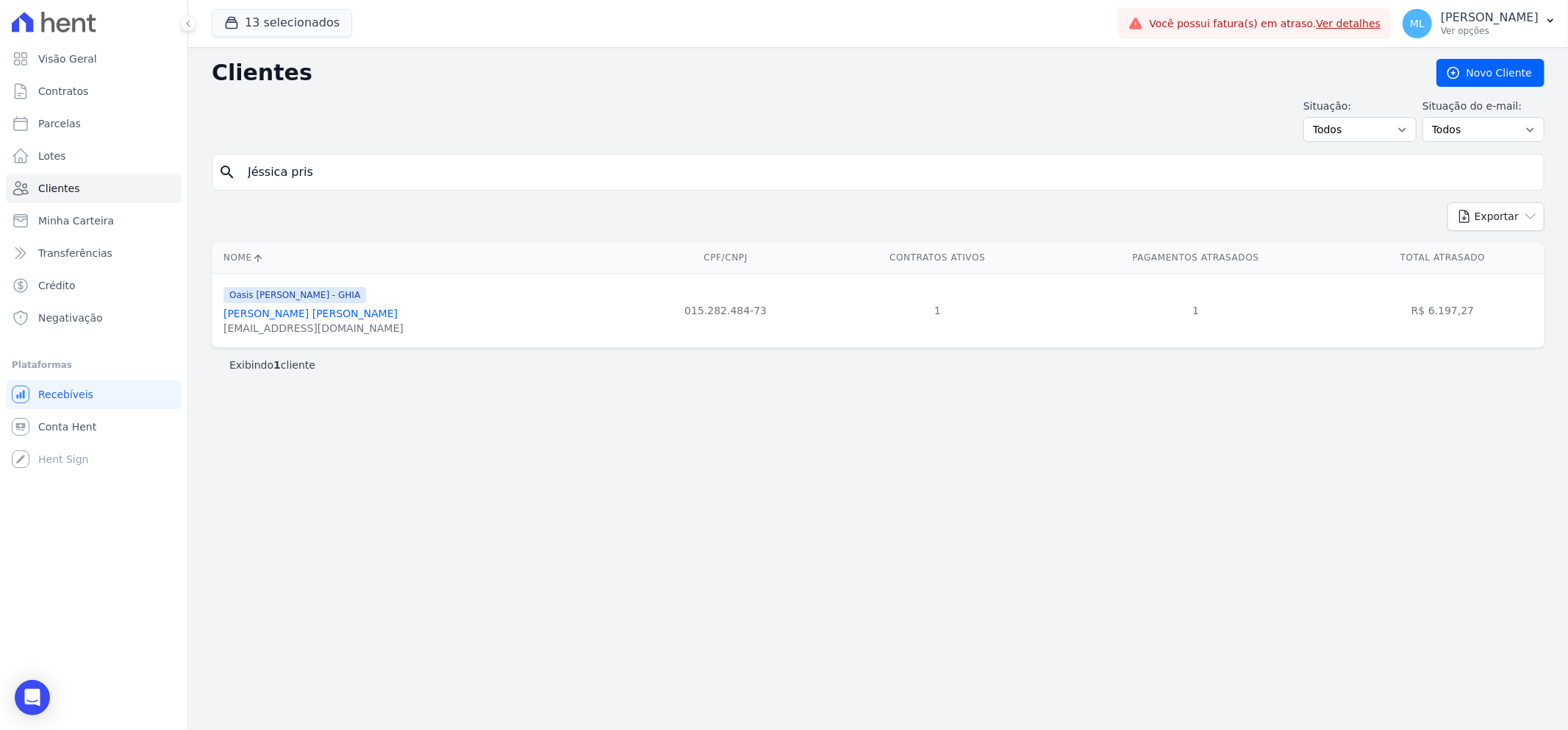
click at [377, 317] on link "Jessica Priscila Carlos De Medeiros" at bounding box center [310, 313] width 174 height 11
